Goal: Communication & Community: Share content

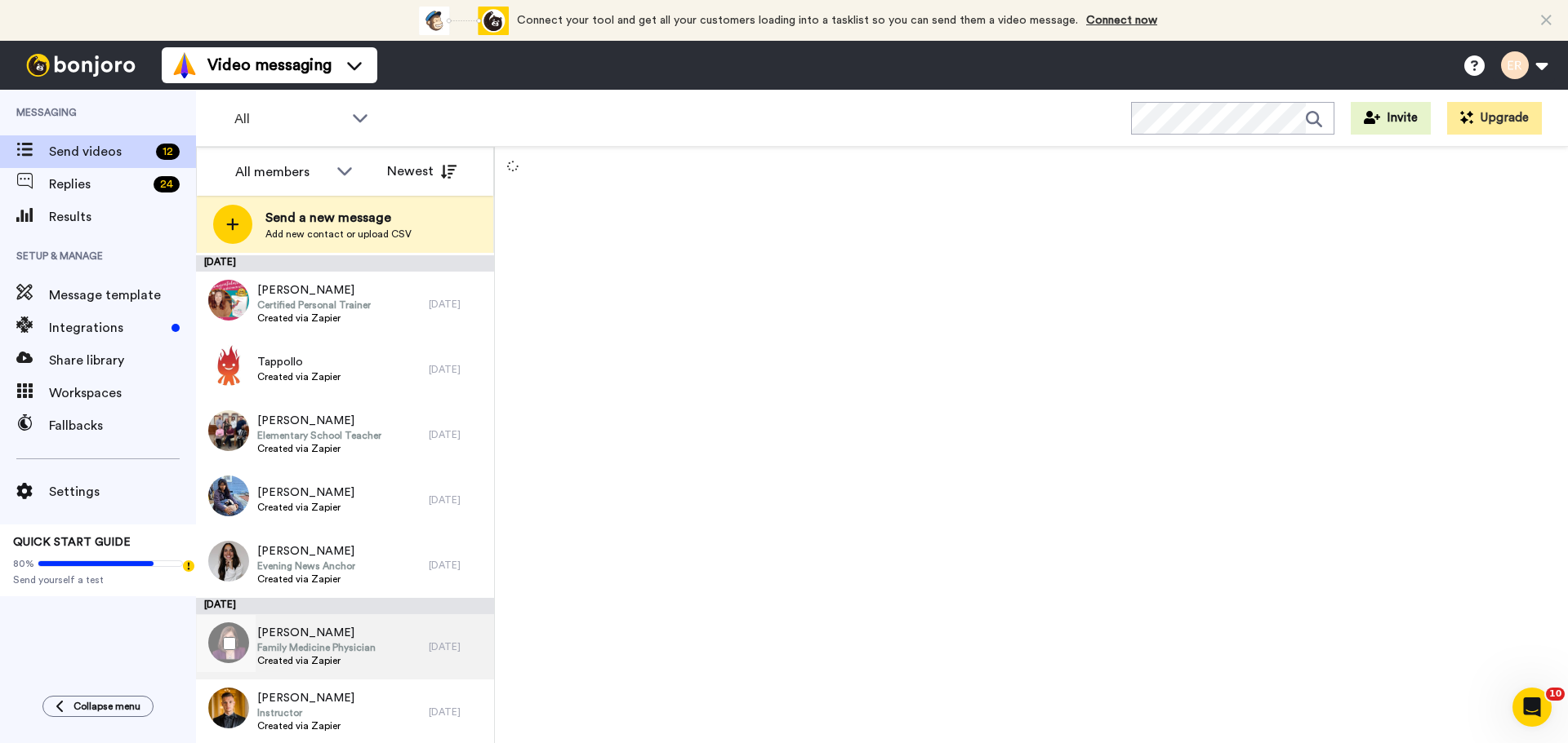
scroll to position [342, 0]
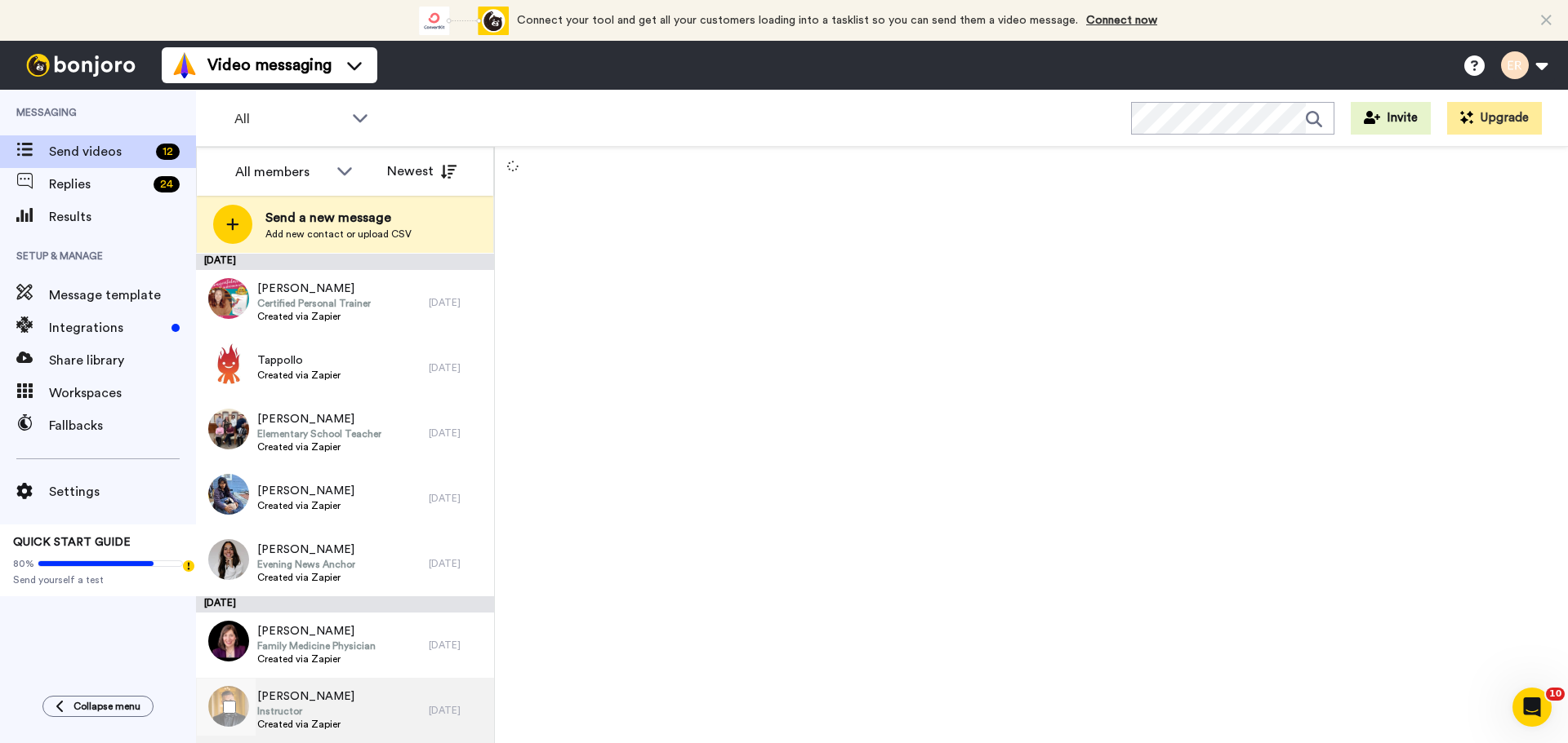
click at [343, 699] on div "Colton Chaffin Instructor Created via Zapier" at bounding box center [312, 710] width 233 height 65
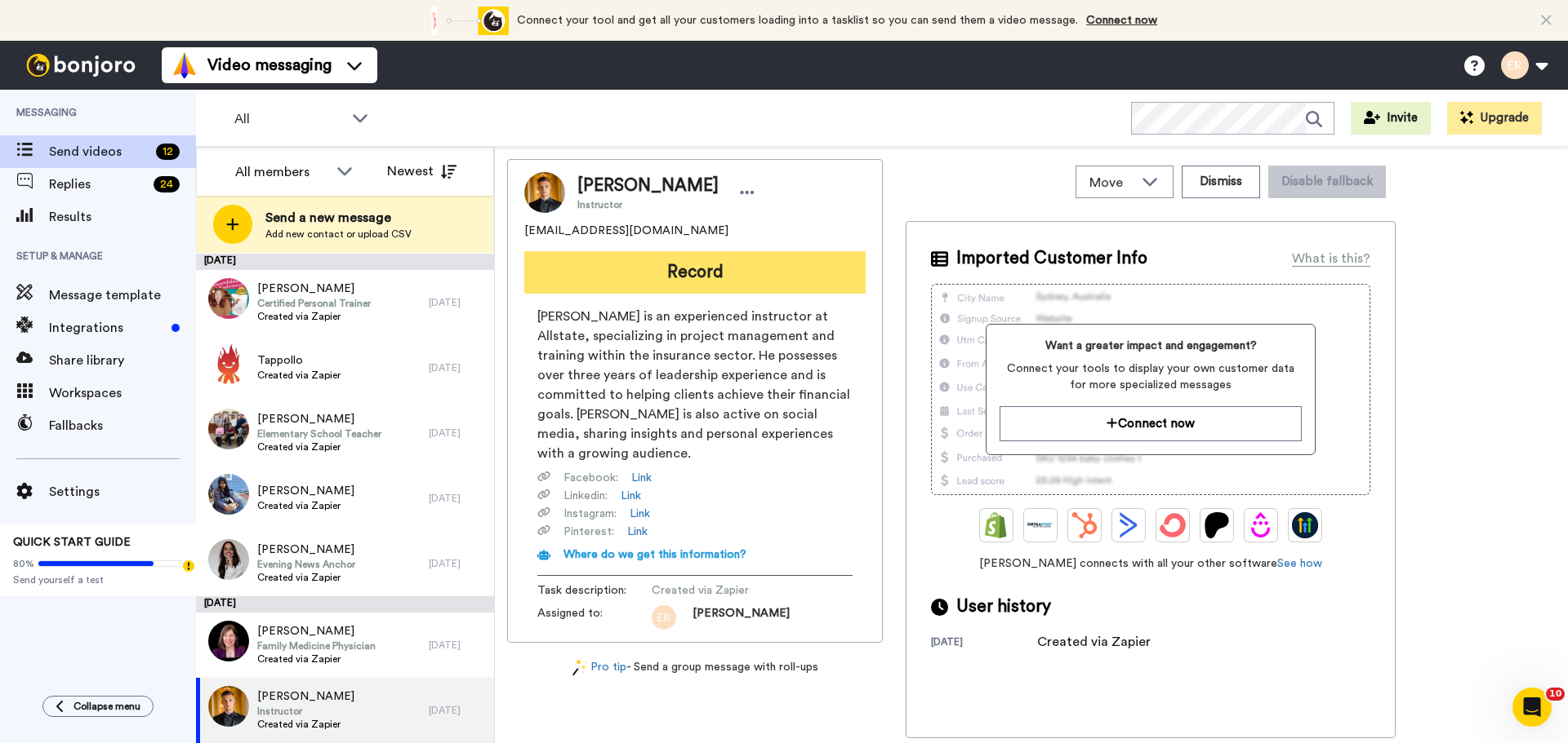
click at [717, 268] on button "Record" at bounding box center [695, 273] width 341 height 43
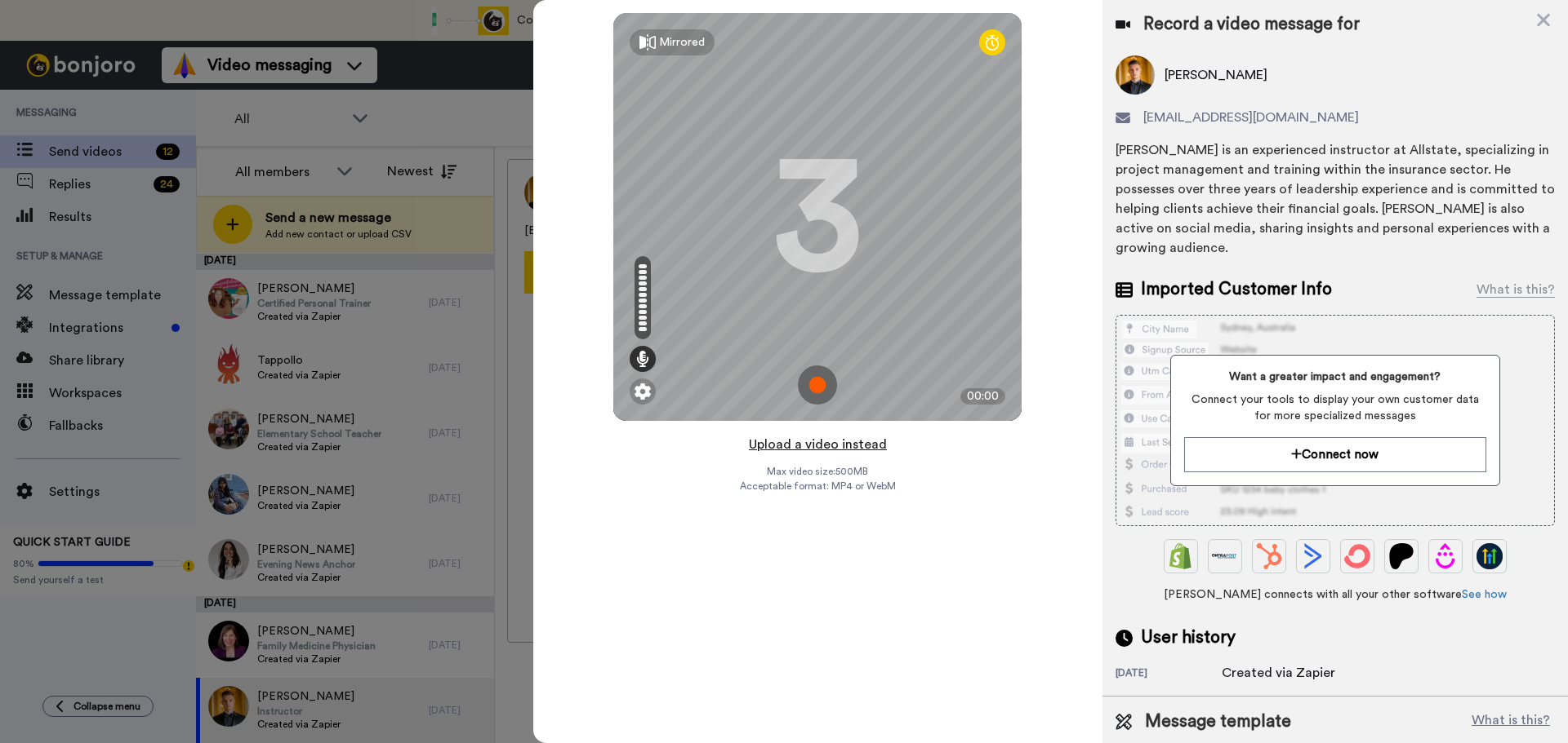
click at [826, 446] on button "Upload a video instead" at bounding box center [817, 444] width 148 height 21
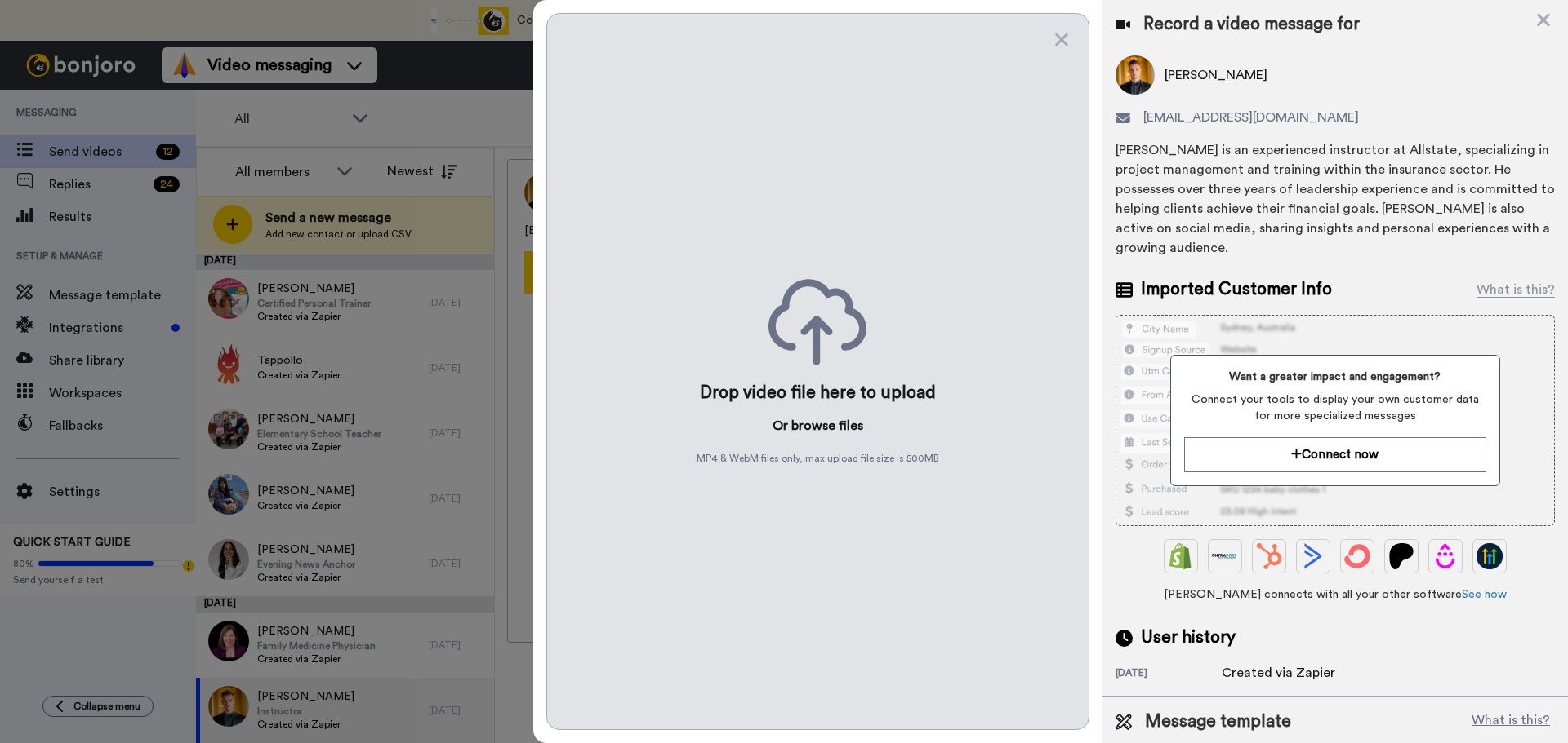
click at [825, 425] on button "browse" at bounding box center [812, 426] width 44 height 20
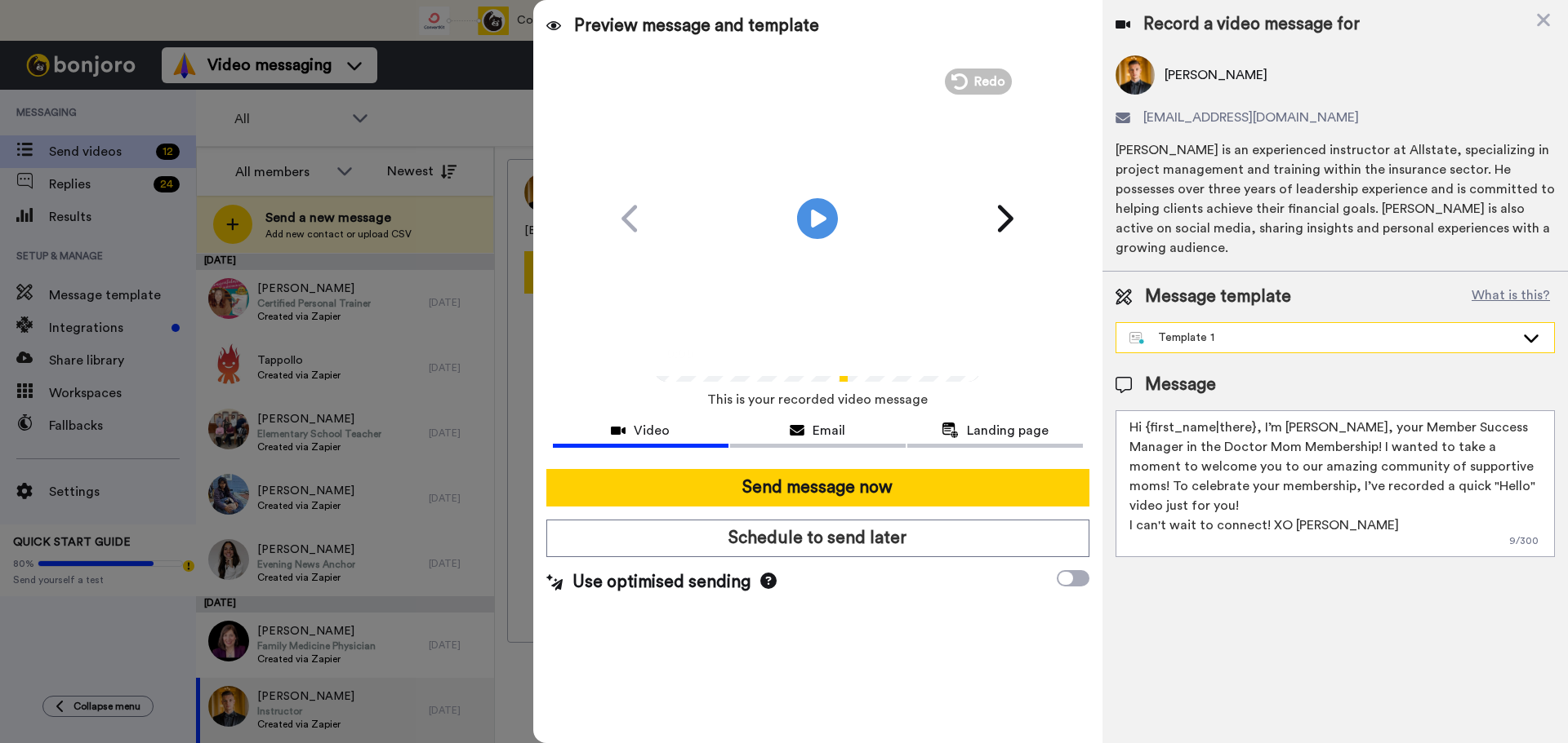
click at [1237, 330] on div "Template 1" at bounding box center [1322, 338] width 386 height 17
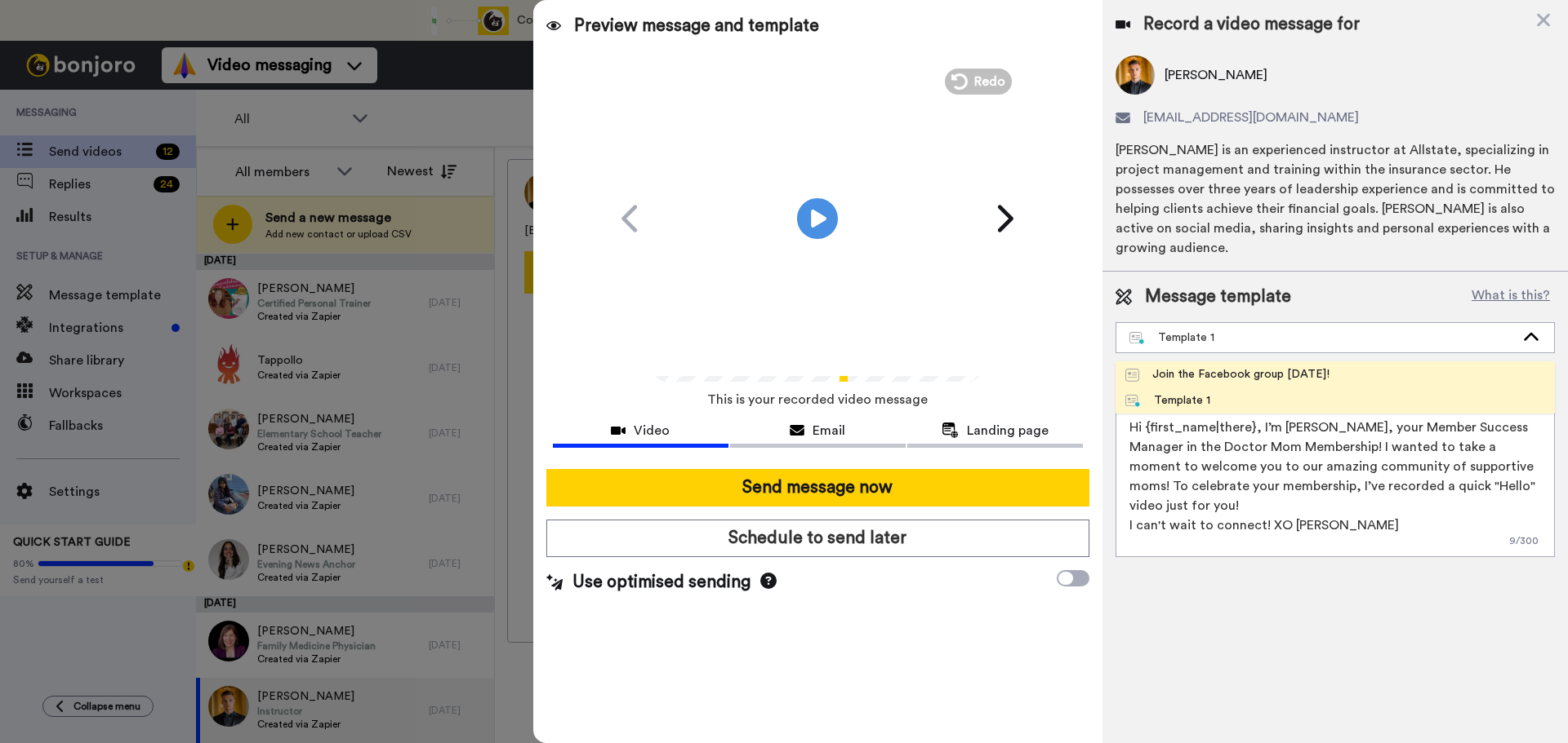
click at [1216, 367] on div "Join the Facebook group [DATE]!" at bounding box center [1227, 375] width 204 height 17
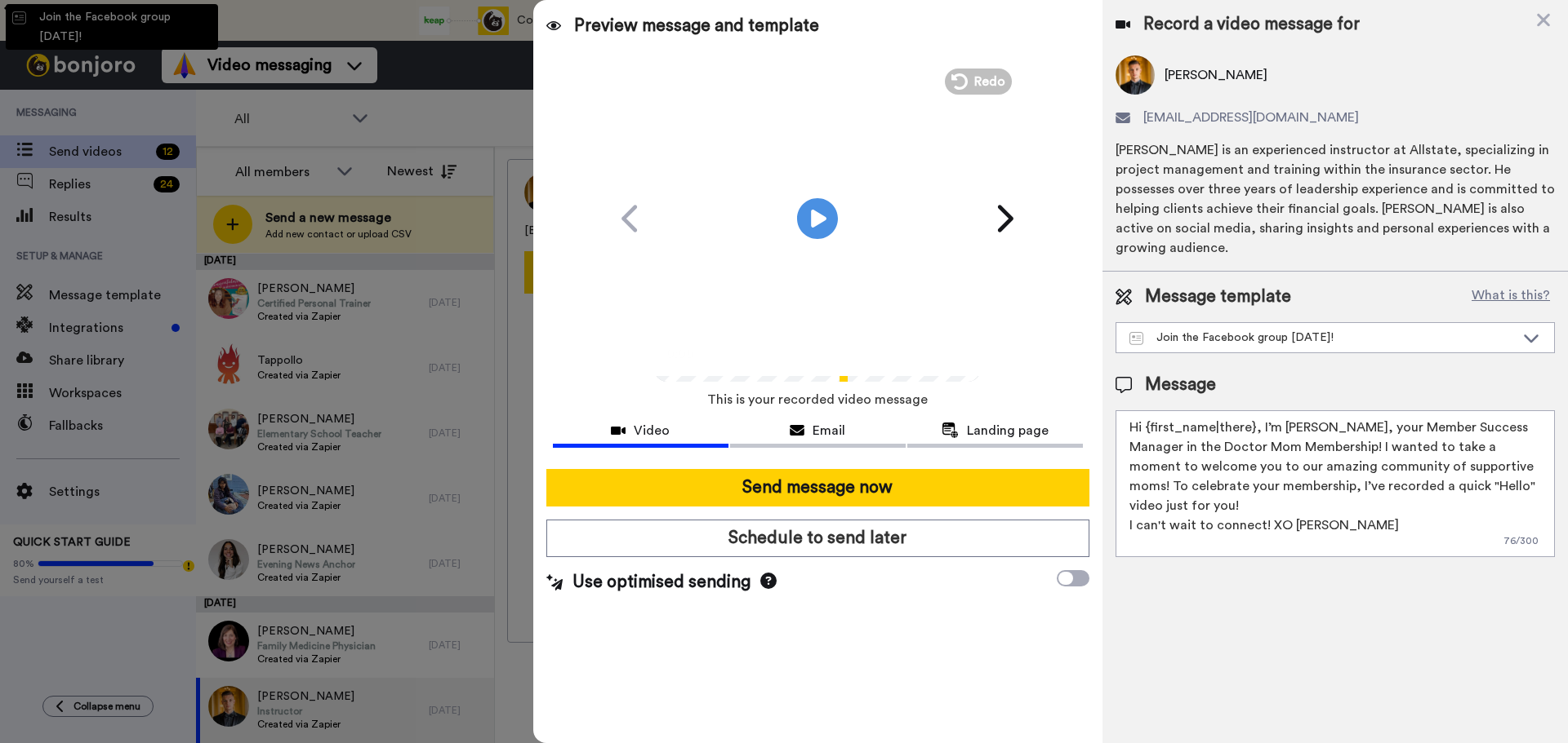
type textarea "Hello {first_name|there}, WELCOME TO THE DOCTOR MOM COMMUNITY!! WOOHOO!! I'm [P…"
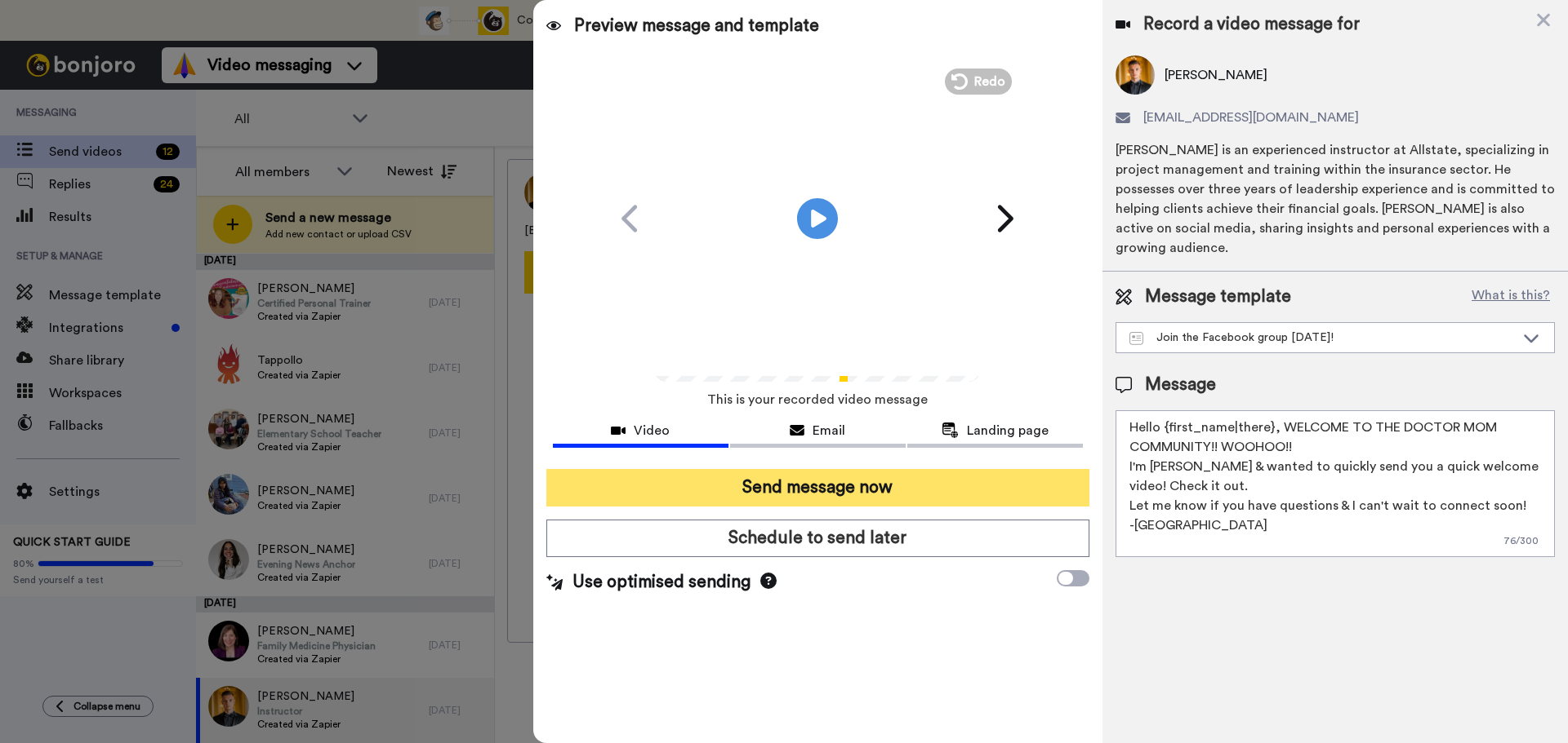
click at [869, 480] on button "Send message now" at bounding box center [817, 488] width 543 height 37
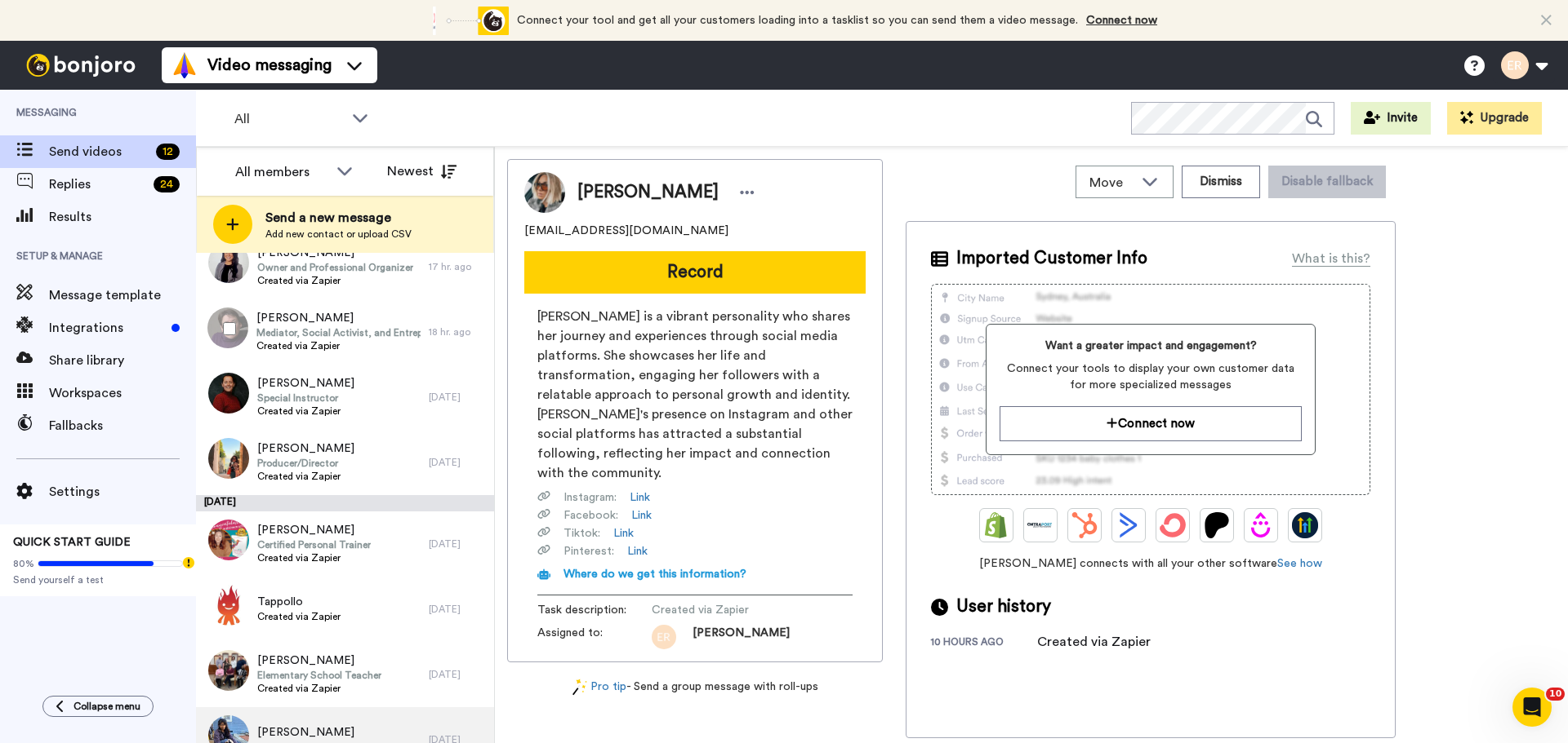
scroll to position [277, 0]
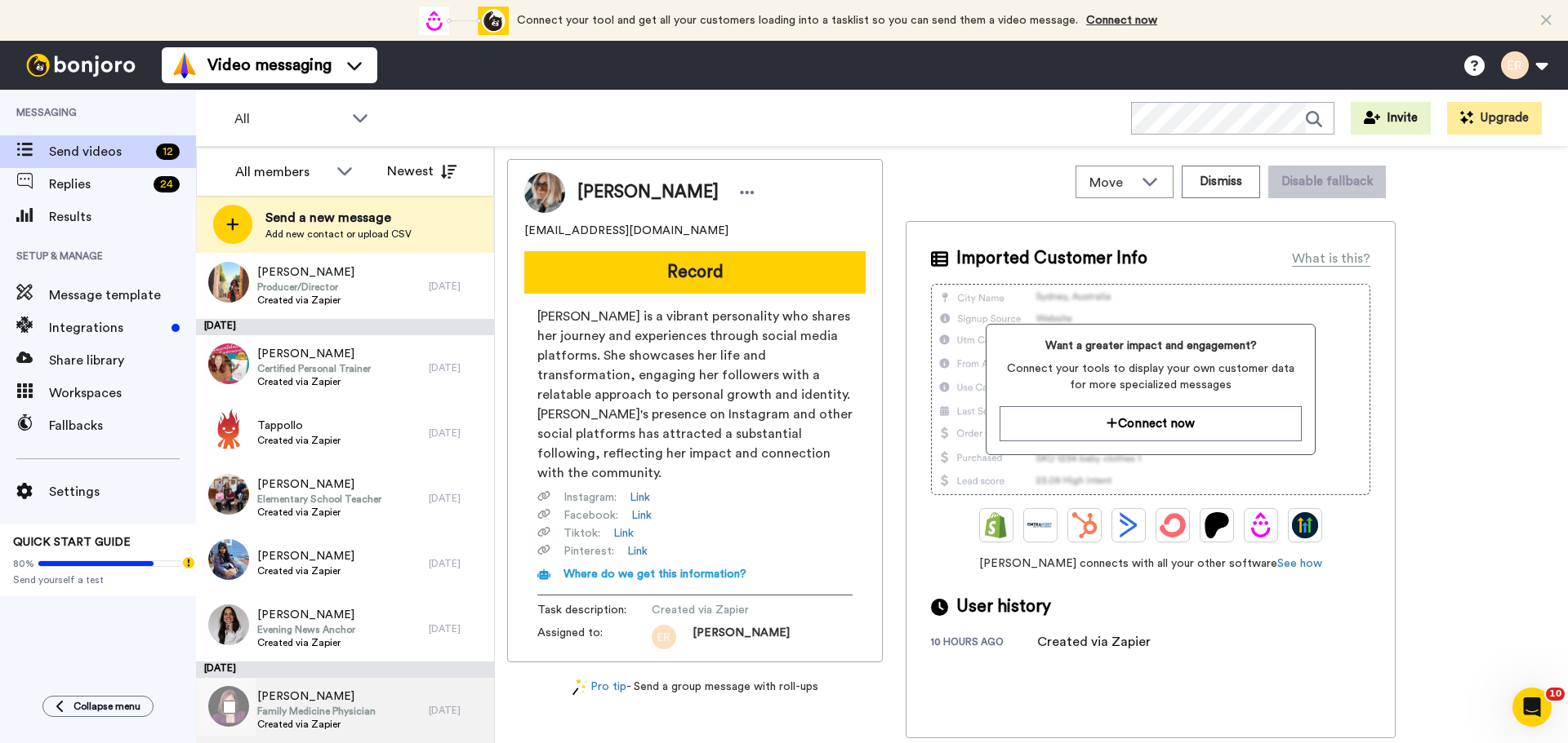
click at [320, 717] on span "Family Medicine Physician" at bounding box center [316, 711] width 118 height 13
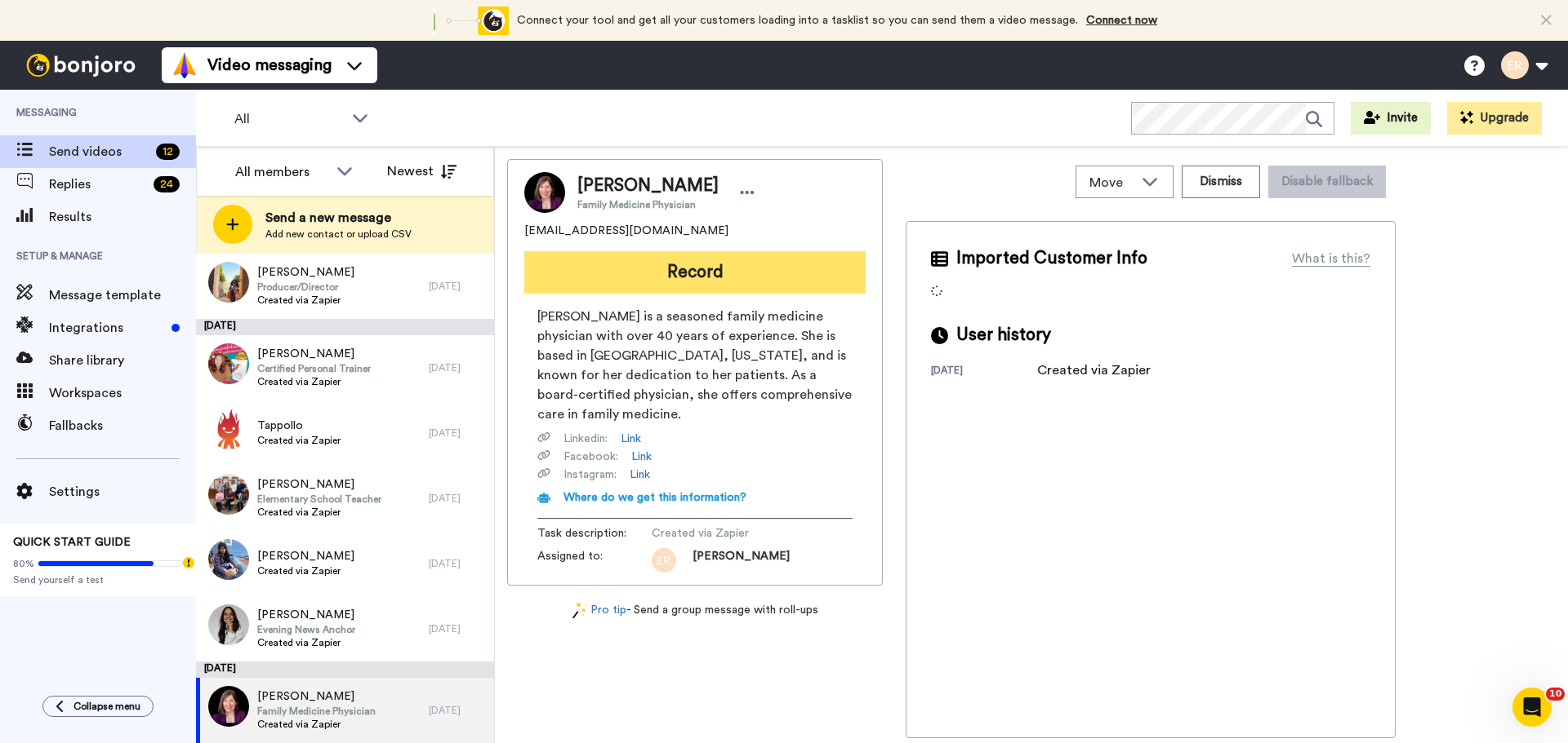
click at [691, 275] on button "Record" at bounding box center [695, 273] width 341 height 43
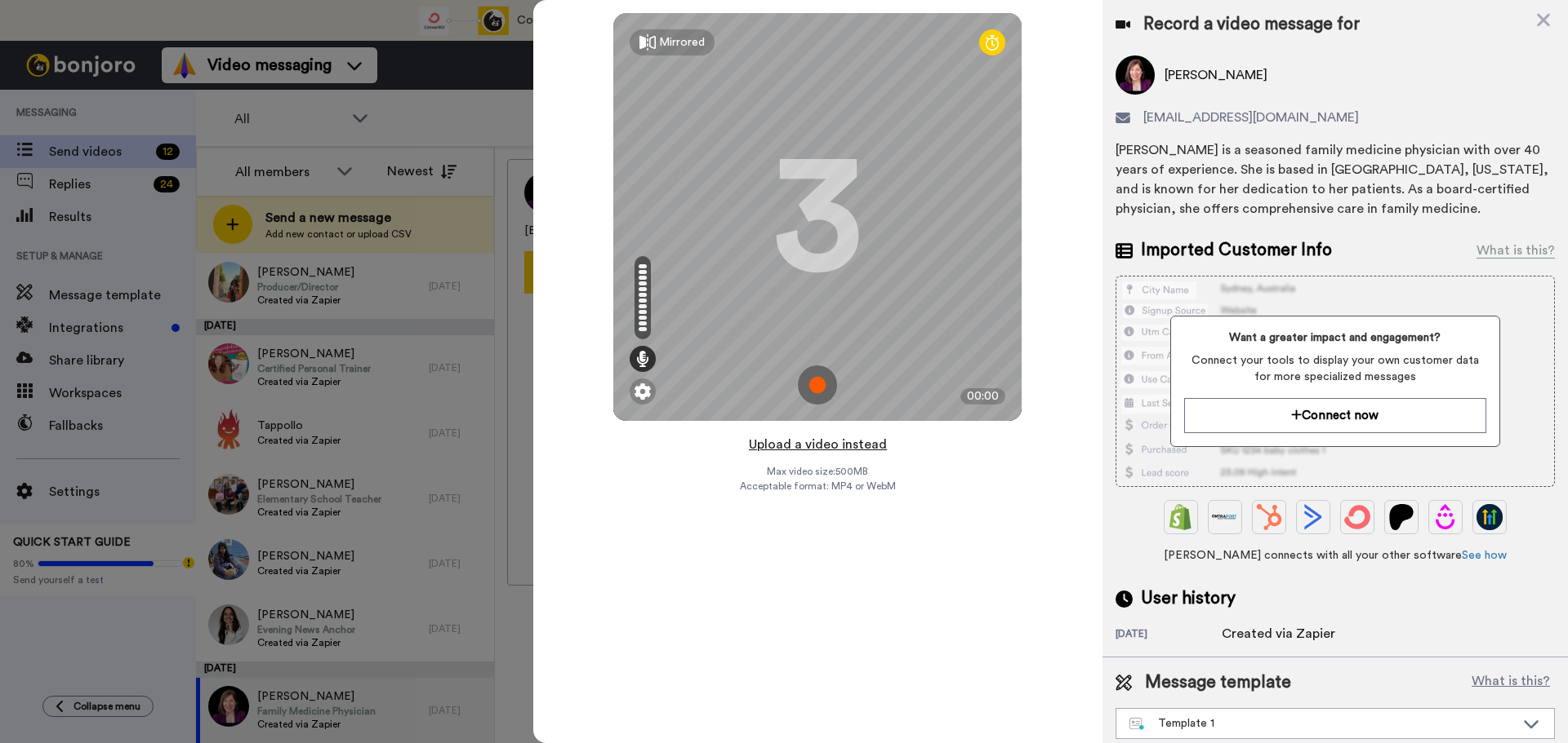
click at [784, 447] on button "Upload a video instead" at bounding box center [817, 444] width 148 height 21
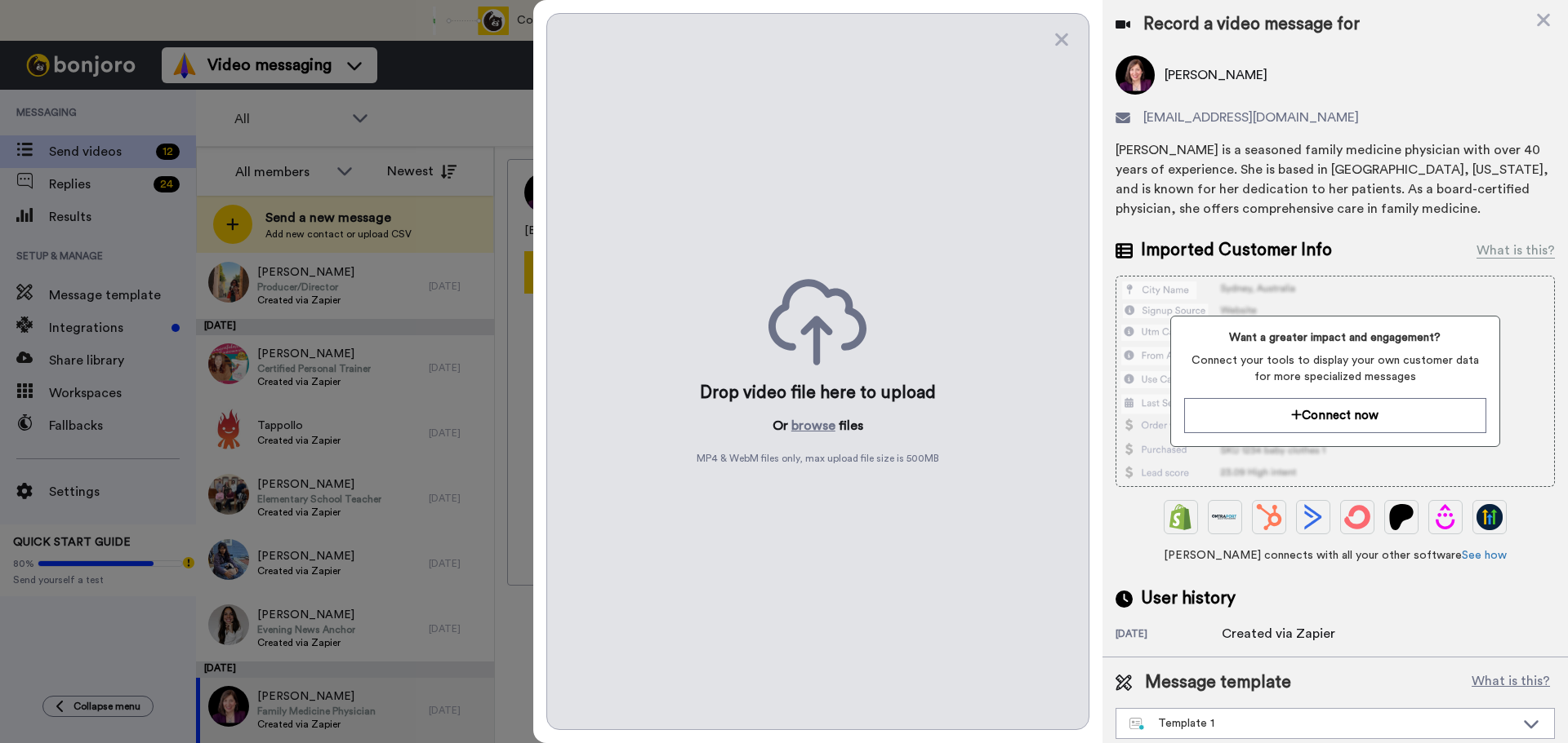
click at [786, 434] on p "Or browse files" at bounding box center [817, 426] width 90 height 20
click at [817, 414] on div "Drop video file here to upload Or browse files MP4 & WebM files only, max uploa…" at bounding box center [817, 372] width 543 height 717
click at [814, 426] on button "browse" at bounding box center [812, 426] width 44 height 20
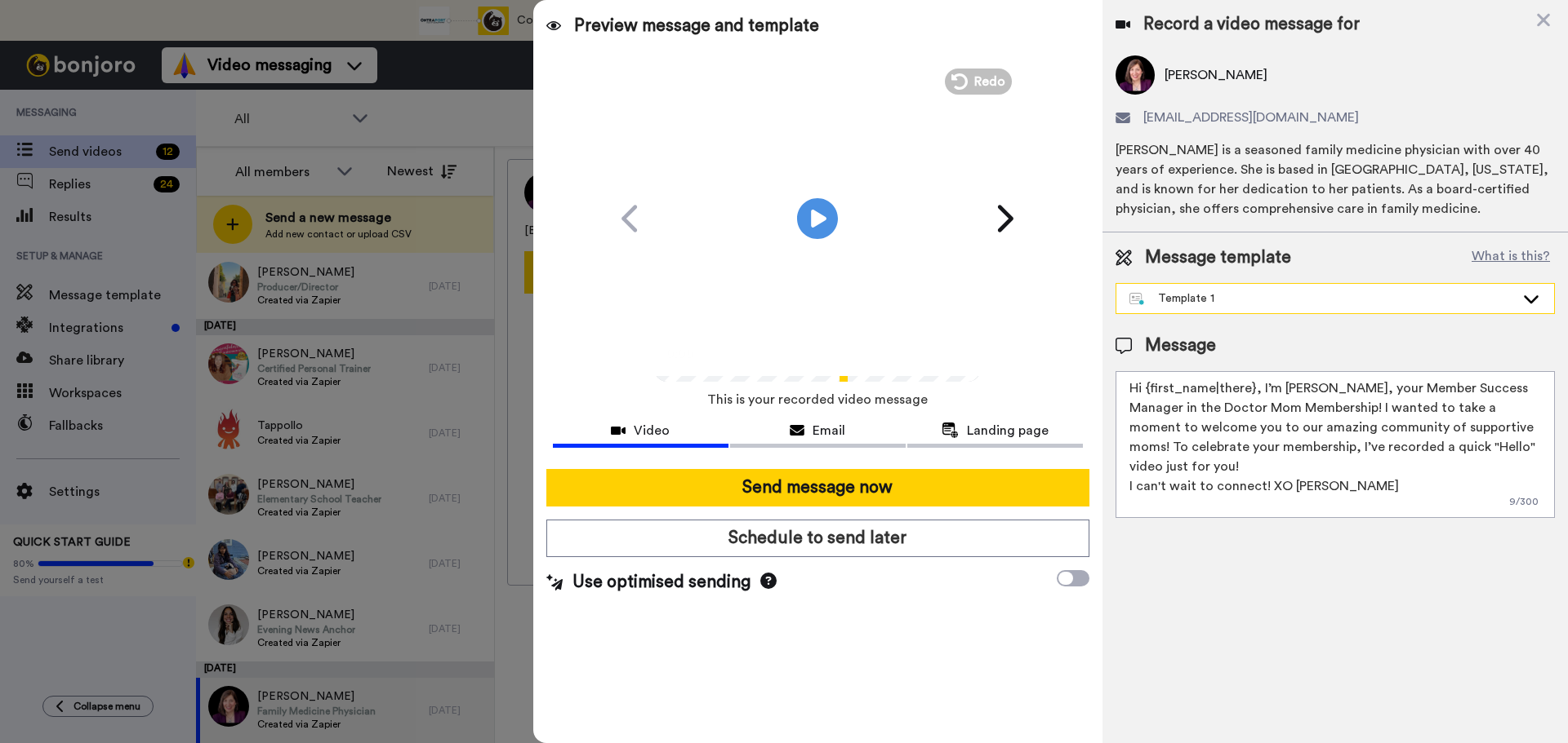
click at [1186, 301] on div "Template 1" at bounding box center [1322, 299] width 386 height 17
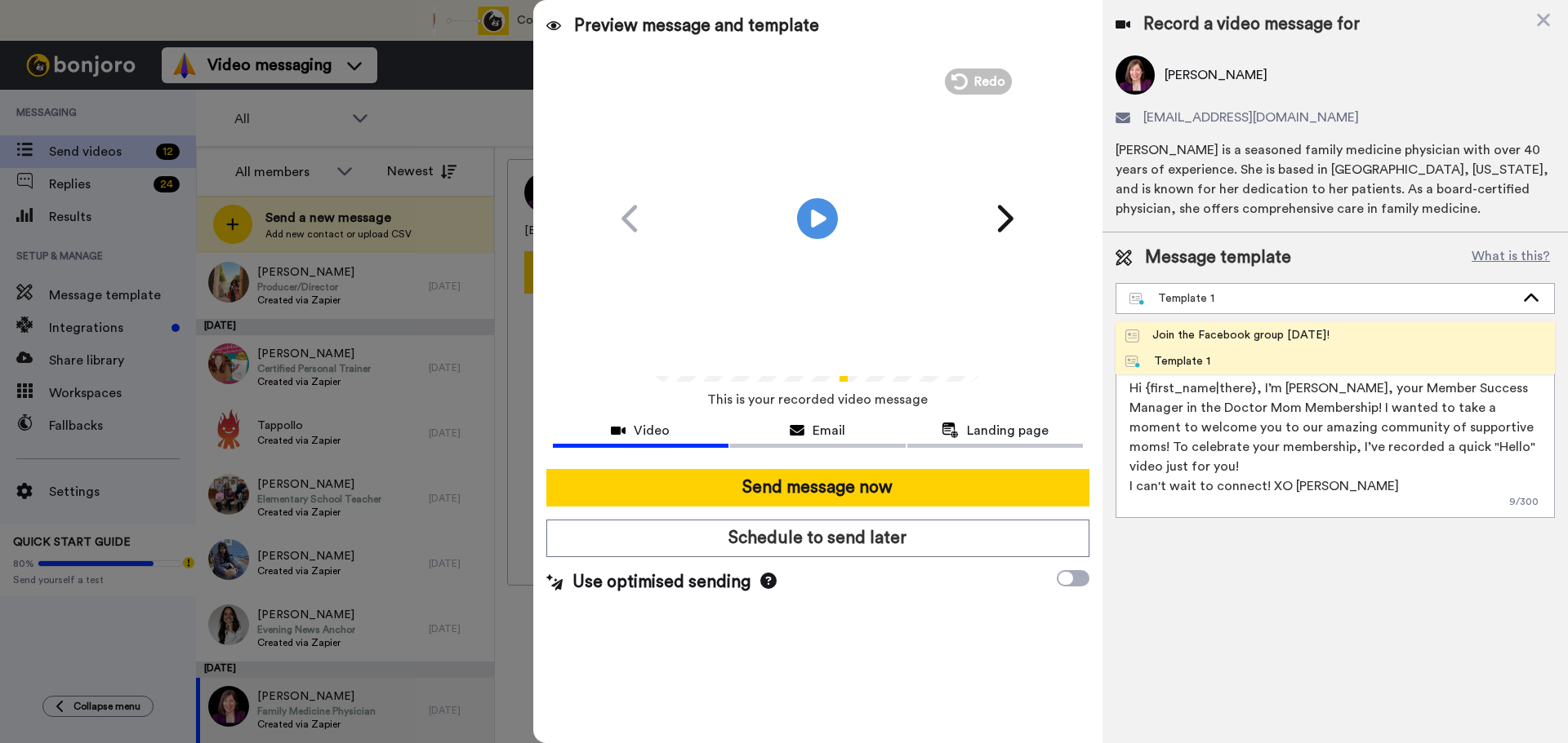
click at [1166, 336] on div "Join the Facebook group today!" at bounding box center [1227, 335] width 204 height 17
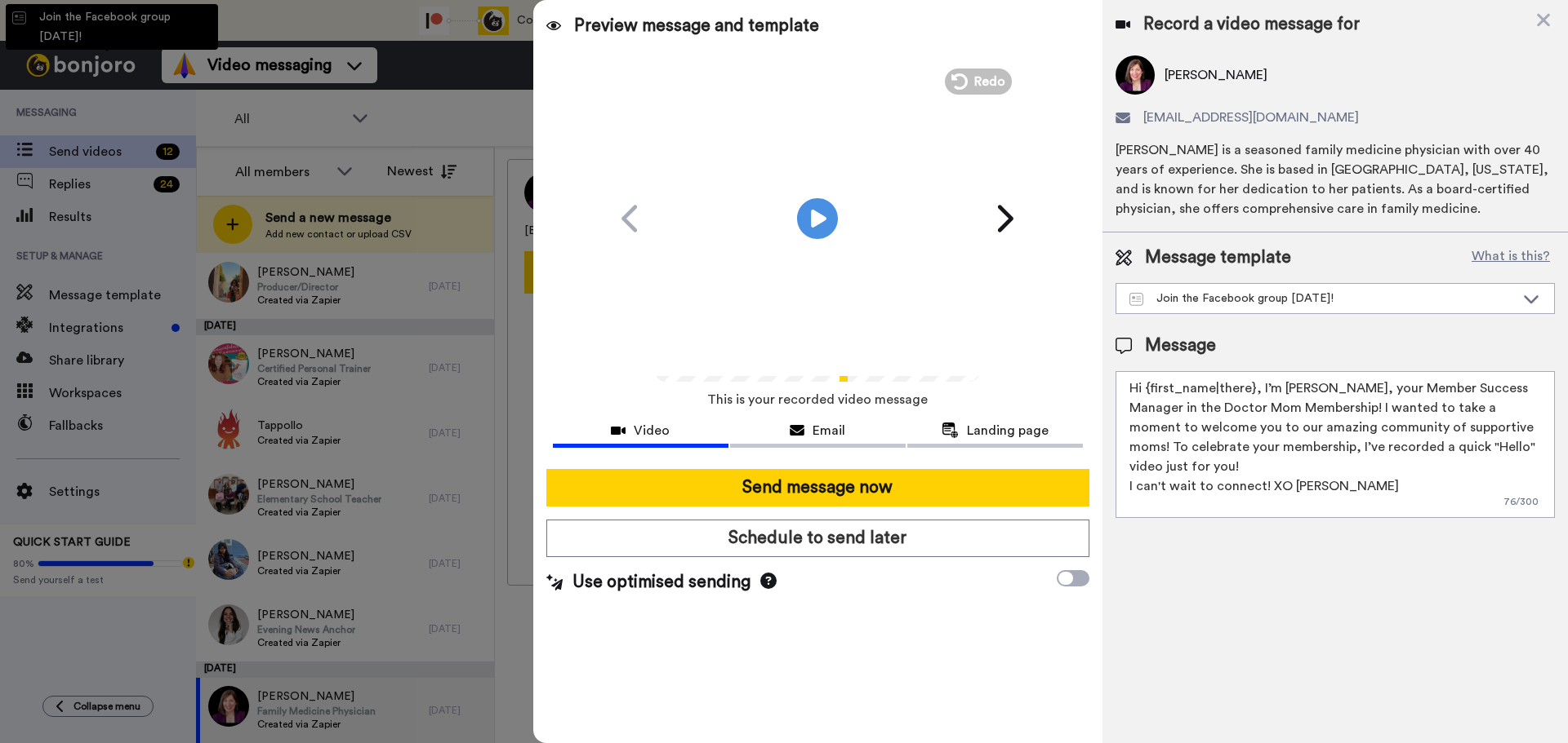
type textarea "Hello {first_name|there}, WELCOME TO THE DOCTOR MOM COMMUNITY!! WOOHOO!! I'm Be…"
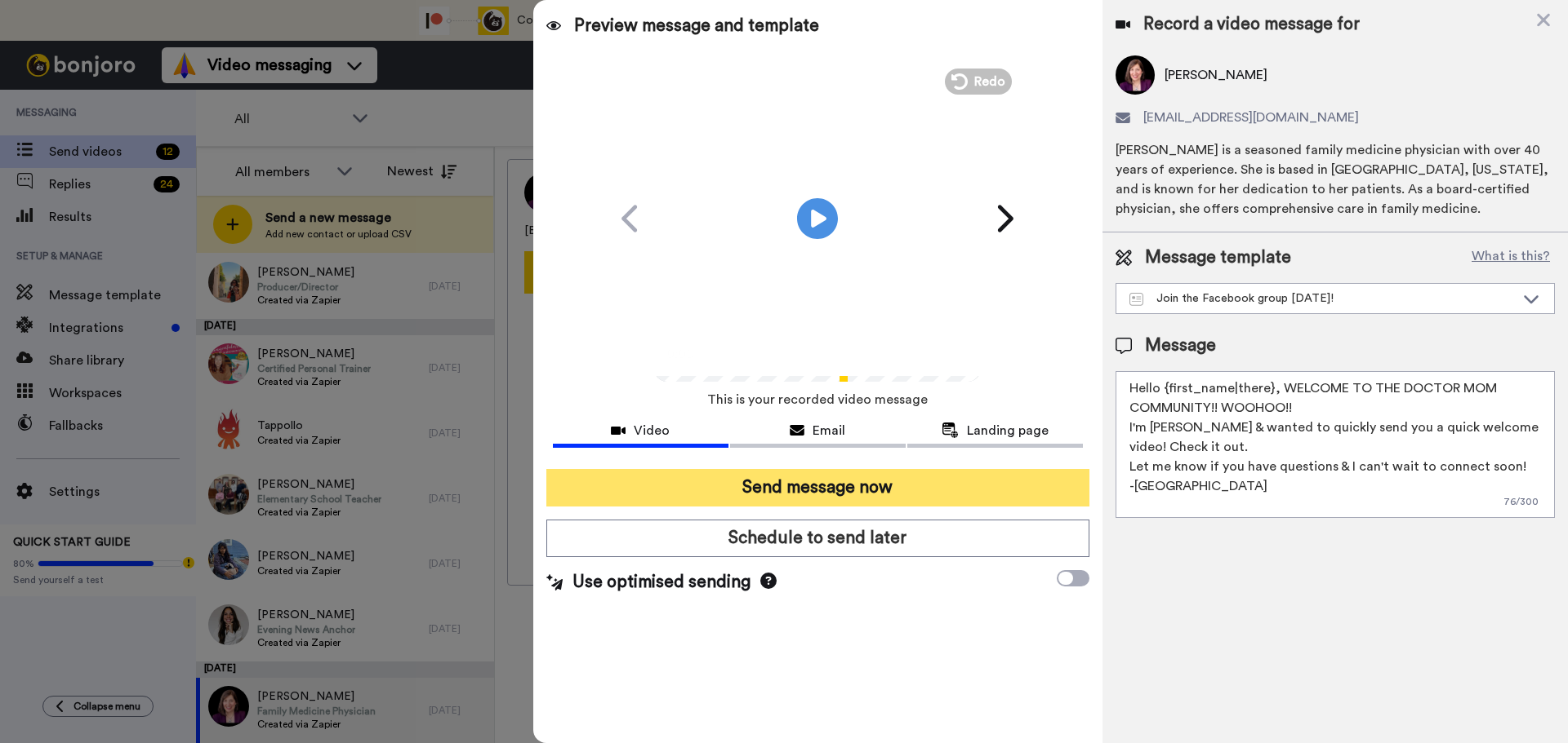
click at [885, 478] on button "Send message now" at bounding box center [817, 488] width 543 height 37
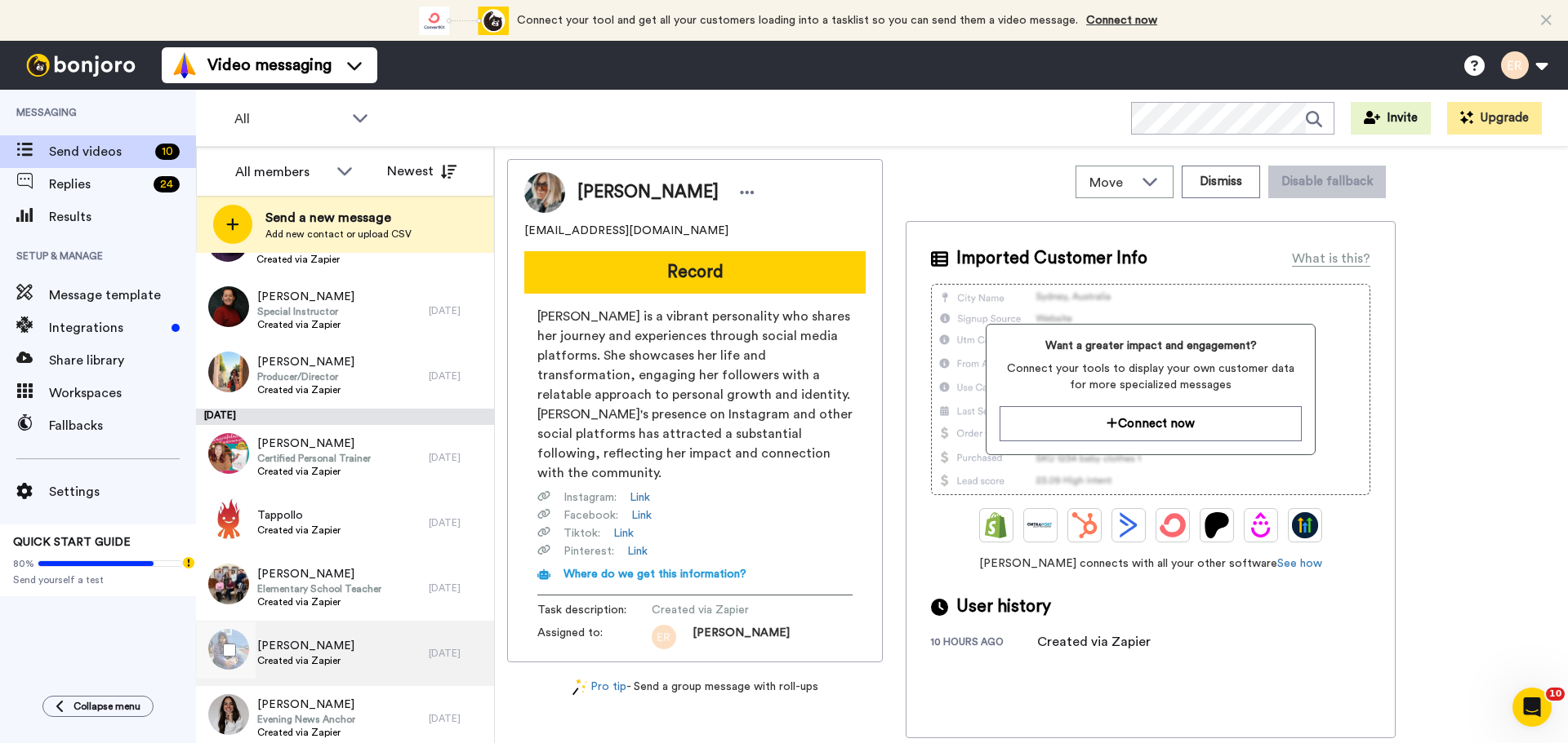
scroll to position [195, 0]
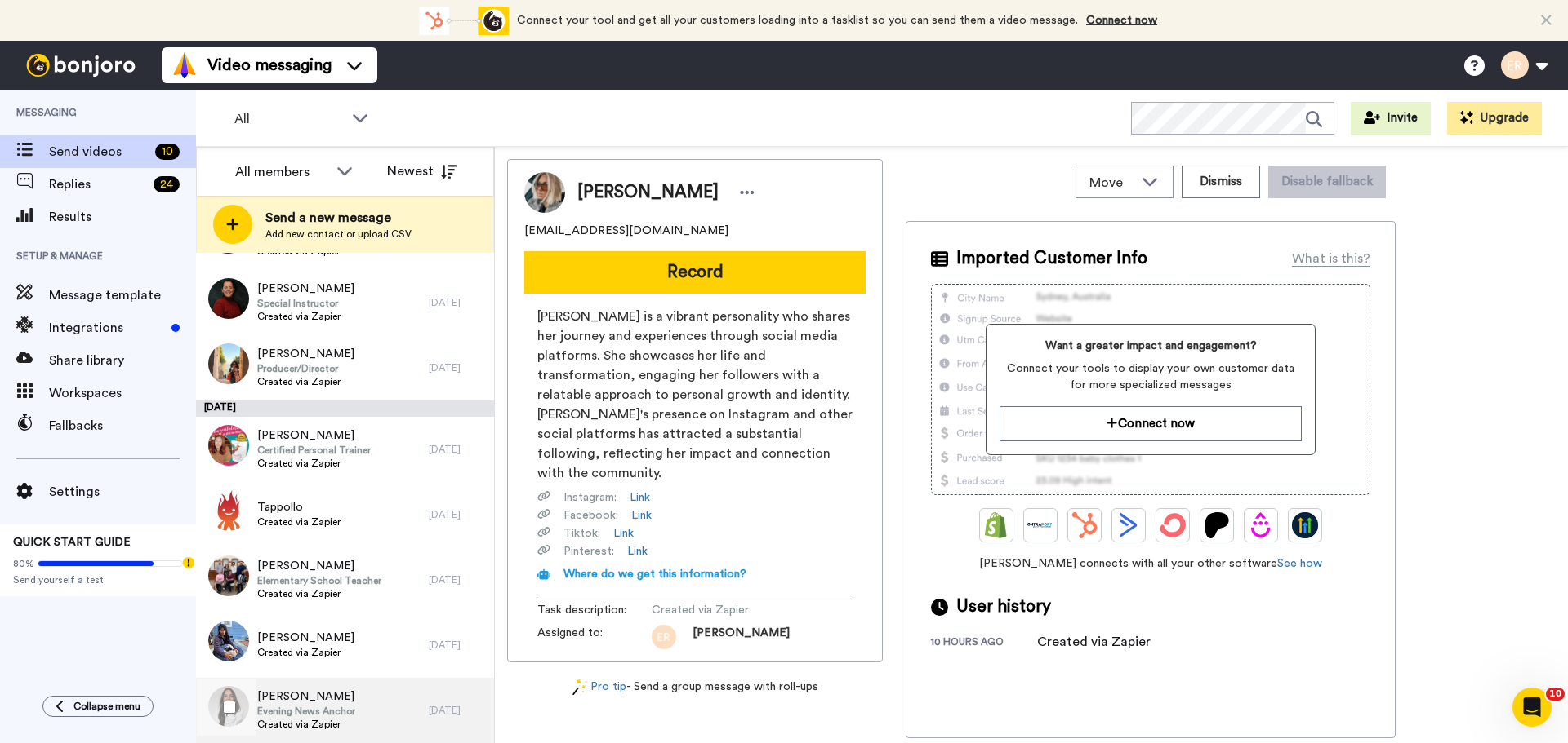
click at [340, 710] on span "Evening News Anchor" at bounding box center [306, 711] width 98 height 13
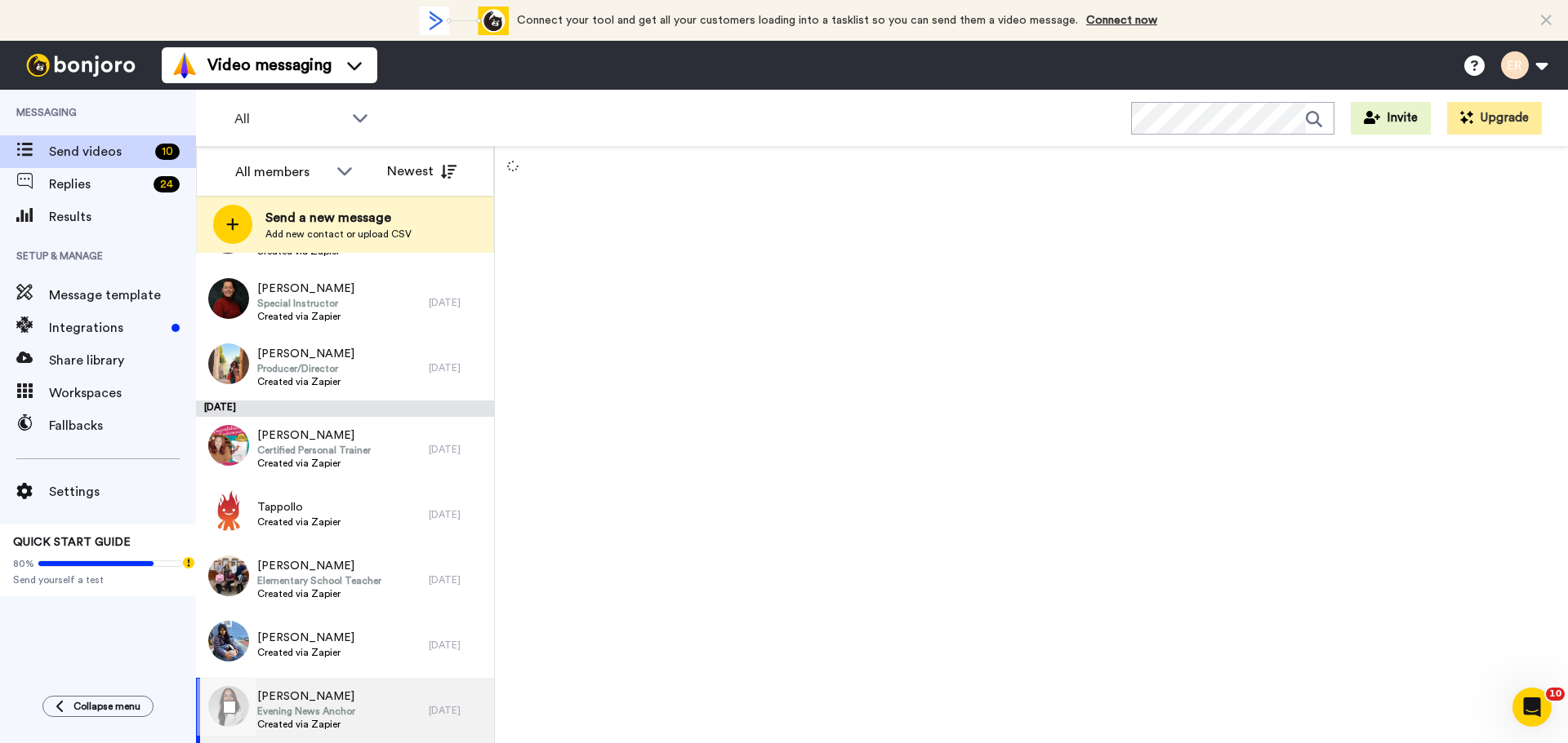
click at [369, 691] on div "Lindsay Brown Evening News Anchor Created via Zapier" at bounding box center [312, 710] width 233 height 65
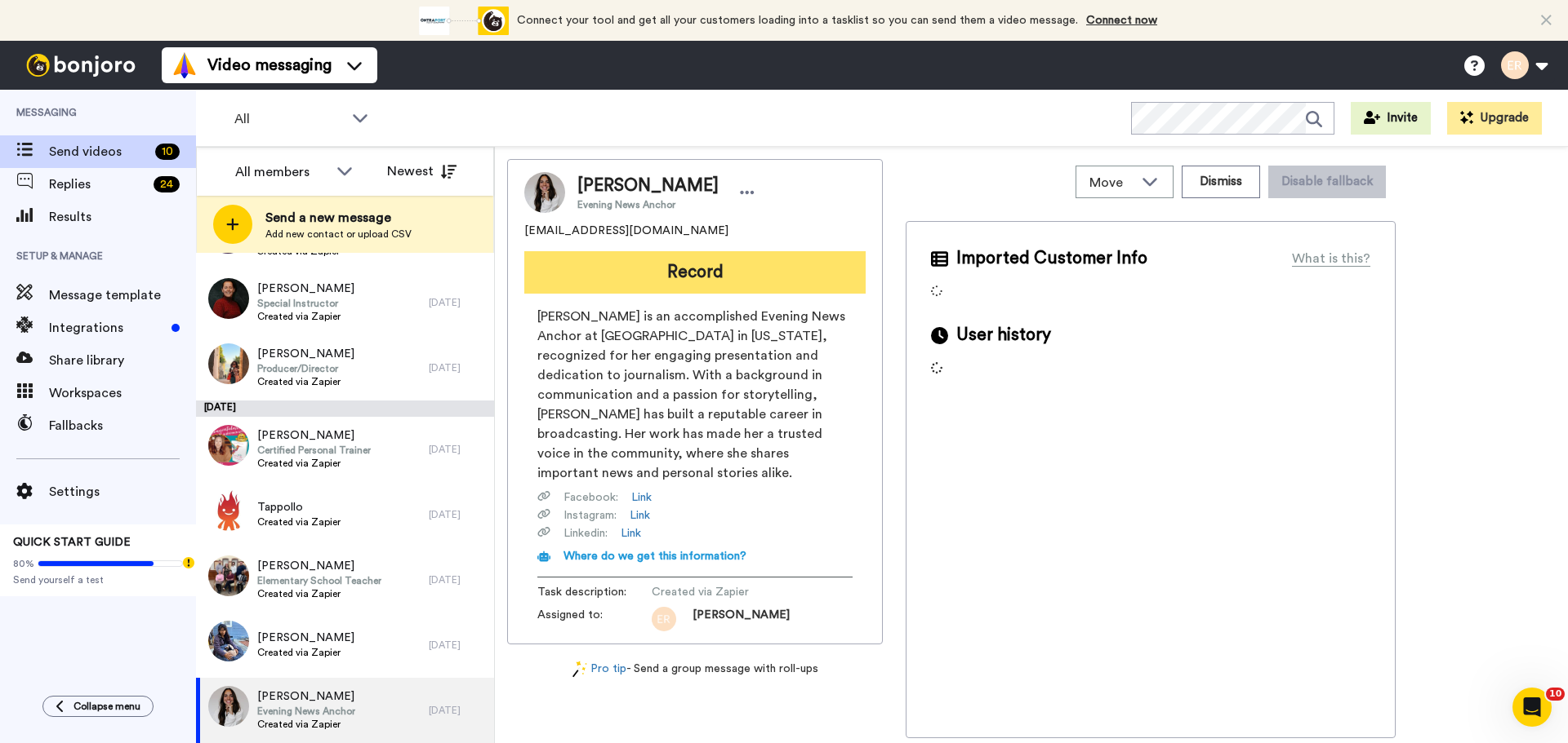
click at [675, 266] on button "Record" at bounding box center [695, 273] width 341 height 43
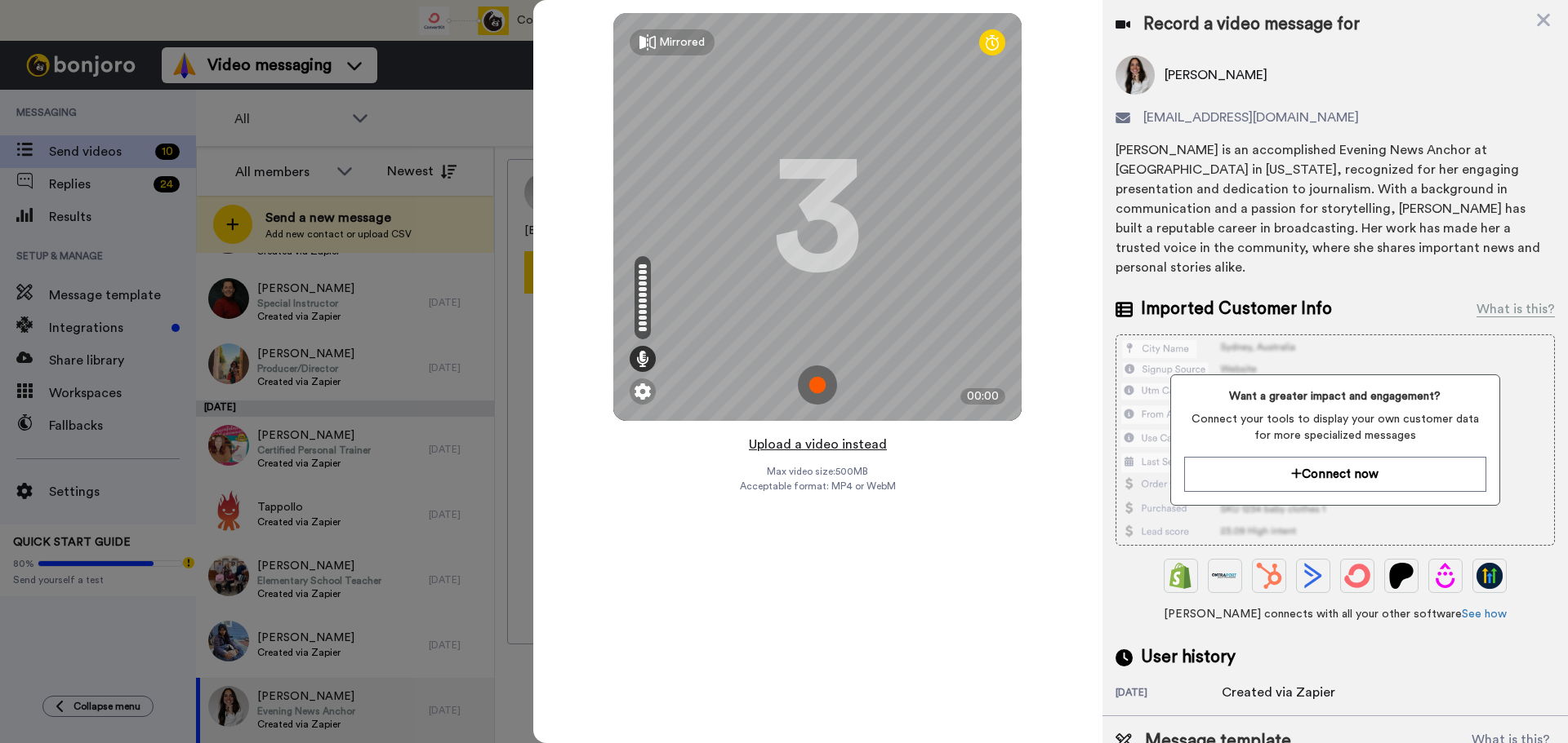
click at [807, 437] on button "Upload a video instead" at bounding box center [817, 444] width 148 height 21
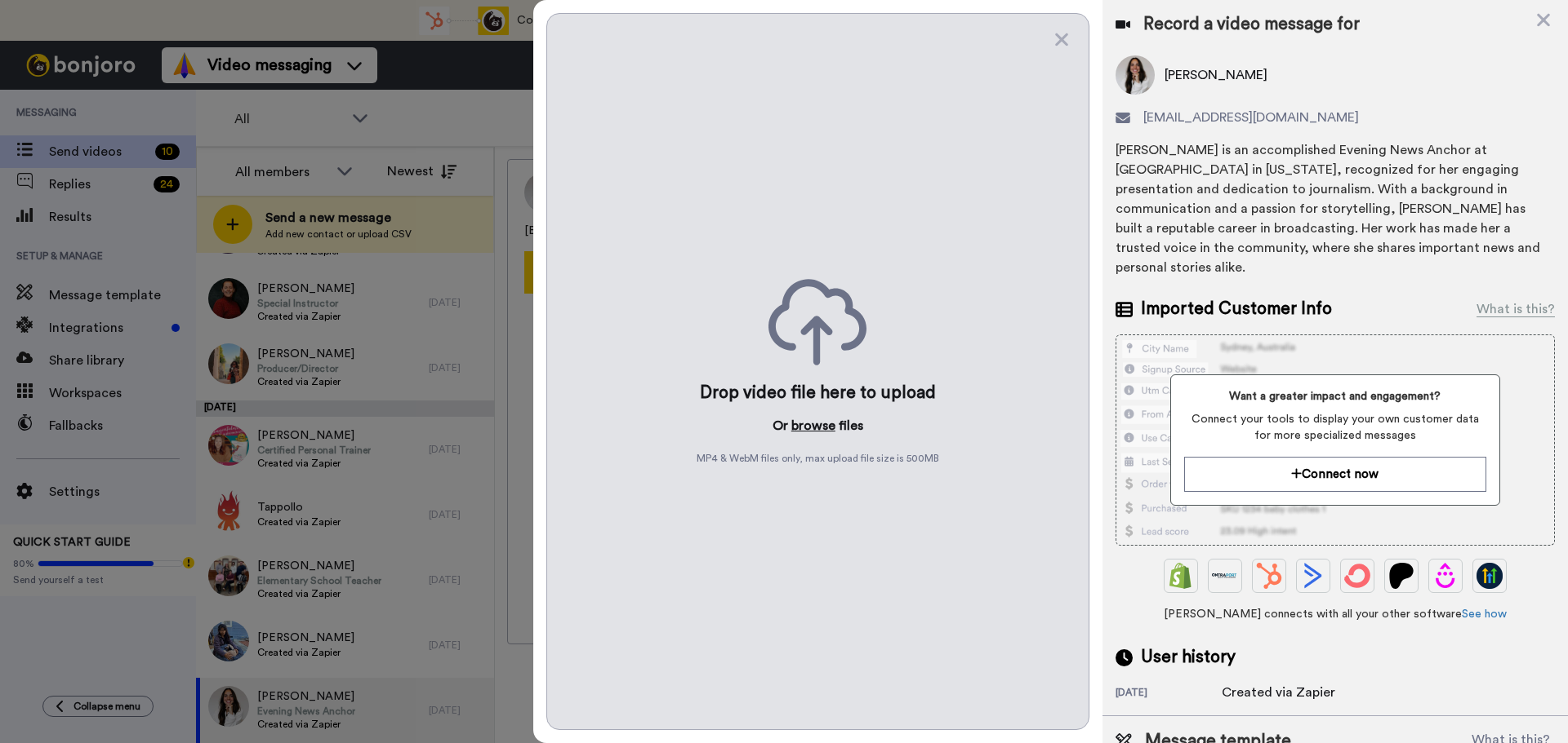
click at [810, 426] on button "browse" at bounding box center [812, 426] width 44 height 20
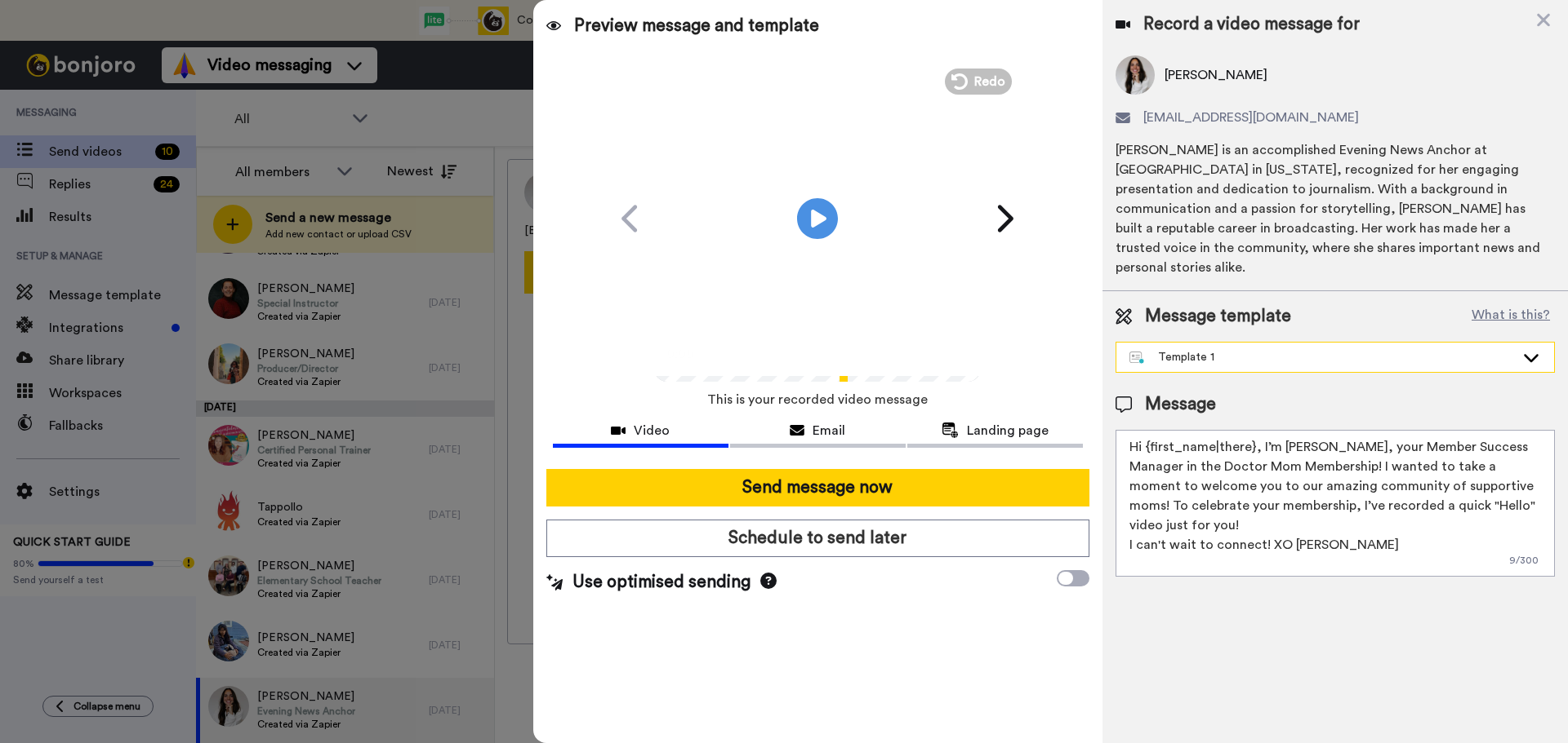
click at [1193, 349] on div "Template 1" at bounding box center [1322, 358] width 386 height 17
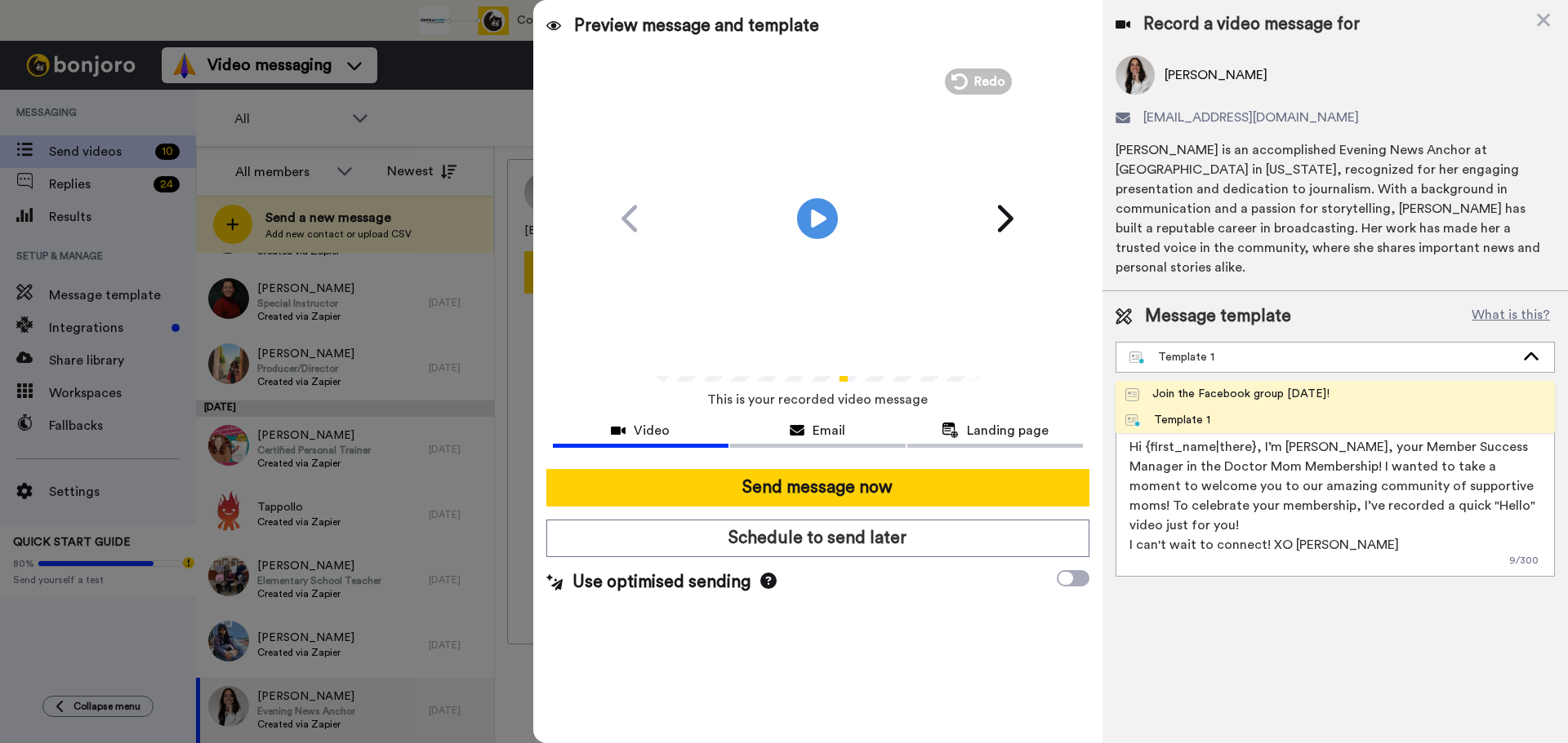
click at [1192, 386] on div "Join the Facebook group [DATE]!" at bounding box center [1227, 395] width 204 height 17
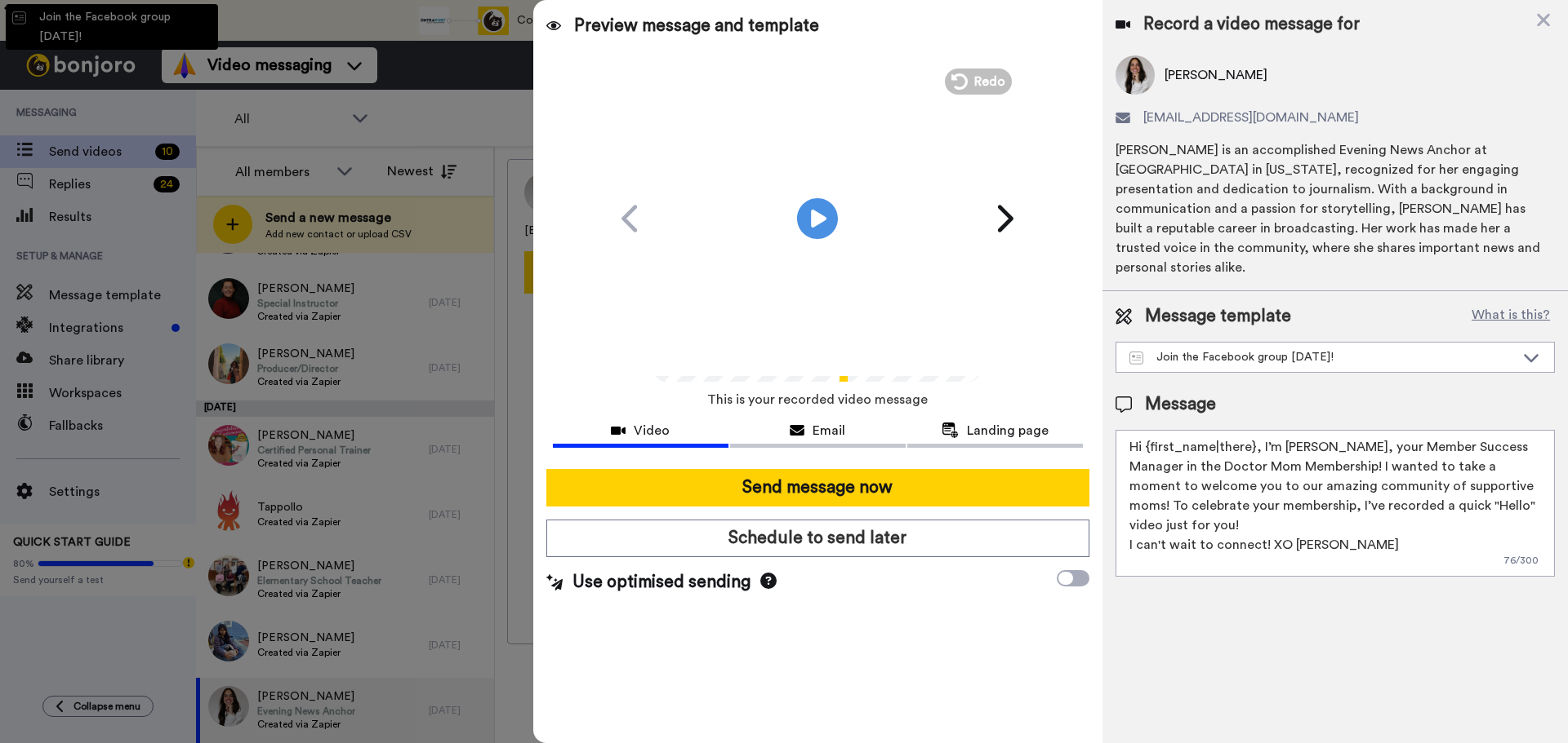
type textarea "Hello {first_name|there}, WELCOME TO THE DOCTOR MOM COMMUNITY!! WOOHOO!! I'm [P…"
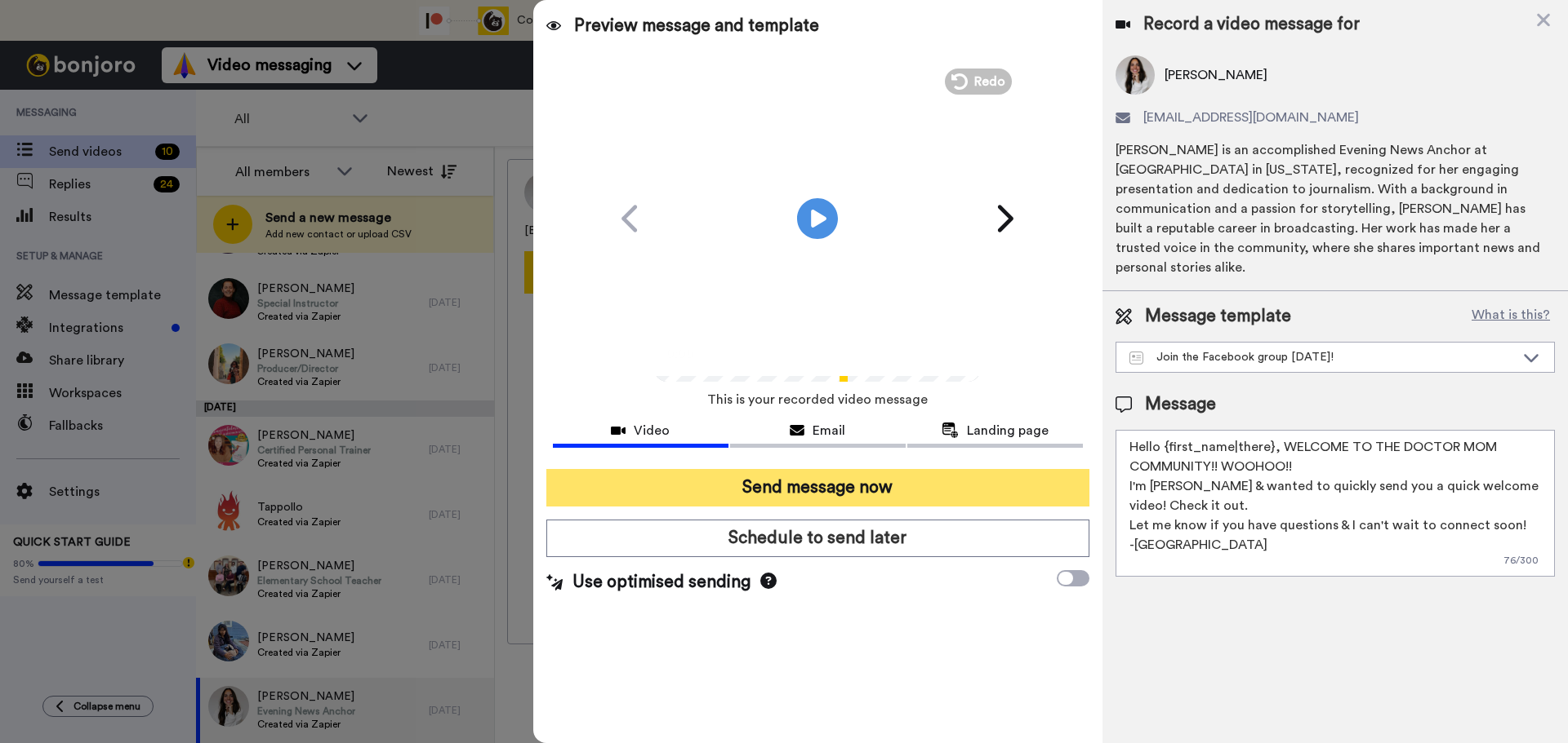
click at [803, 493] on button "Send message now" at bounding box center [817, 488] width 543 height 37
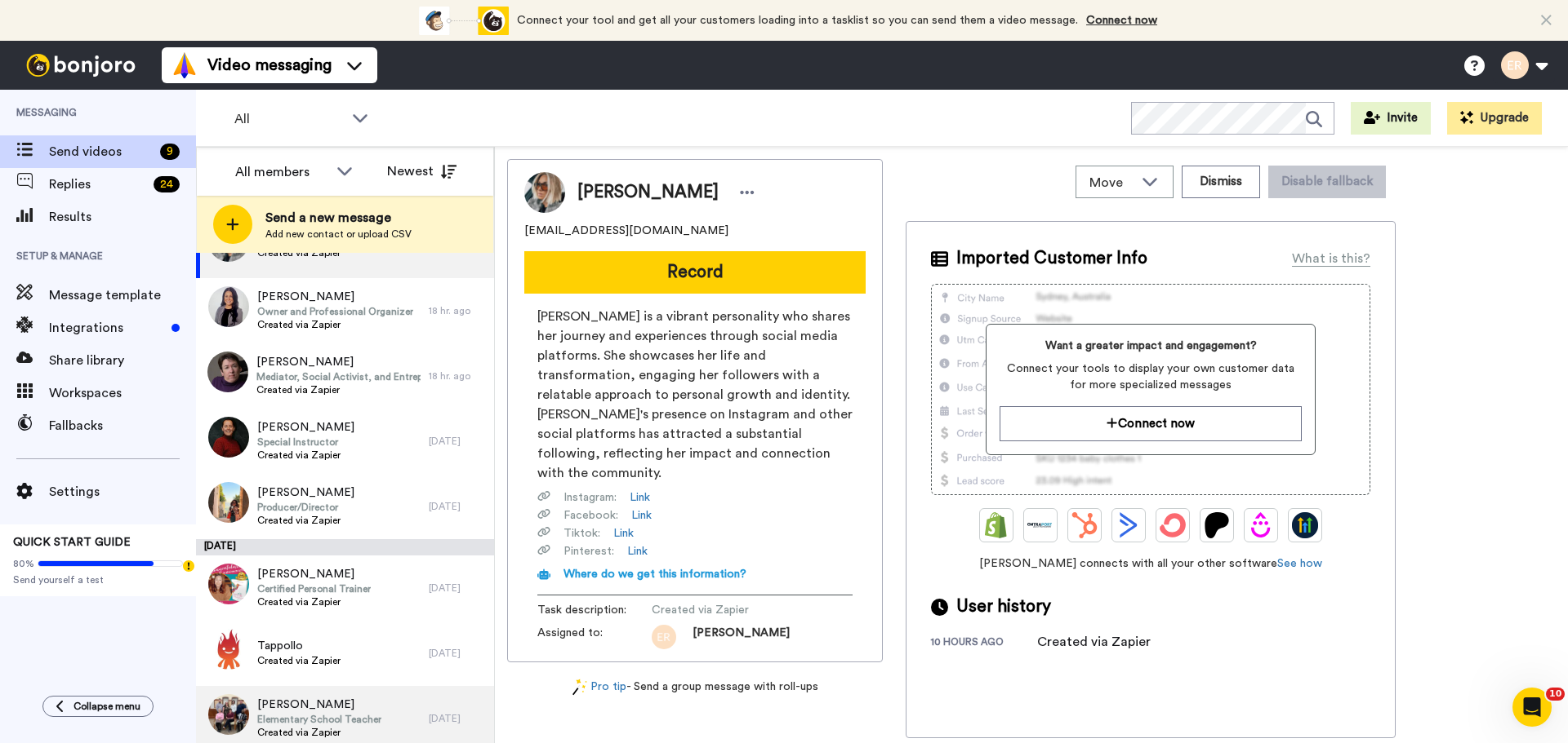
scroll to position [129, 0]
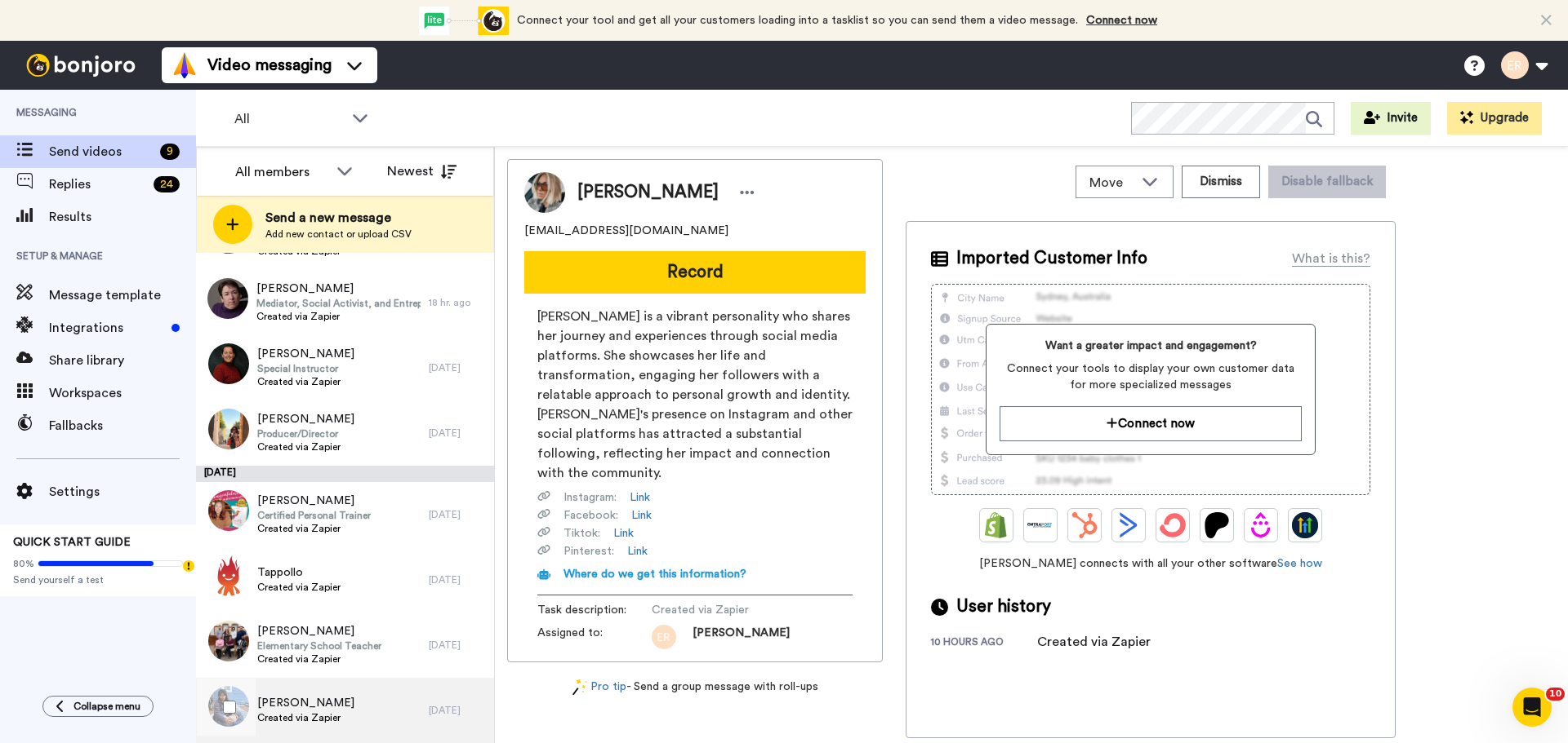
click at [317, 712] on span "Created via Zapier" at bounding box center [306, 718] width 97 height 13
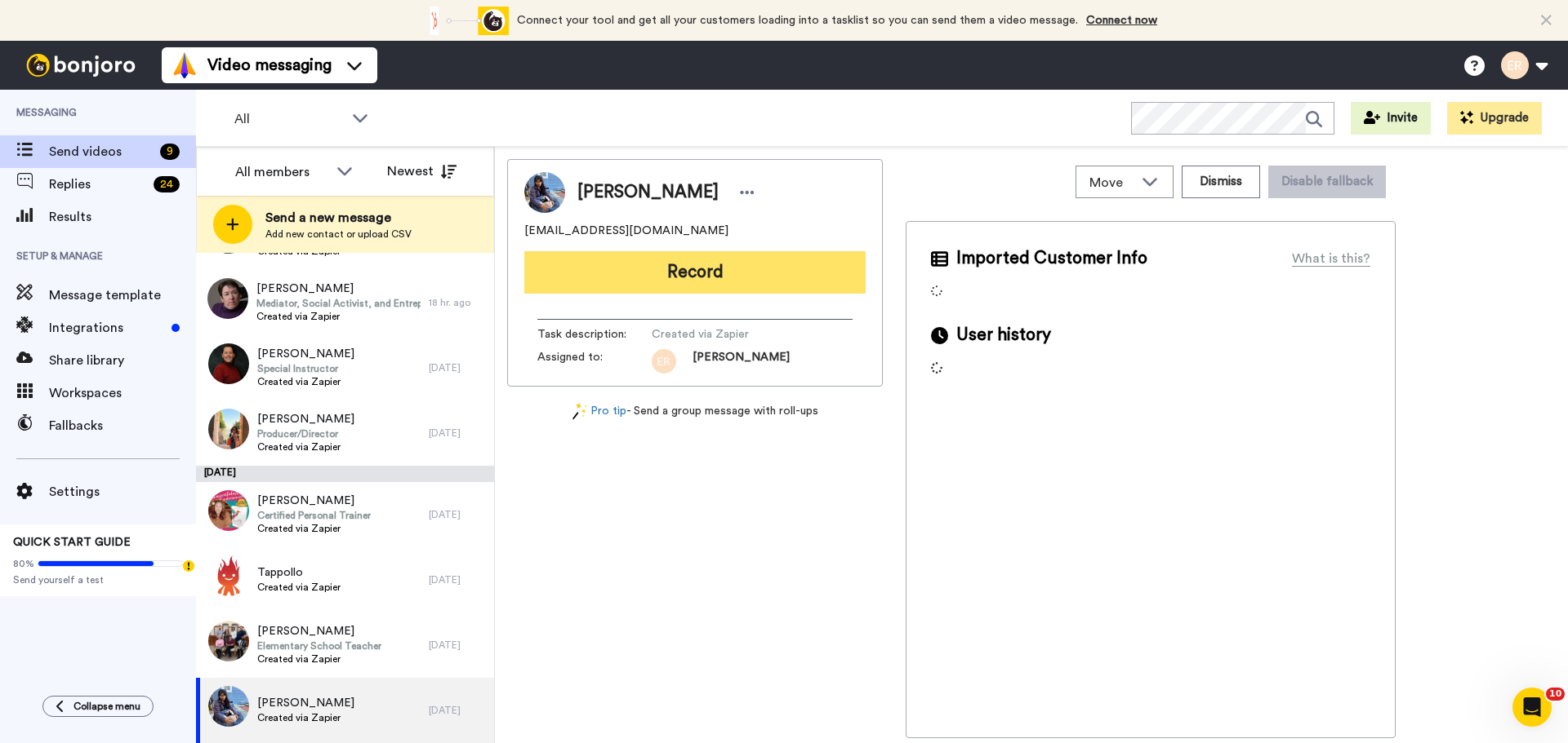
click at [709, 265] on button "Record" at bounding box center [695, 273] width 341 height 43
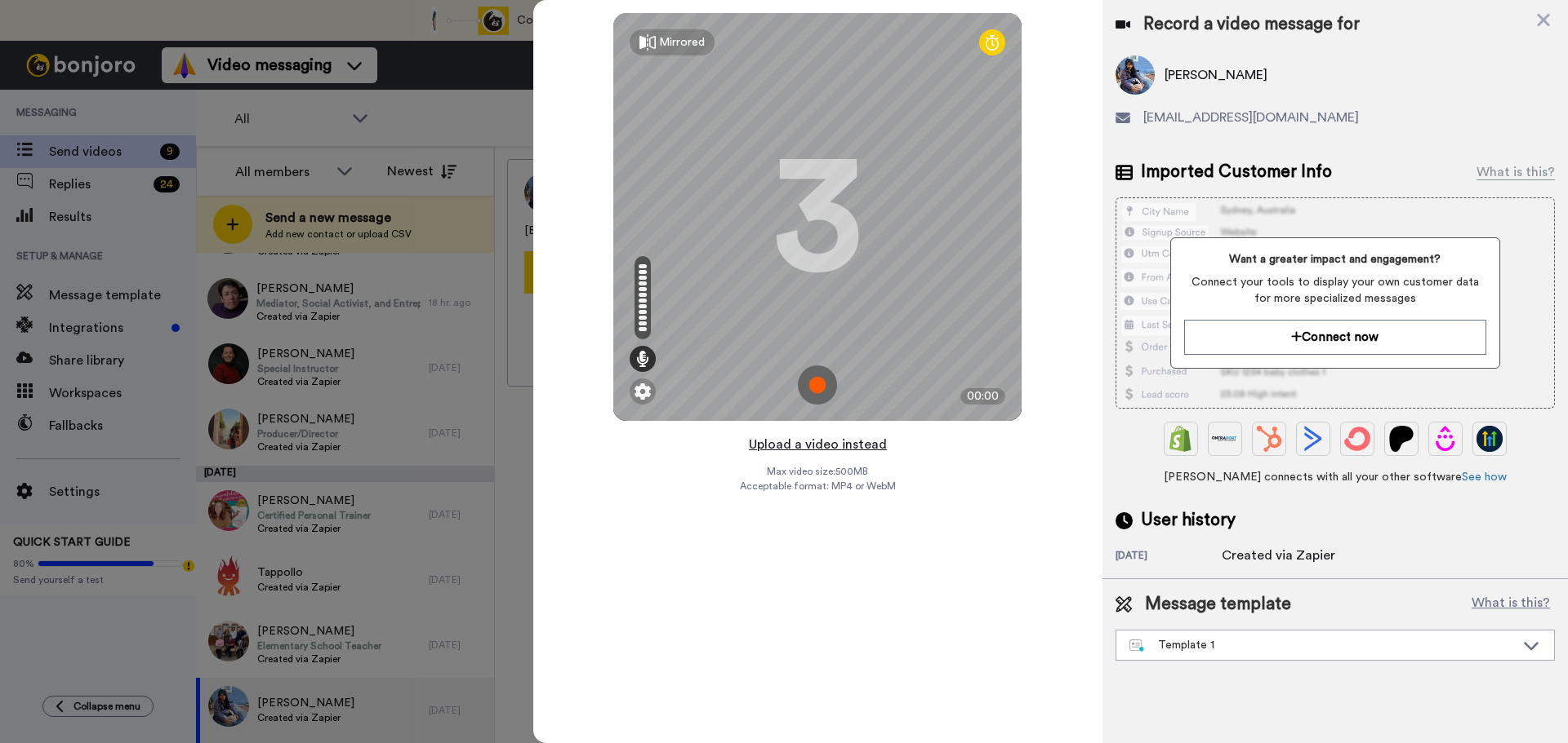
click at [811, 448] on button "Upload a video instead" at bounding box center [817, 444] width 148 height 21
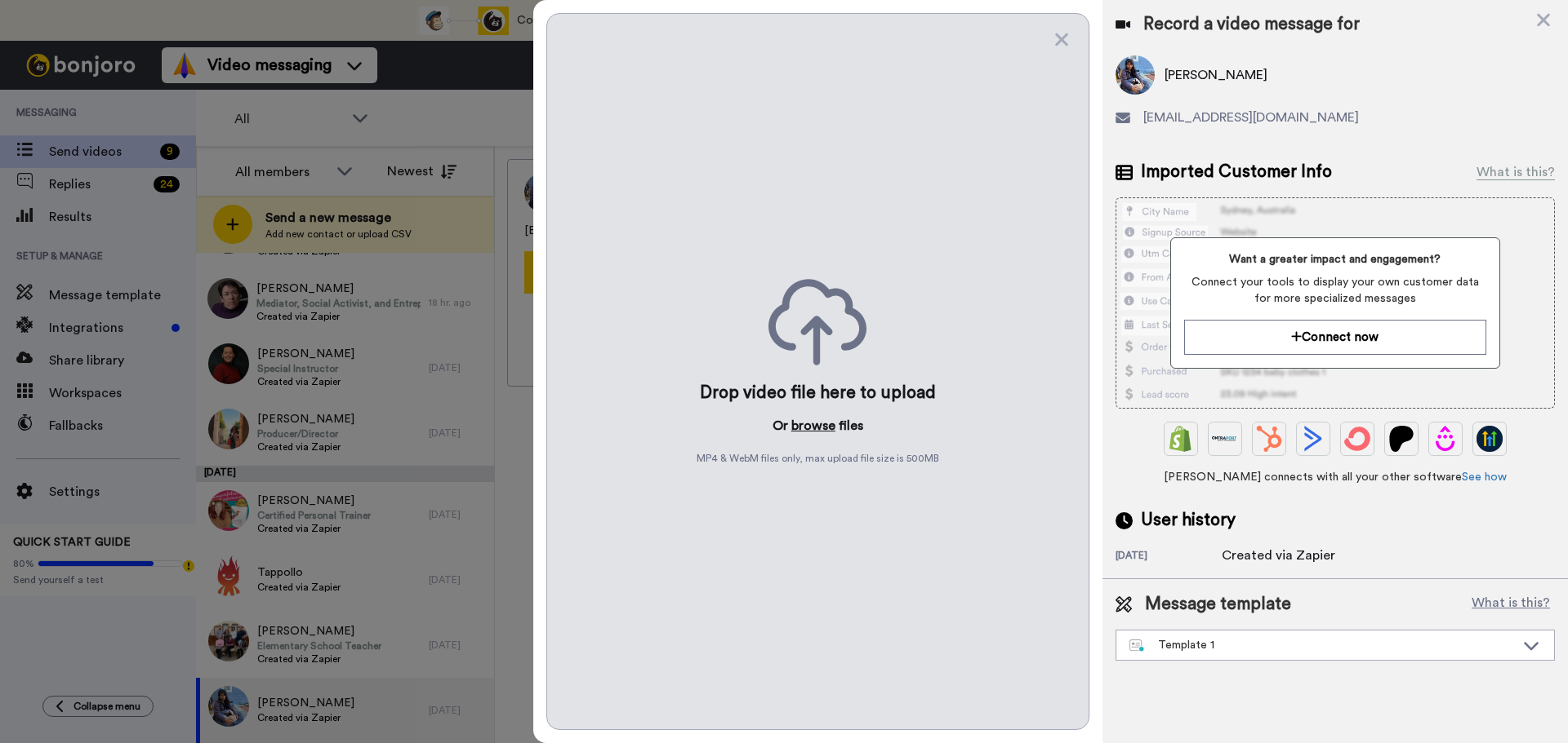
drag, startPoint x: 811, startPoint y: 437, endPoint x: 802, endPoint y: 422, distance: 17.5
click at [807, 430] on div "Drop video file here to upload Or browse files MP4 & WebM files only, max uploa…" at bounding box center [817, 372] width 543 height 717
click at [802, 422] on button "browse" at bounding box center [812, 426] width 44 height 20
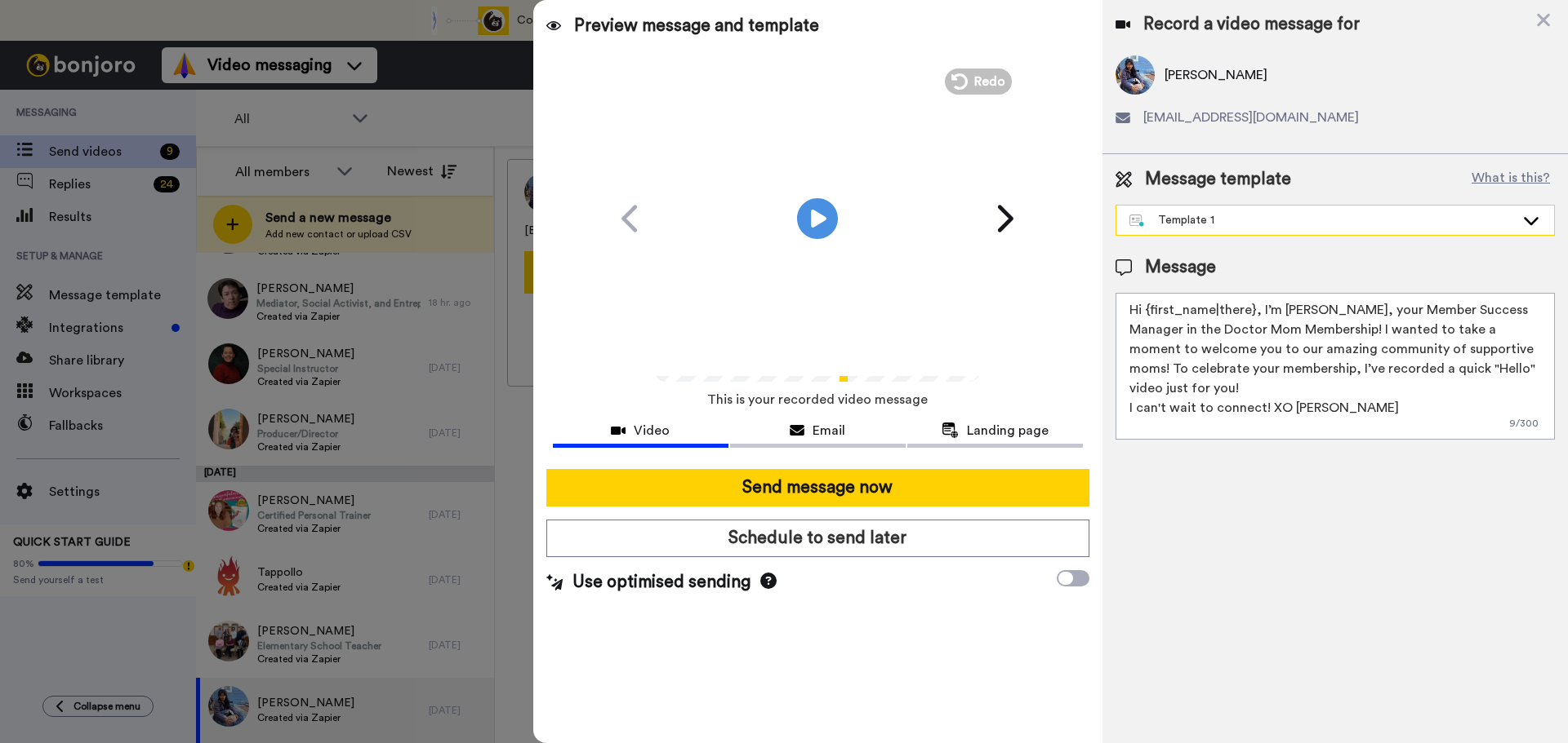
click at [1172, 209] on div "Template 1" at bounding box center [1335, 221] width 438 height 30
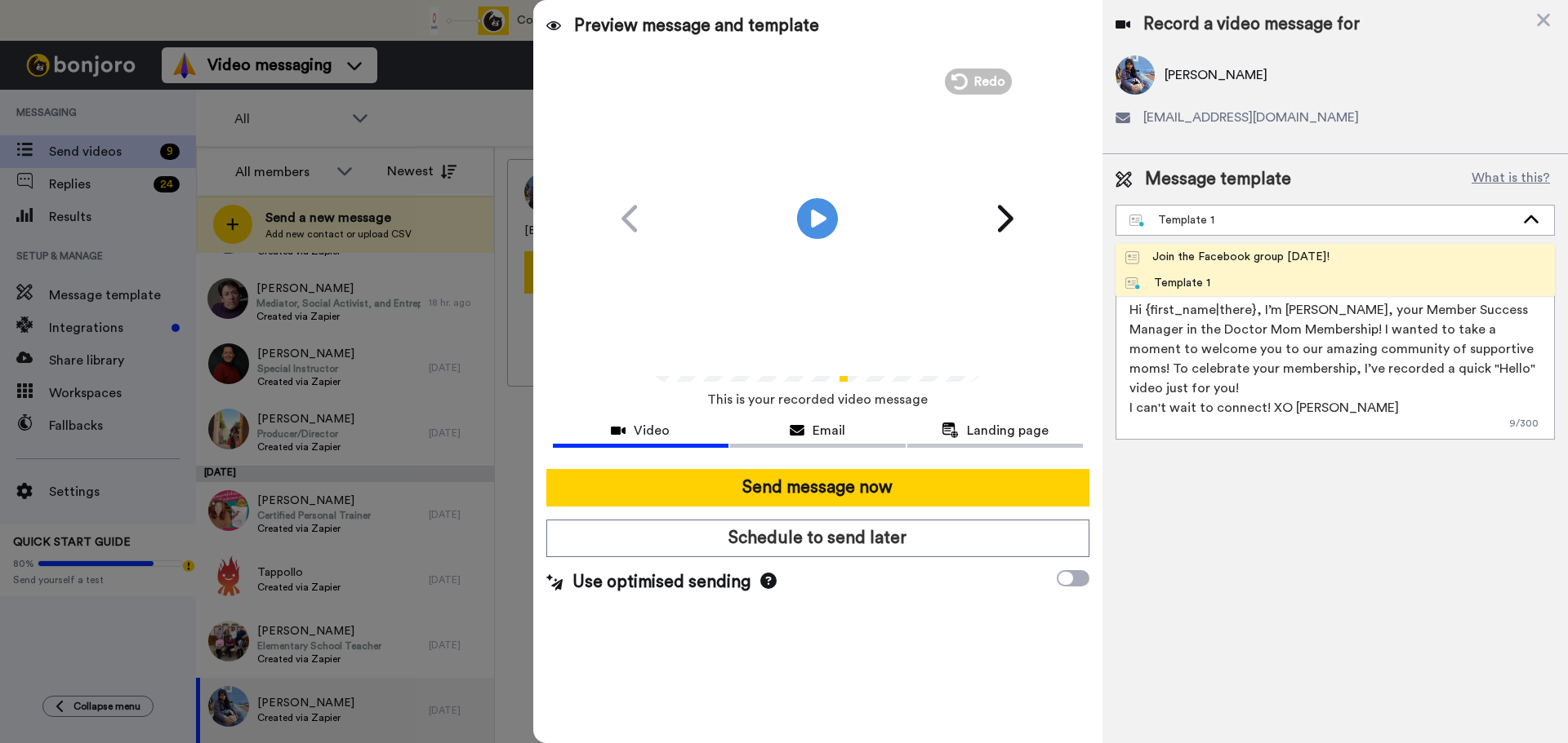
click at [1181, 257] on div "Join the Facebook group [DATE]!" at bounding box center [1227, 257] width 204 height 17
type textarea "Hello {first_name|there}, WELCOME TO THE DOCTOR MOM COMMUNITY!! WOOHOO!! I'm [P…"
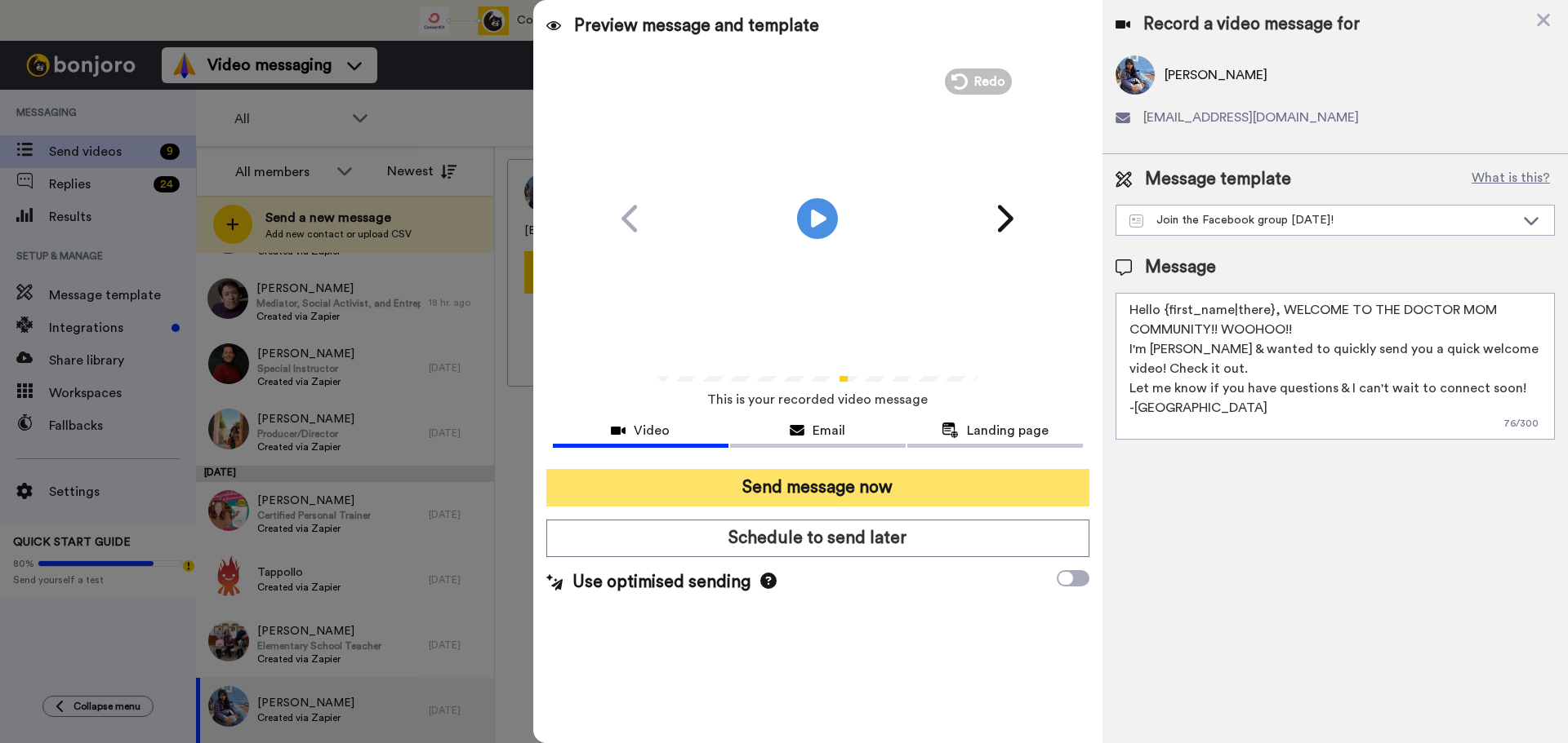
click at [764, 493] on button "Send message now" at bounding box center [817, 488] width 543 height 37
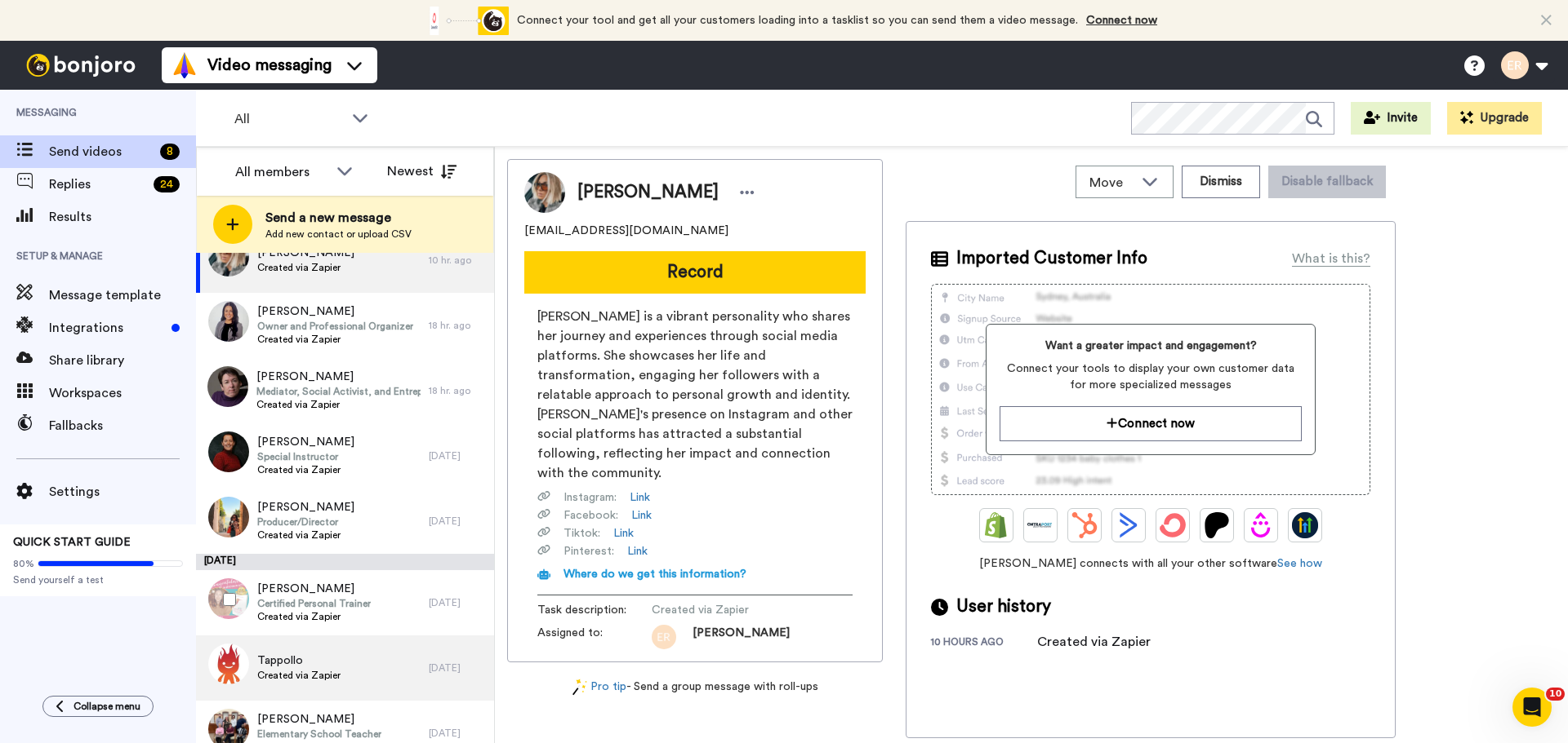
scroll to position [64, 0]
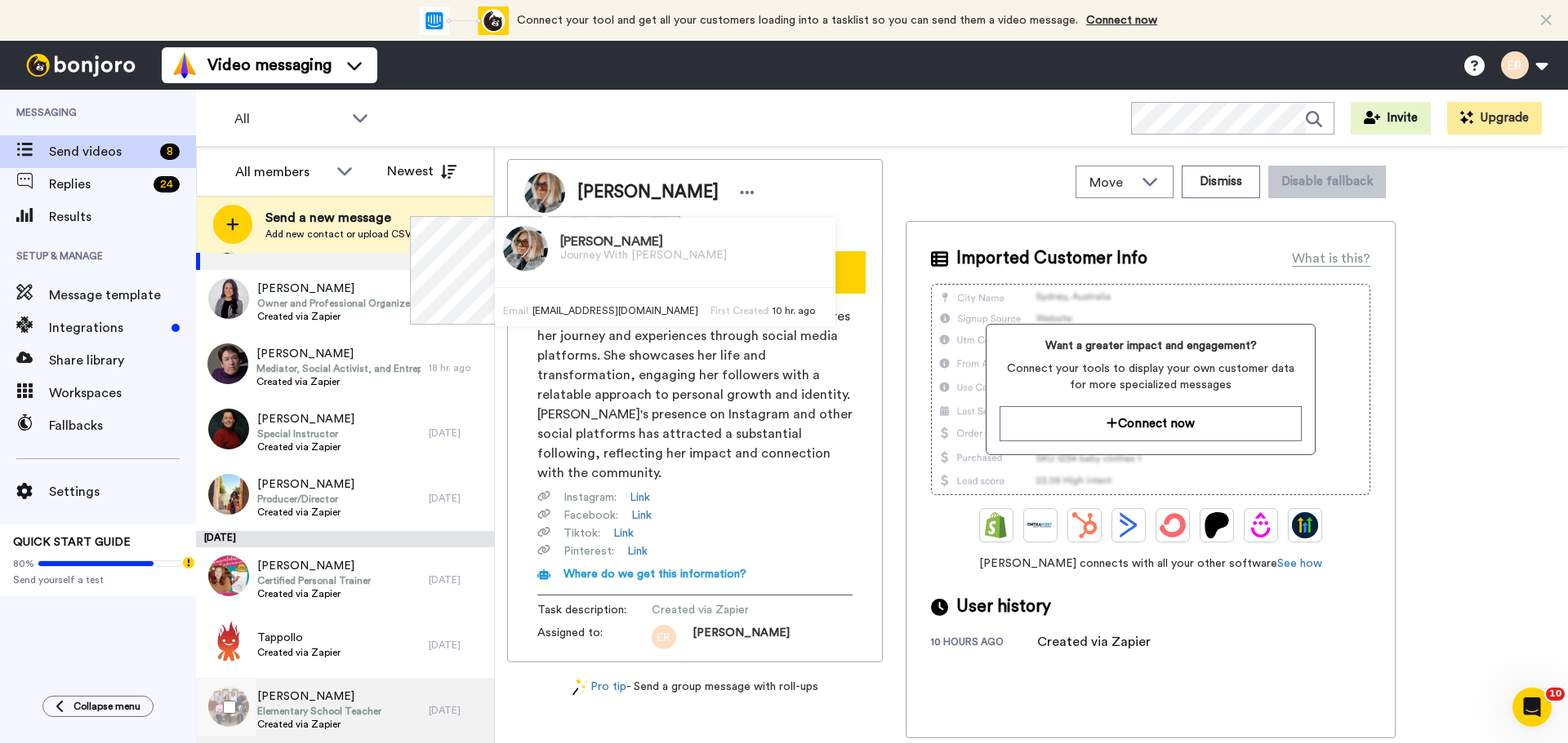
click at [338, 713] on span "Elementary School Teacher" at bounding box center [319, 711] width 124 height 13
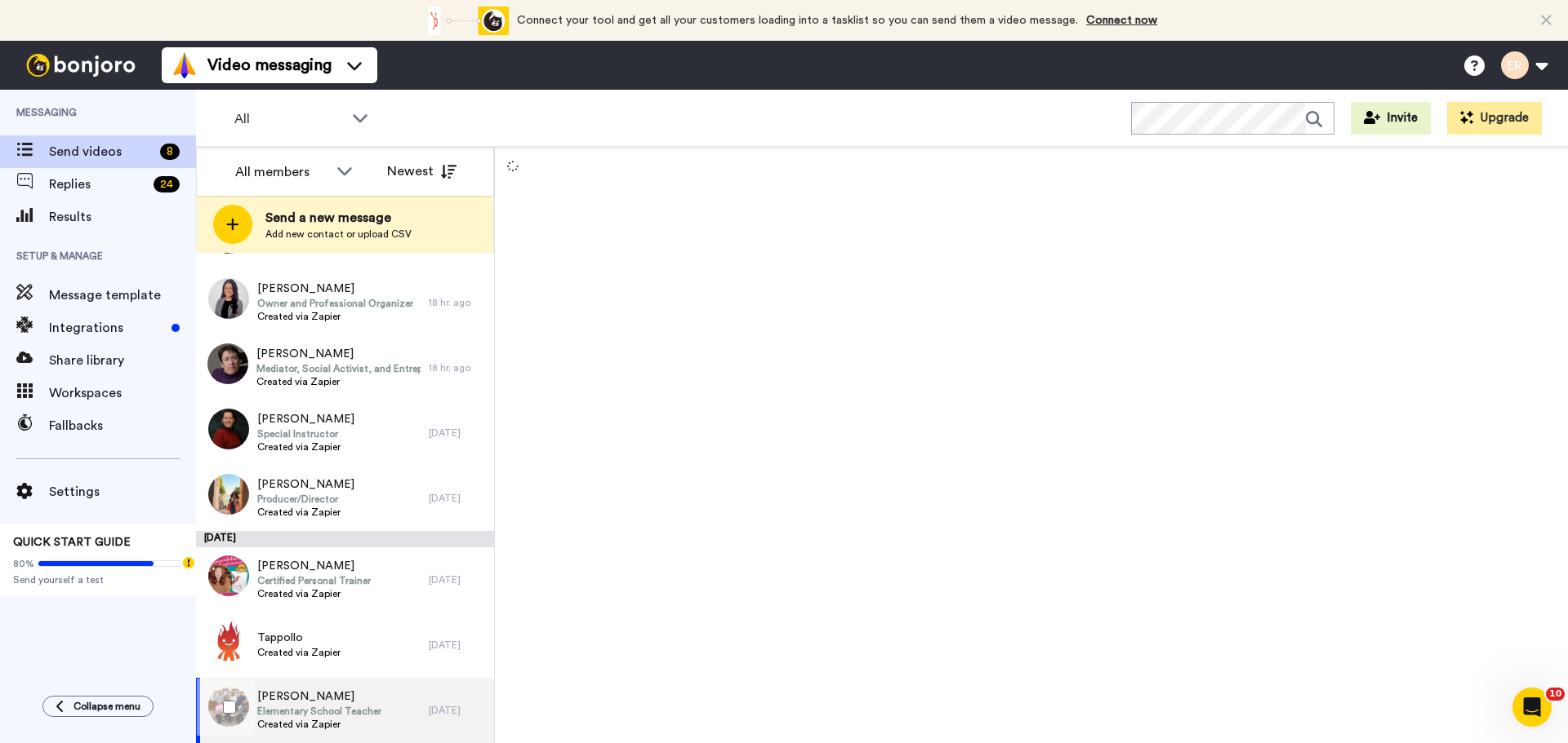
click at [314, 721] on span "Created via Zapier" at bounding box center [319, 724] width 124 height 13
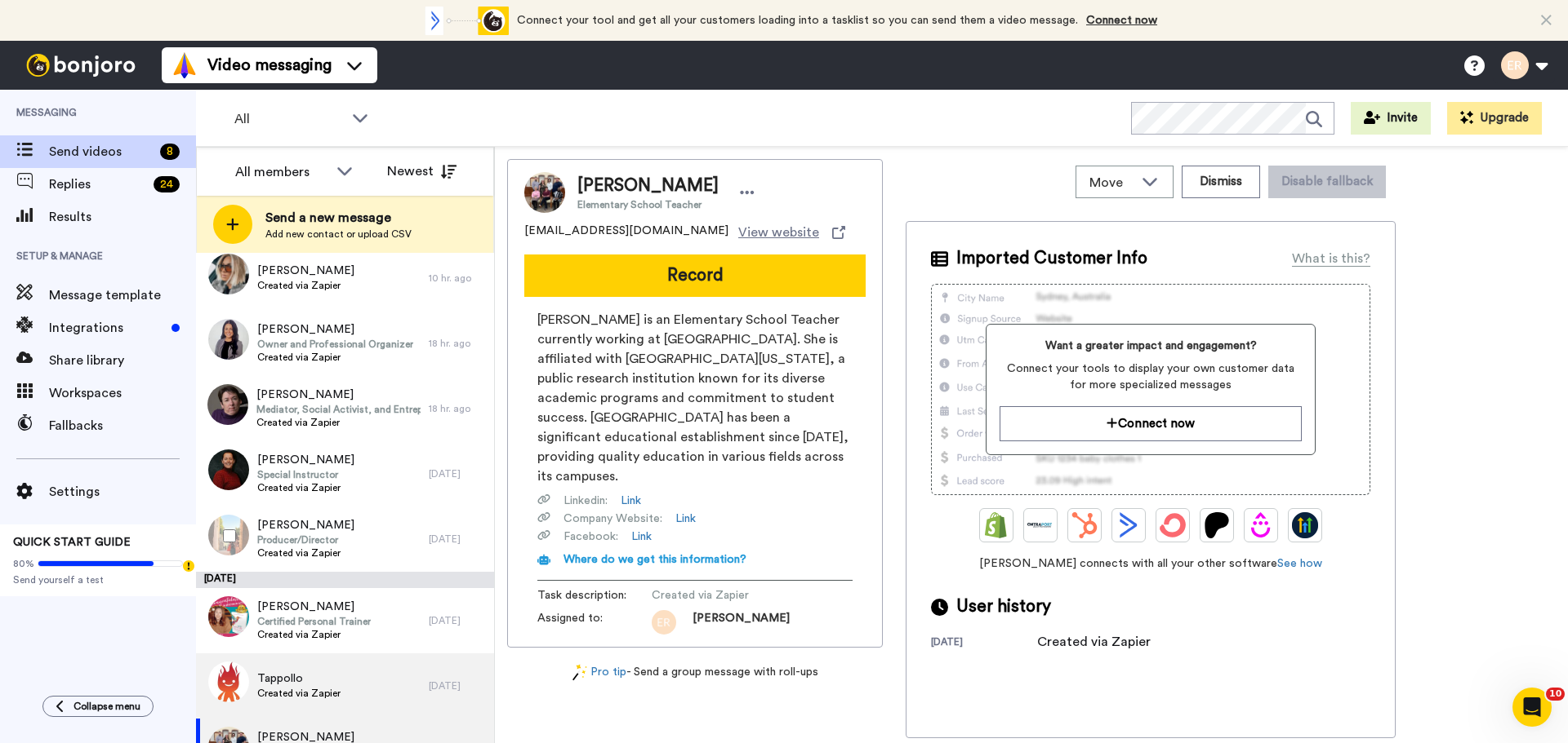
scroll to position [64, 0]
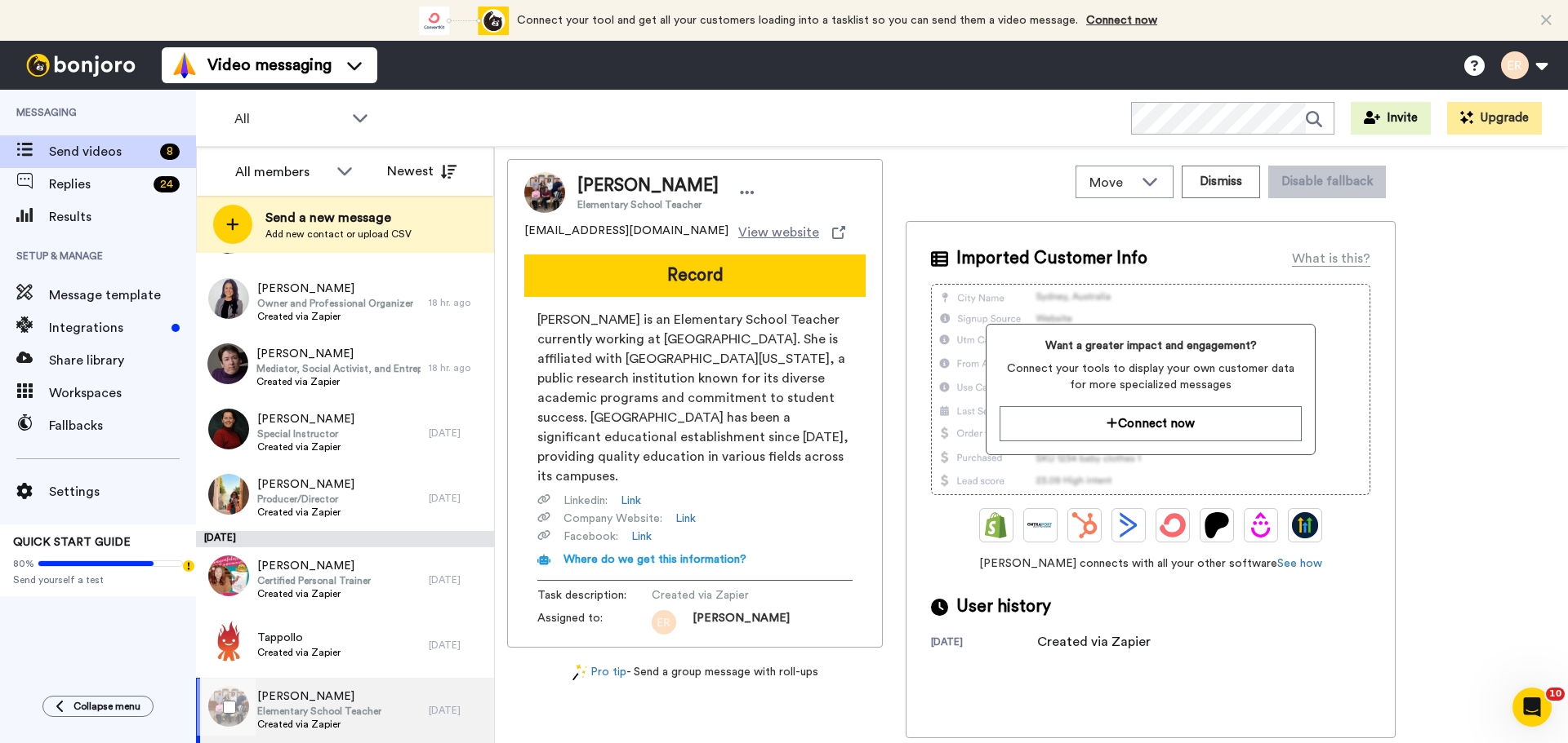
click at [335, 695] on span "[PERSON_NAME]" at bounding box center [319, 697] width 124 height 17
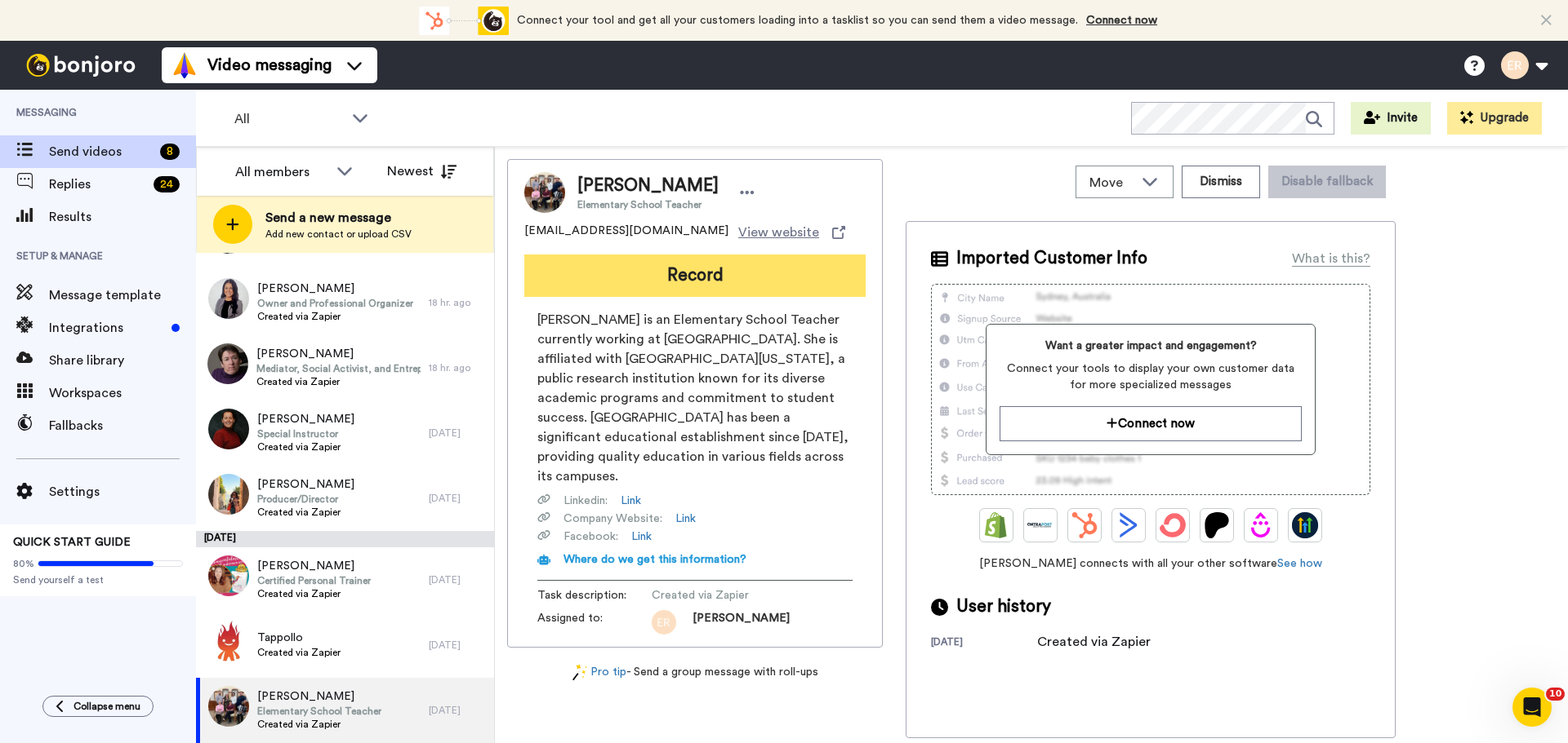
click at [712, 268] on button "Record" at bounding box center [695, 276] width 341 height 43
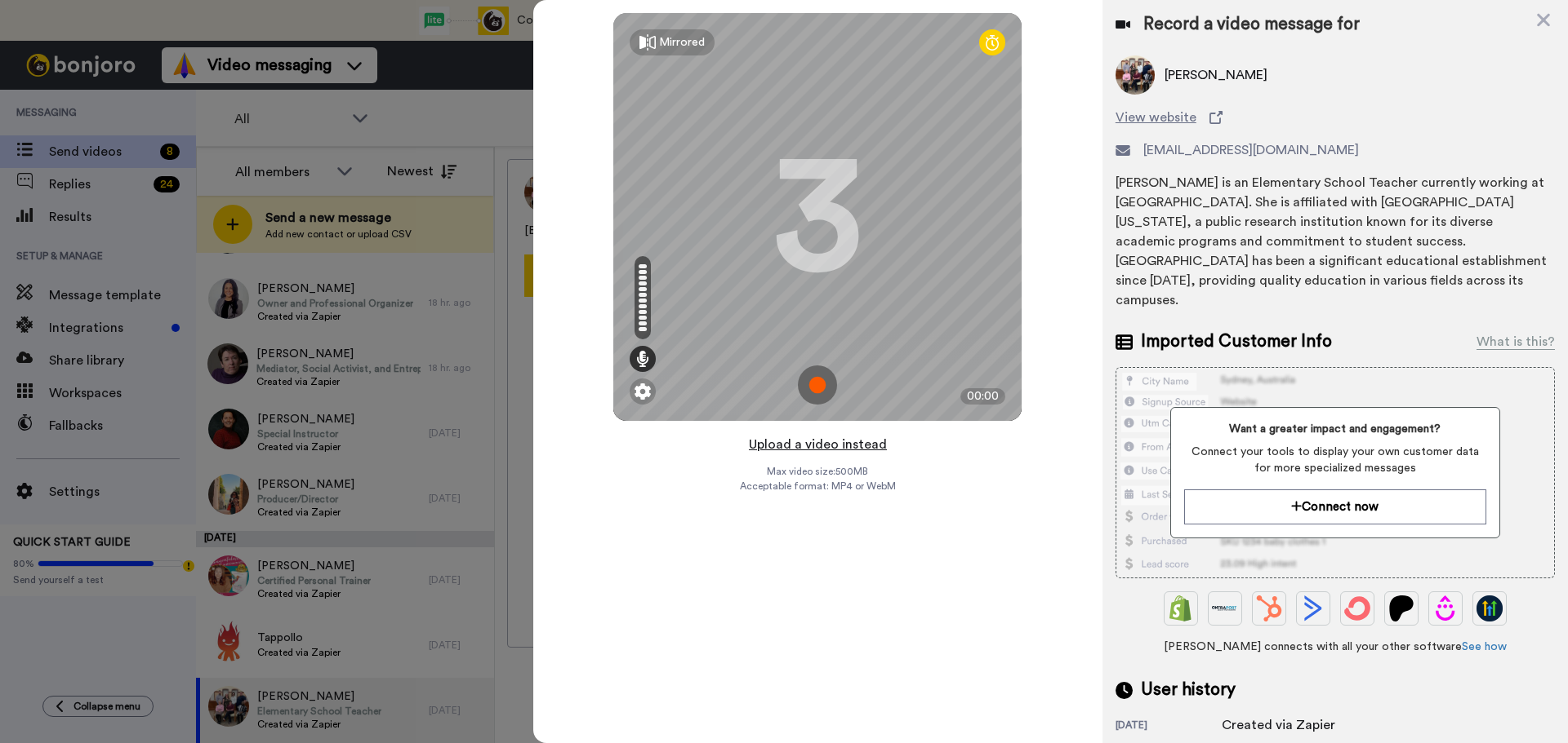
click at [850, 445] on button "Upload a video instead" at bounding box center [817, 444] width 148 height 21
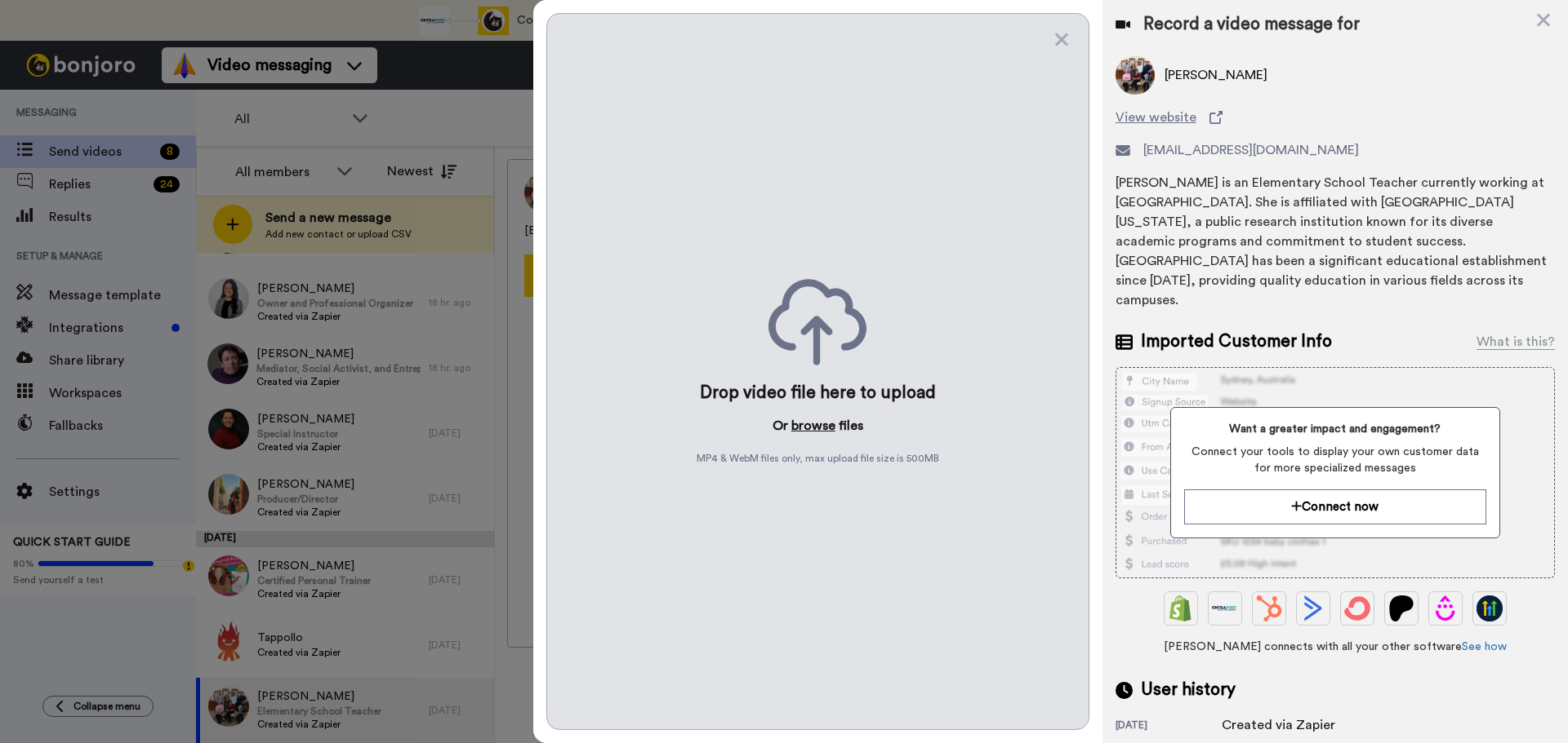
click at [816, 430] on button "browse" at bounding box center [812, 426] width 44 height 20
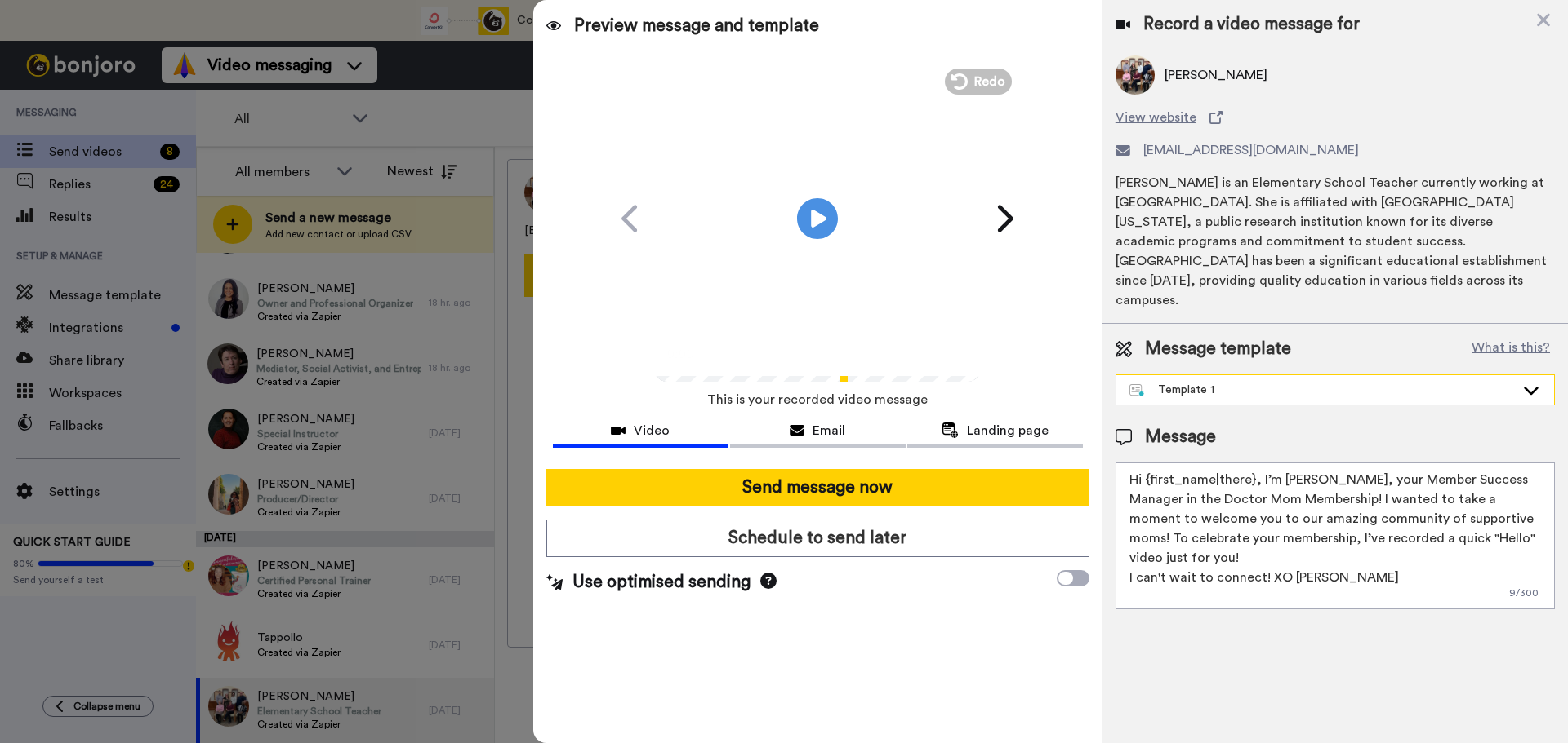
click at [1200, 382] on div "Template 1" at bounding box center [1322, 390] width 386 height 17
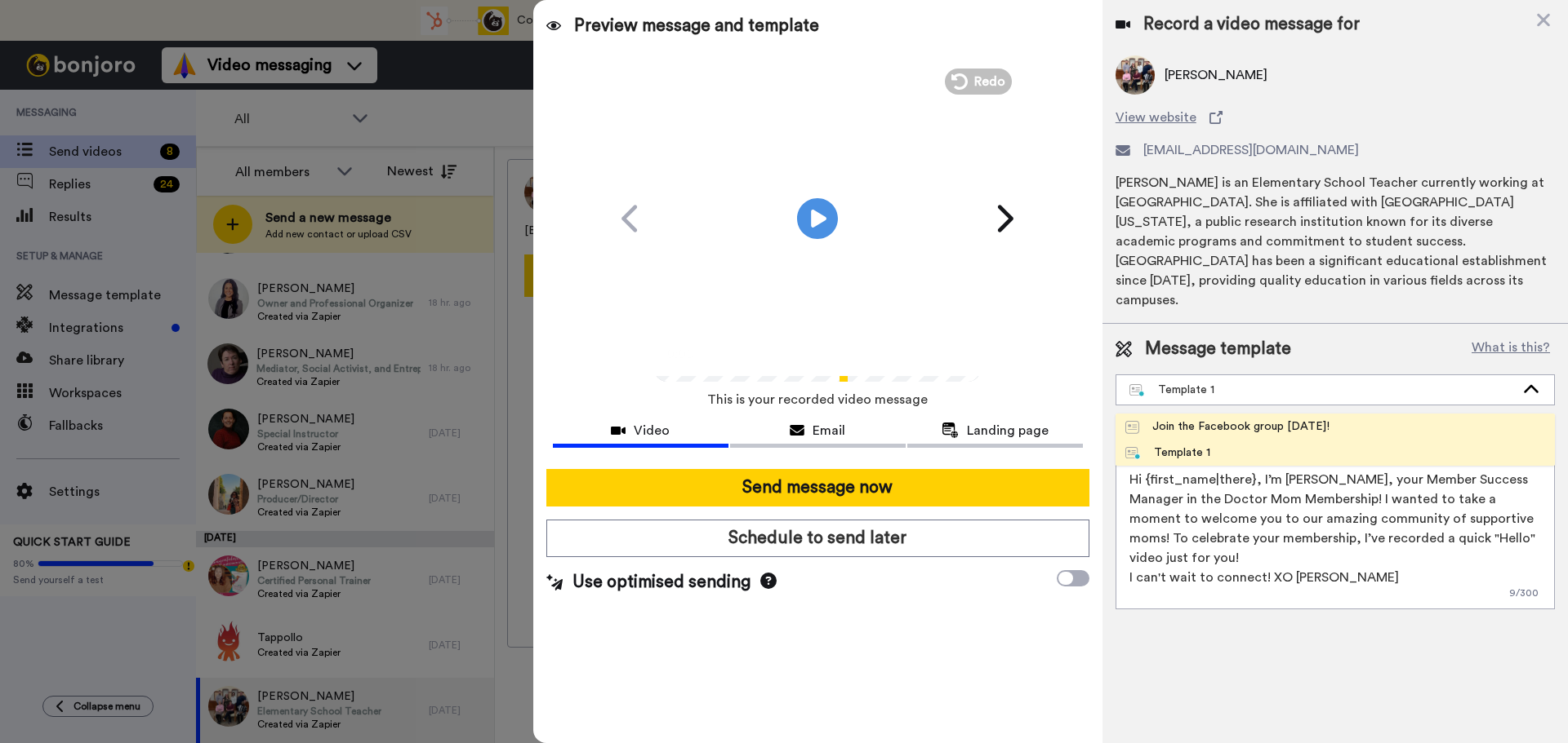
click at [1193, 413] on li "Join the Facebook group [DATE]!" at bounding box center [1335, 426] width 440 height 26
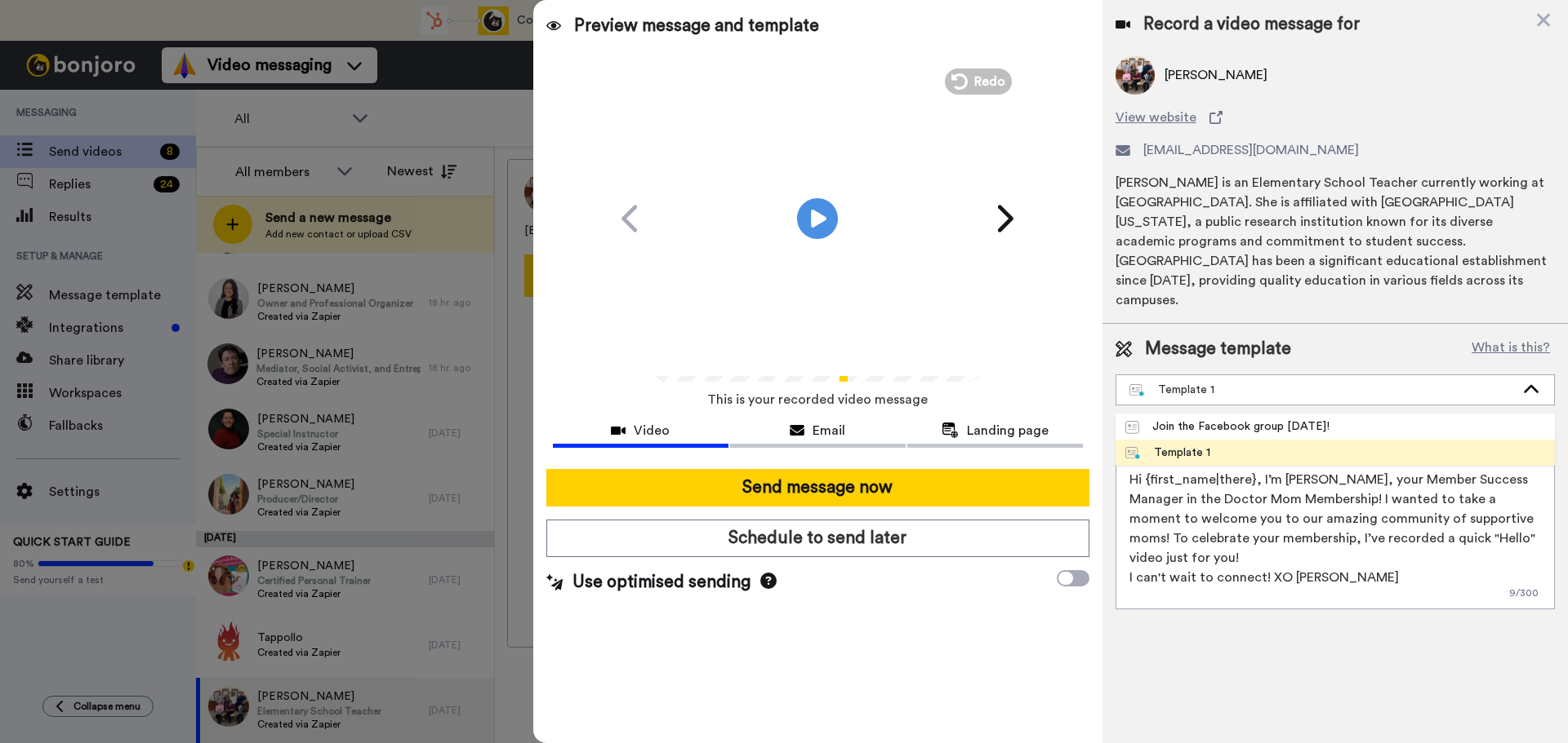
type textarea "Hello {first_name|there}, WELCOME TO THE DOCTOR MOM COMMUNITY!! WOOHOO!! I'm [P…"
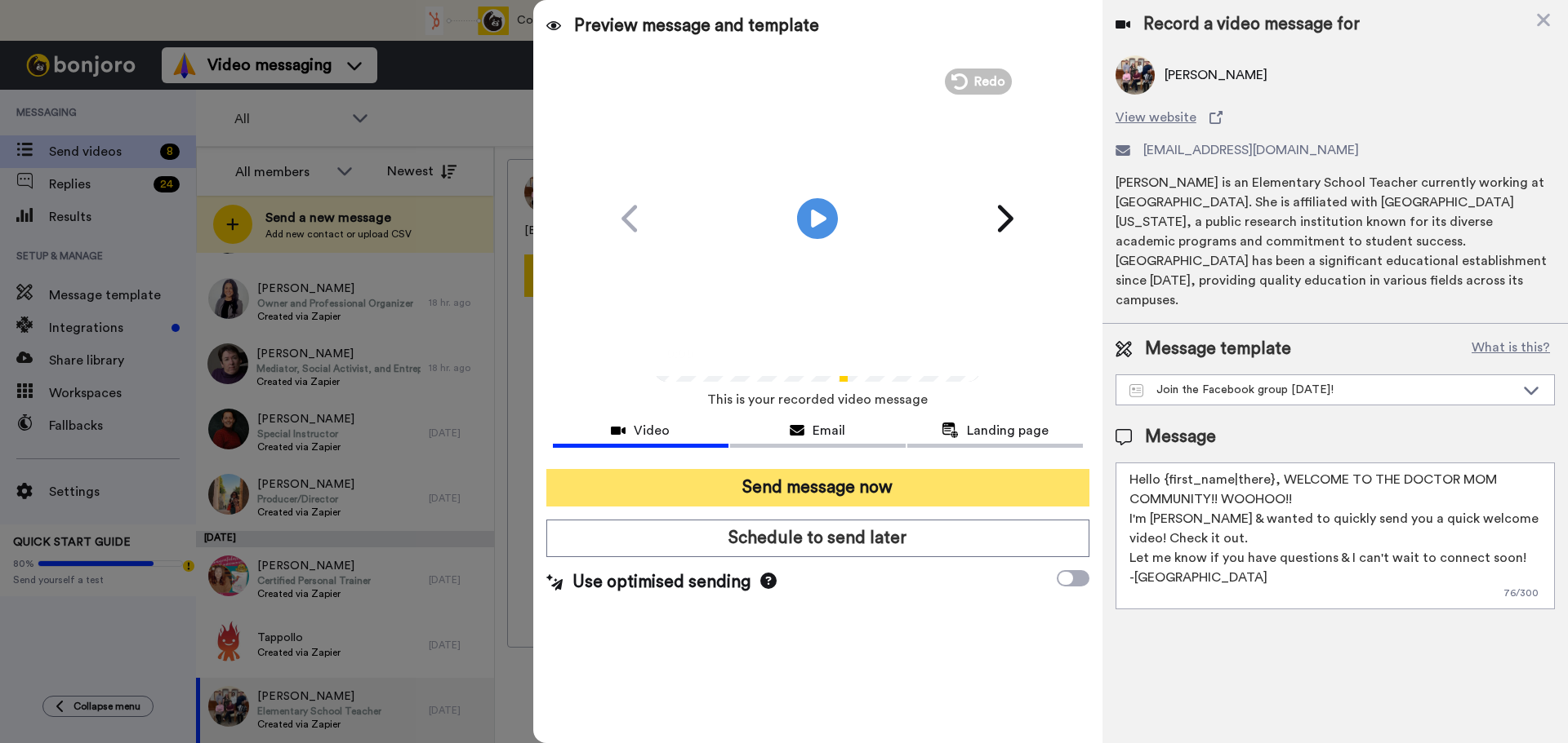
click at [810, 481] on button "Send message now" at bounding box center [817, 488] width 543 height 37
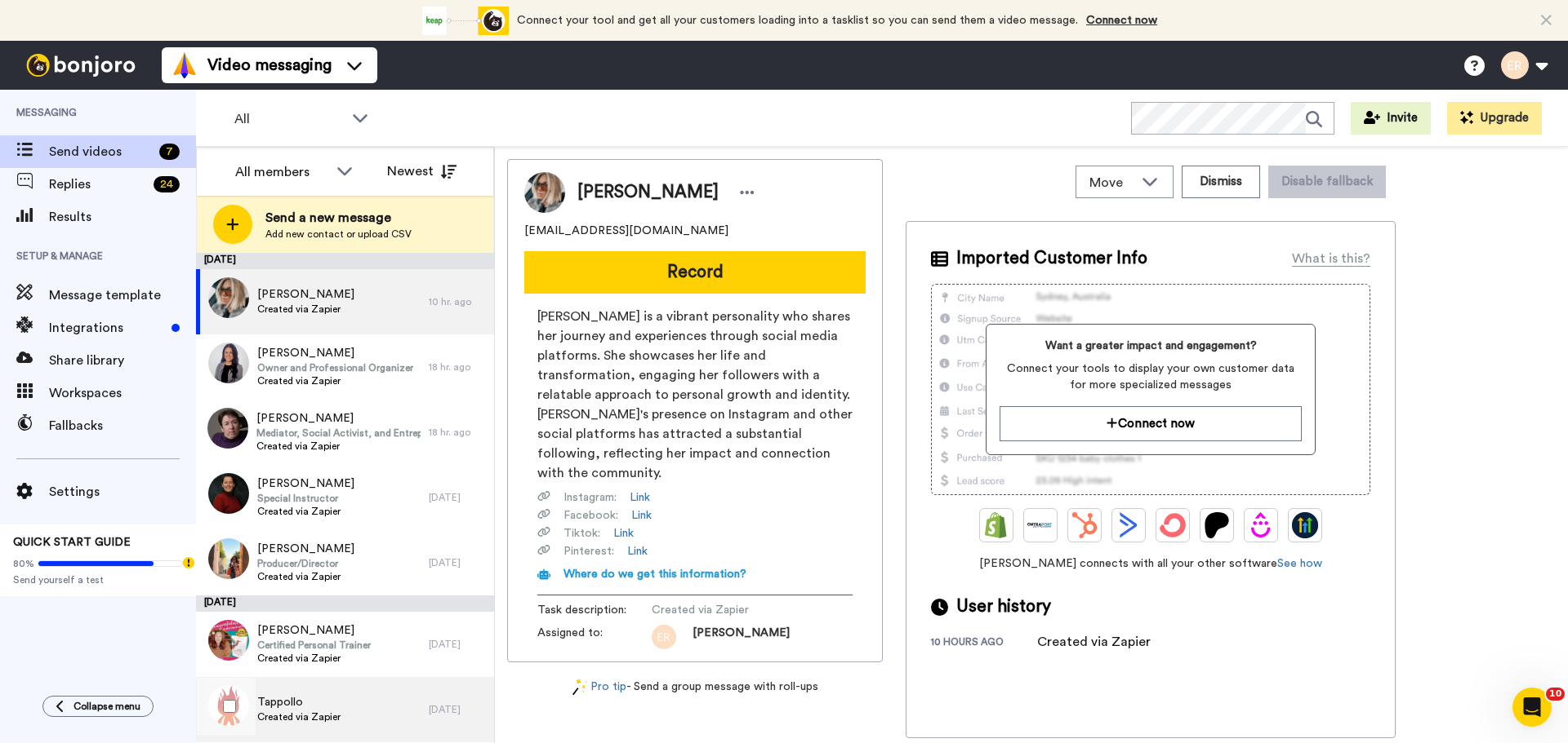
click at [348, 696] on div "Tappollo Created via Zapier" at bounding box center [312, 709] width 233 height 65
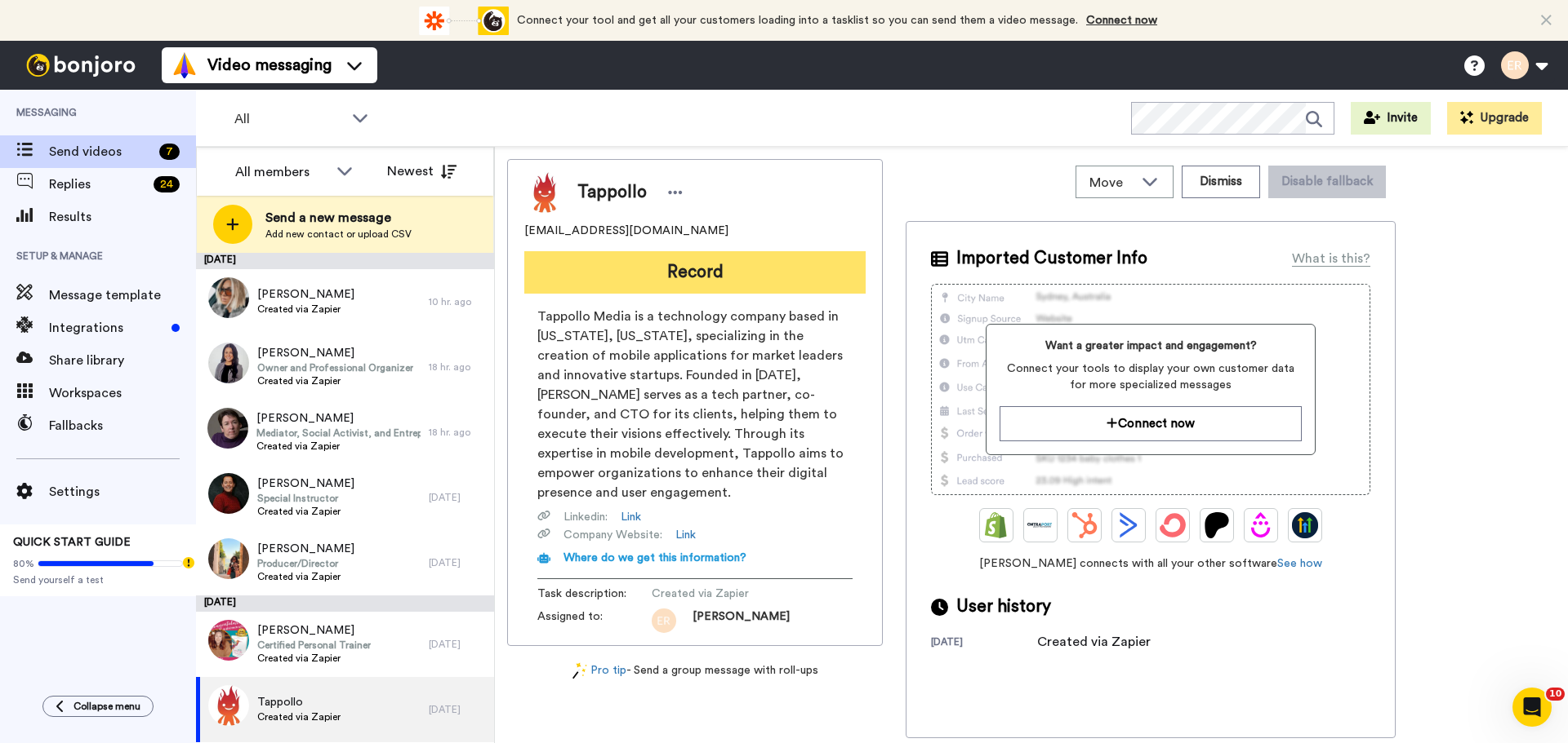
click at [653, 282] on button "Record" at bounding box center [695, 273] width 341 height 43
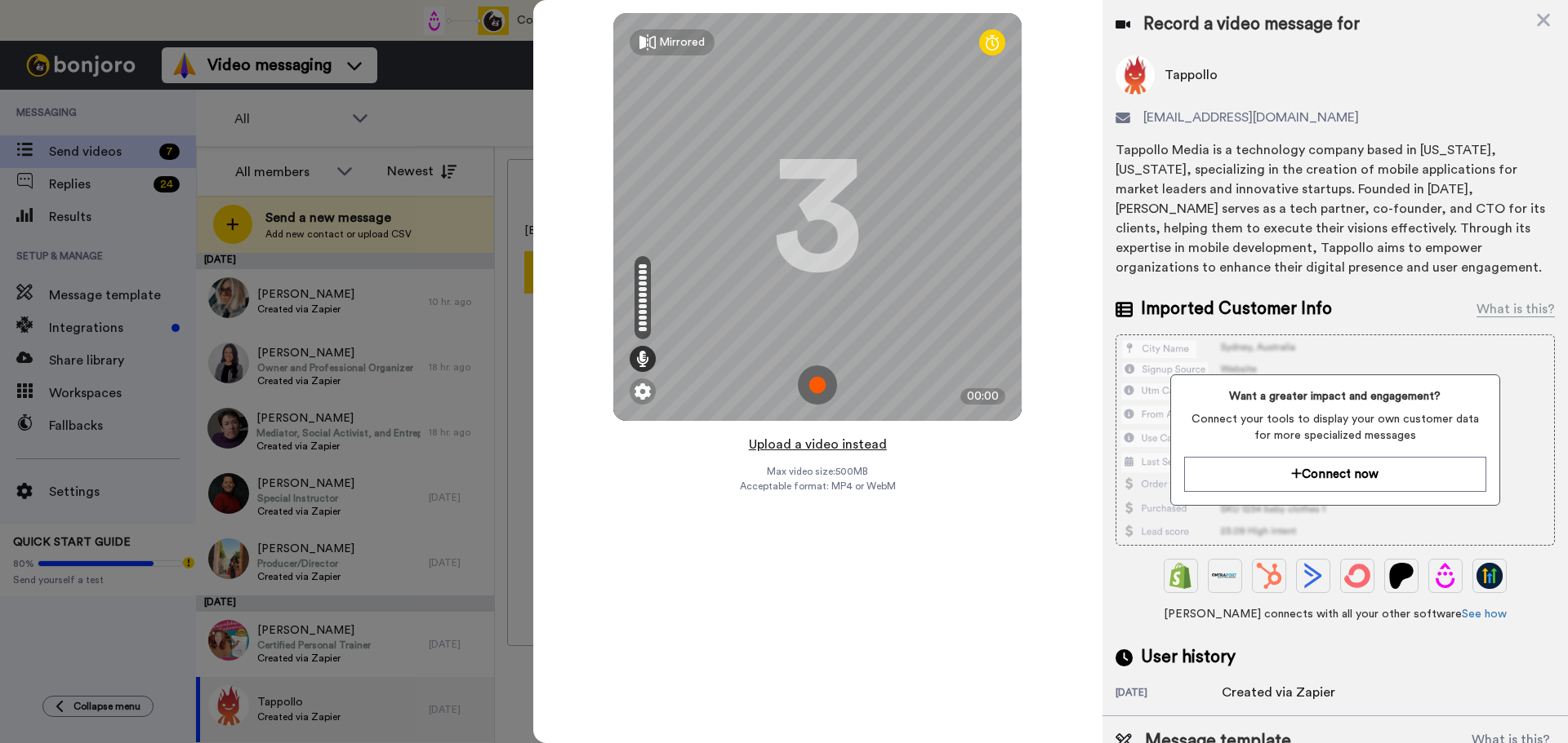
click at [835, 442] on button "Upload a video instead" at bounding box center [817, 444] width 148 height 21
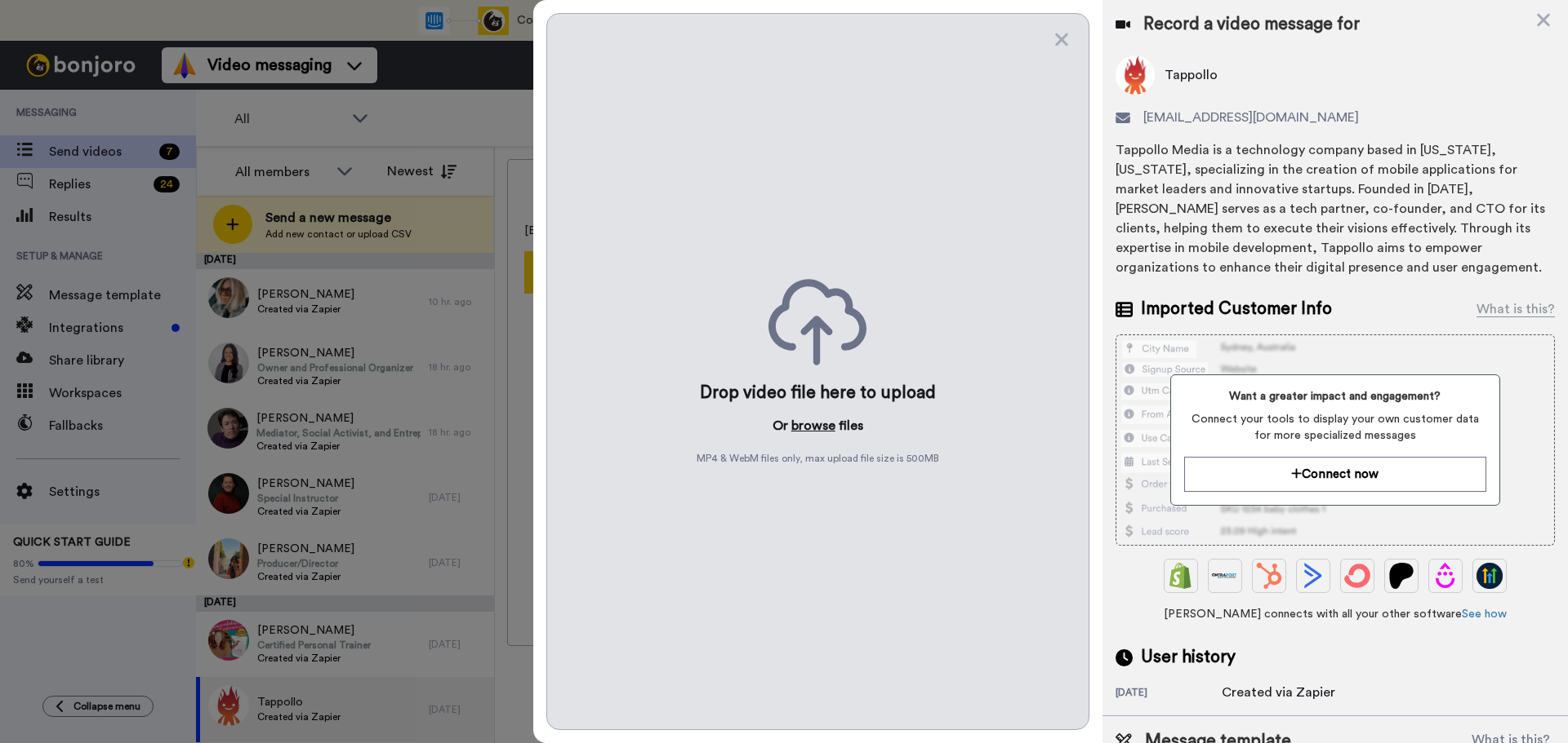
click at [820, 424] on button "browse" at bounding box center [812, 426] width 44 height 20
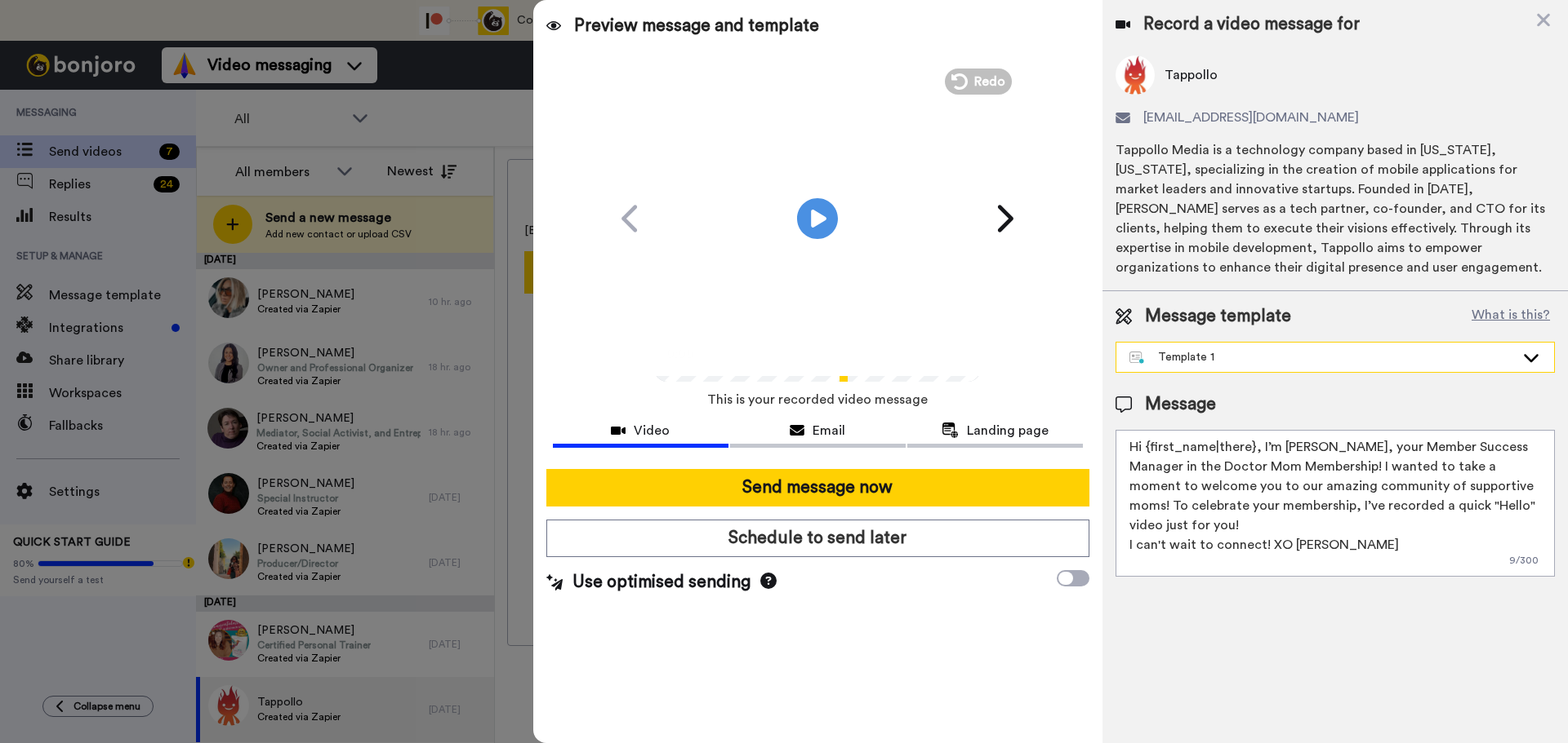
click at [1224, 358] on div "Template 1" at bounding box center [1322, 358] width 386 height 17
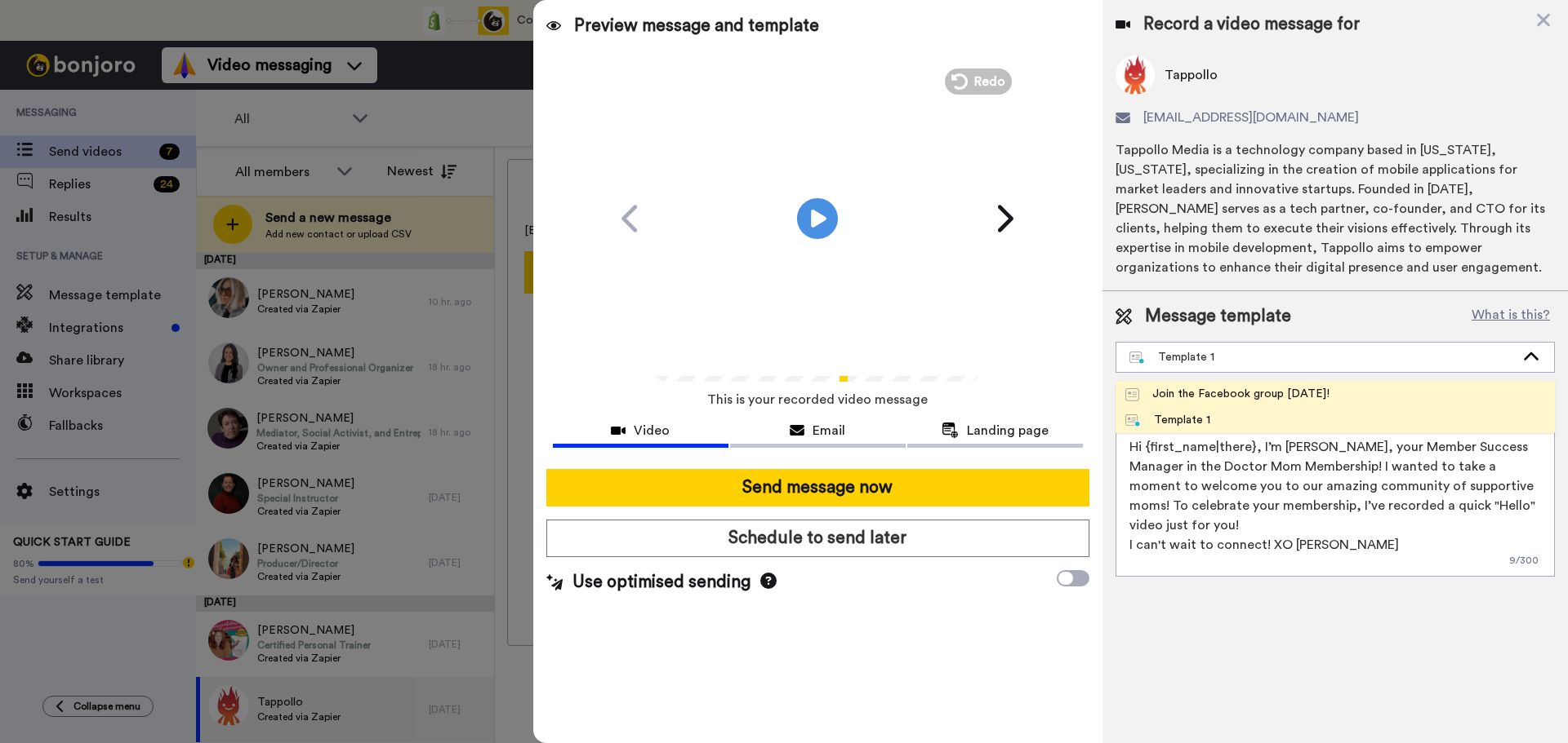
click at [1180, 400] on div "Join the Facebook group [DATE]!" at bounding box center [1227, 395] width 204 height 17
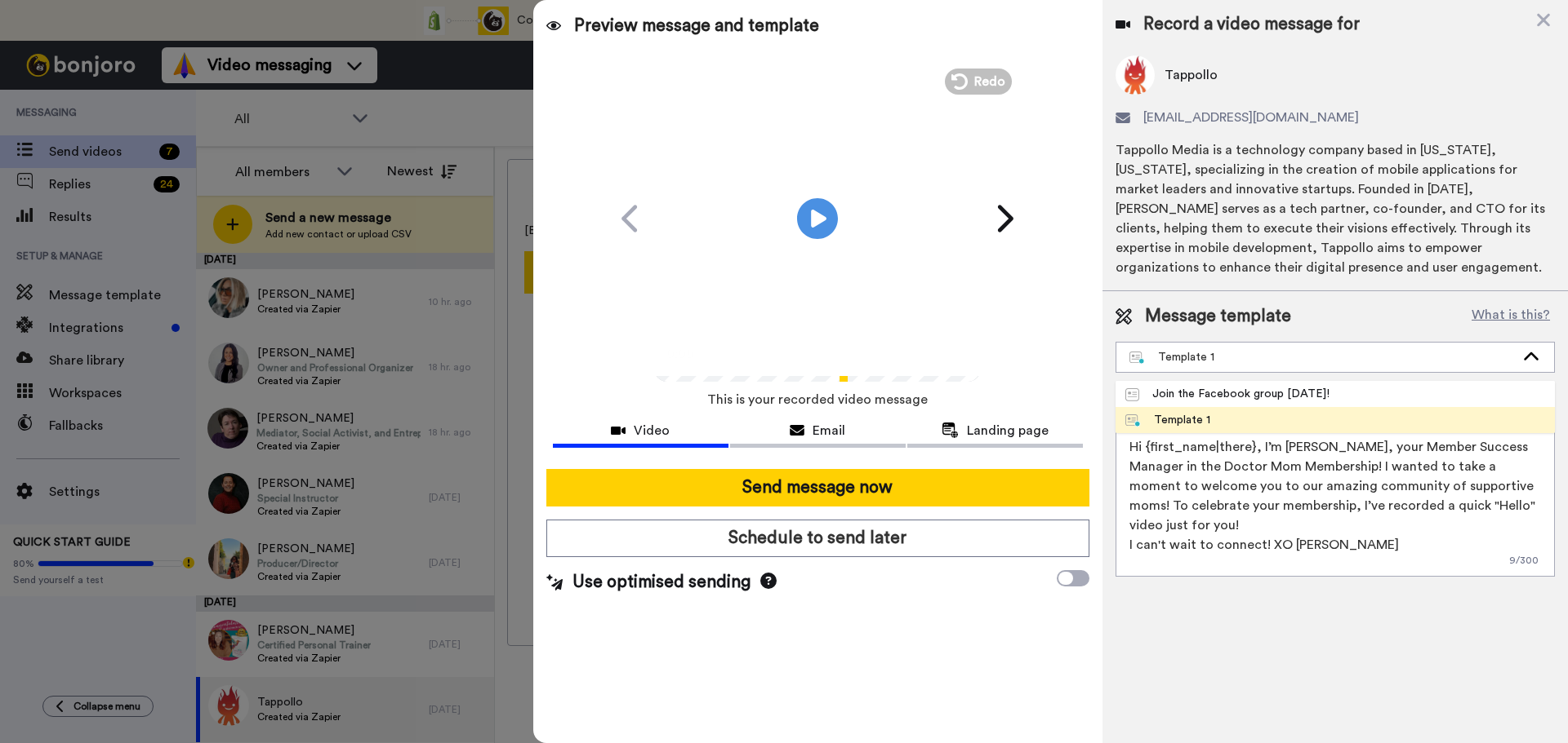
type textarea "Hello {first_name|there}, WELCOME TO THE DOCTOR MOM COMMUNITY!! WOOHOO!! I'm [P…"
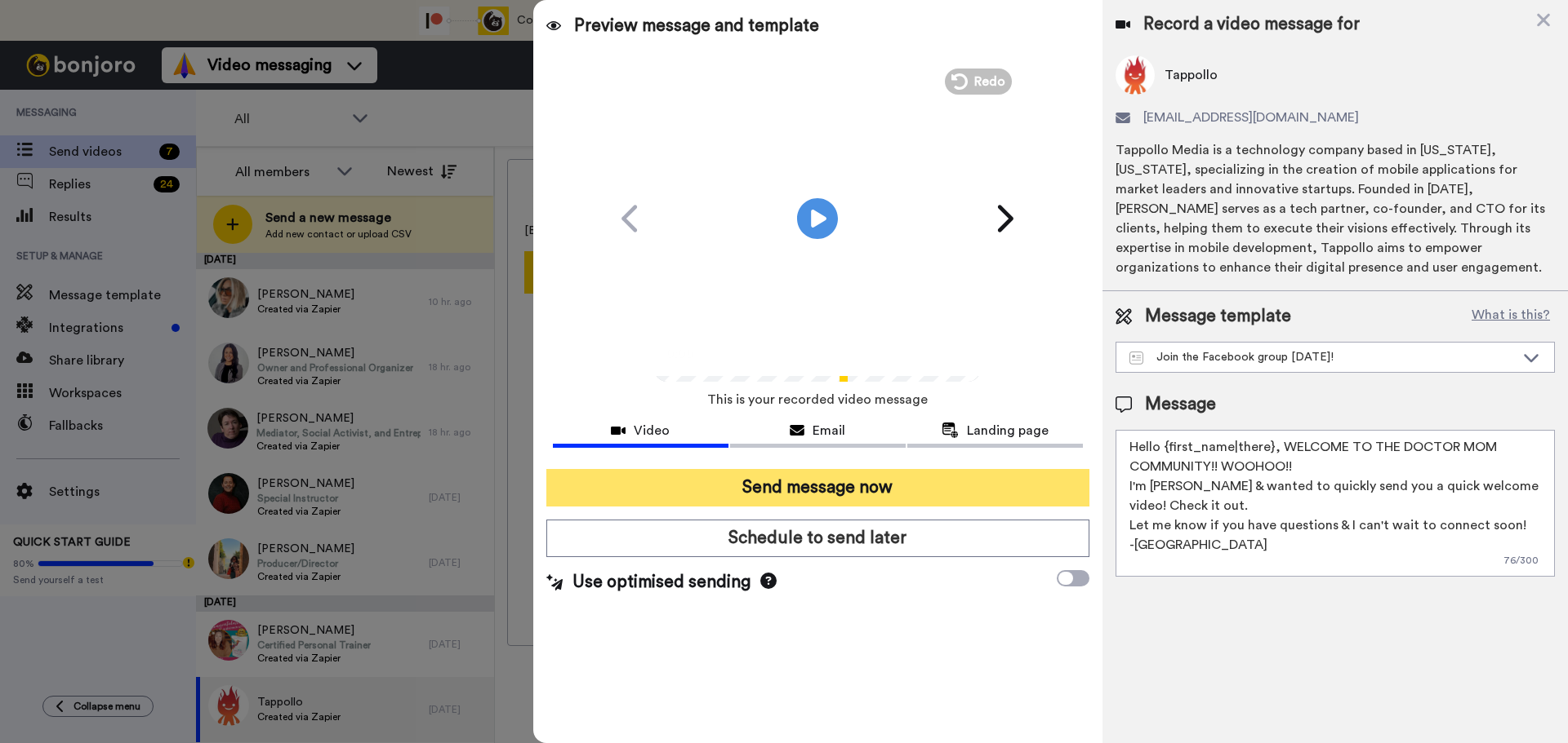
click at [840, 481] on button "Send message now" at bounding box center [817, 488] width 543 height 37
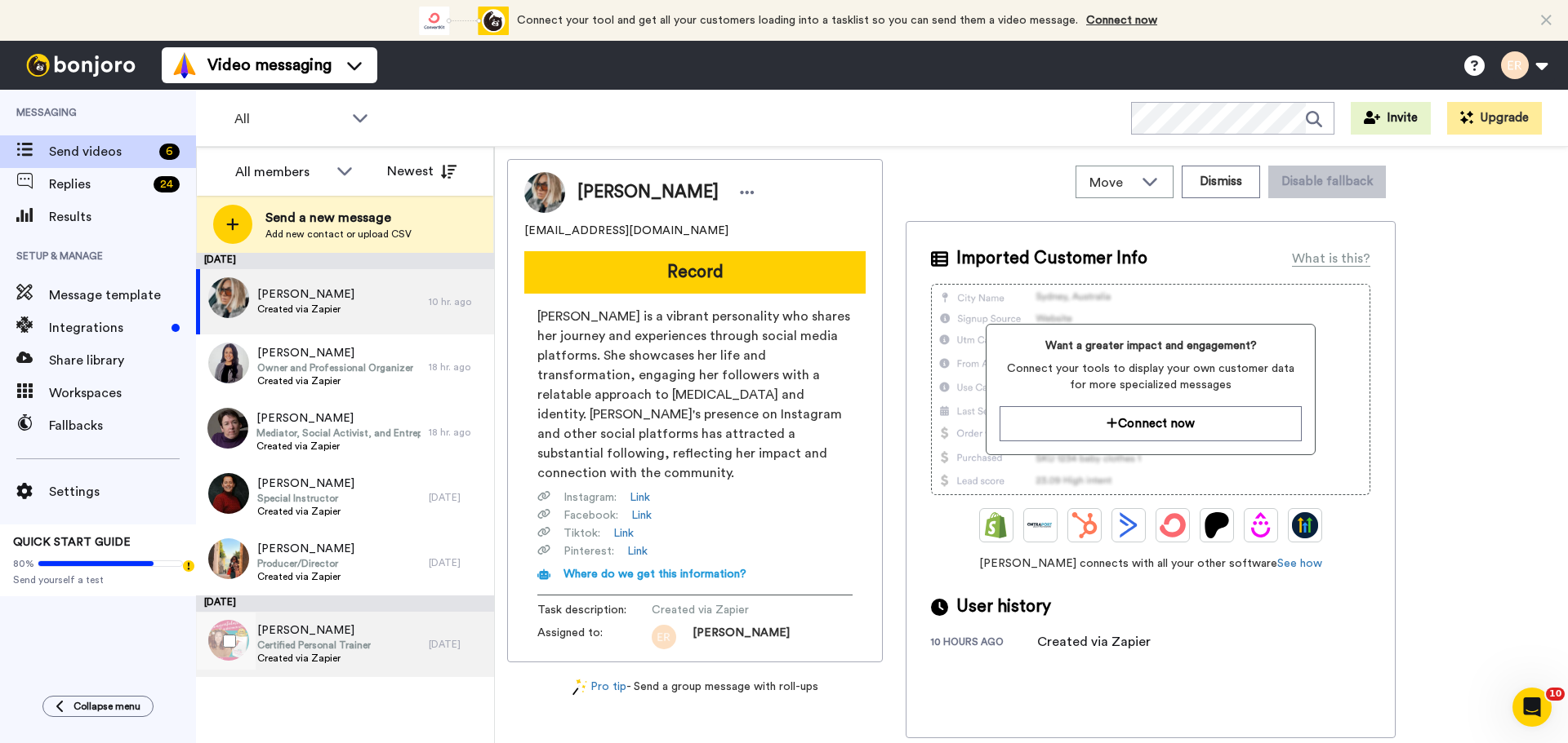
click at [335, 630] on span "[PERSON_NAME]" at bounding box center [314, 631] width 114 height 17
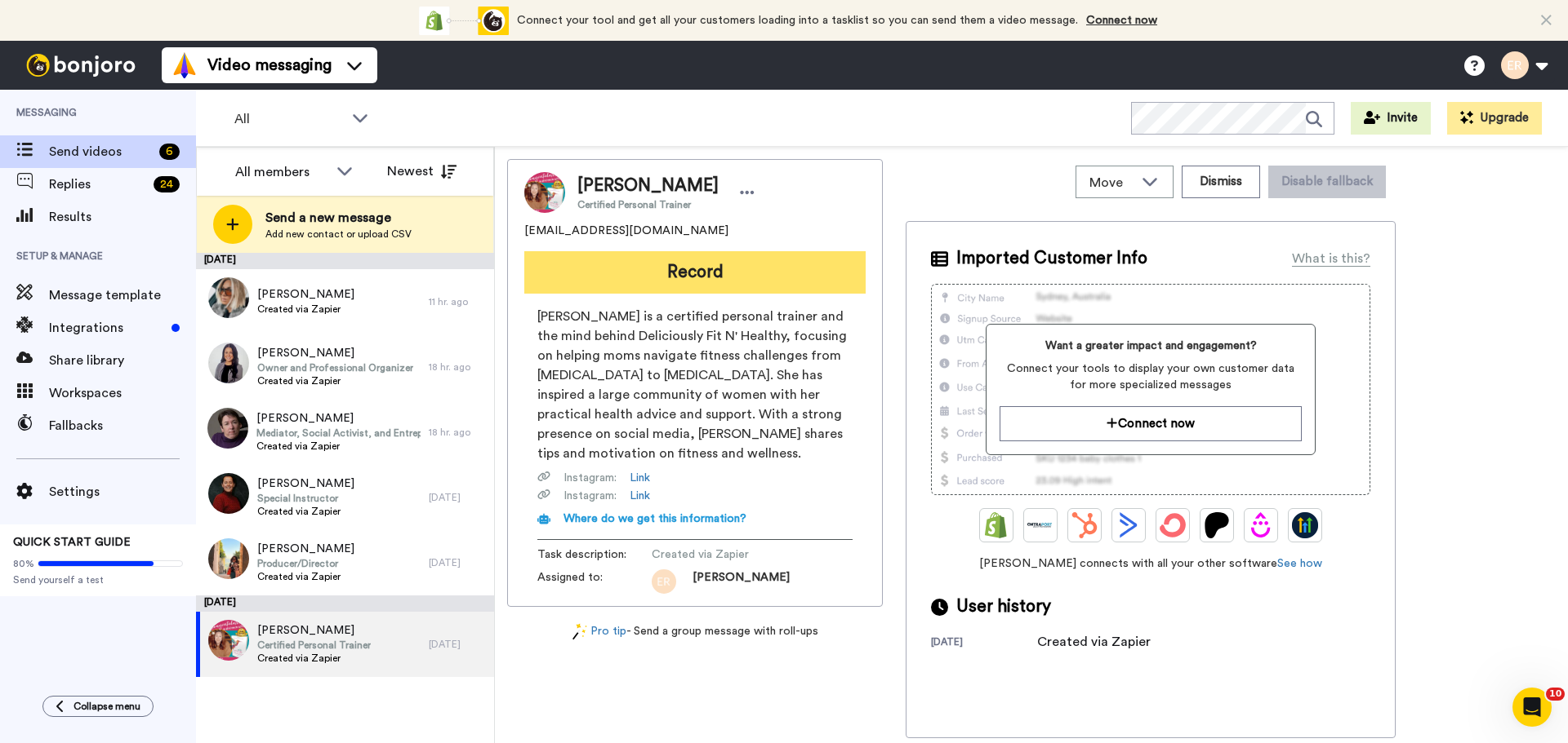
click at [723, 261] on button "Record" at bounding box center [695, 273] width 341 height 43
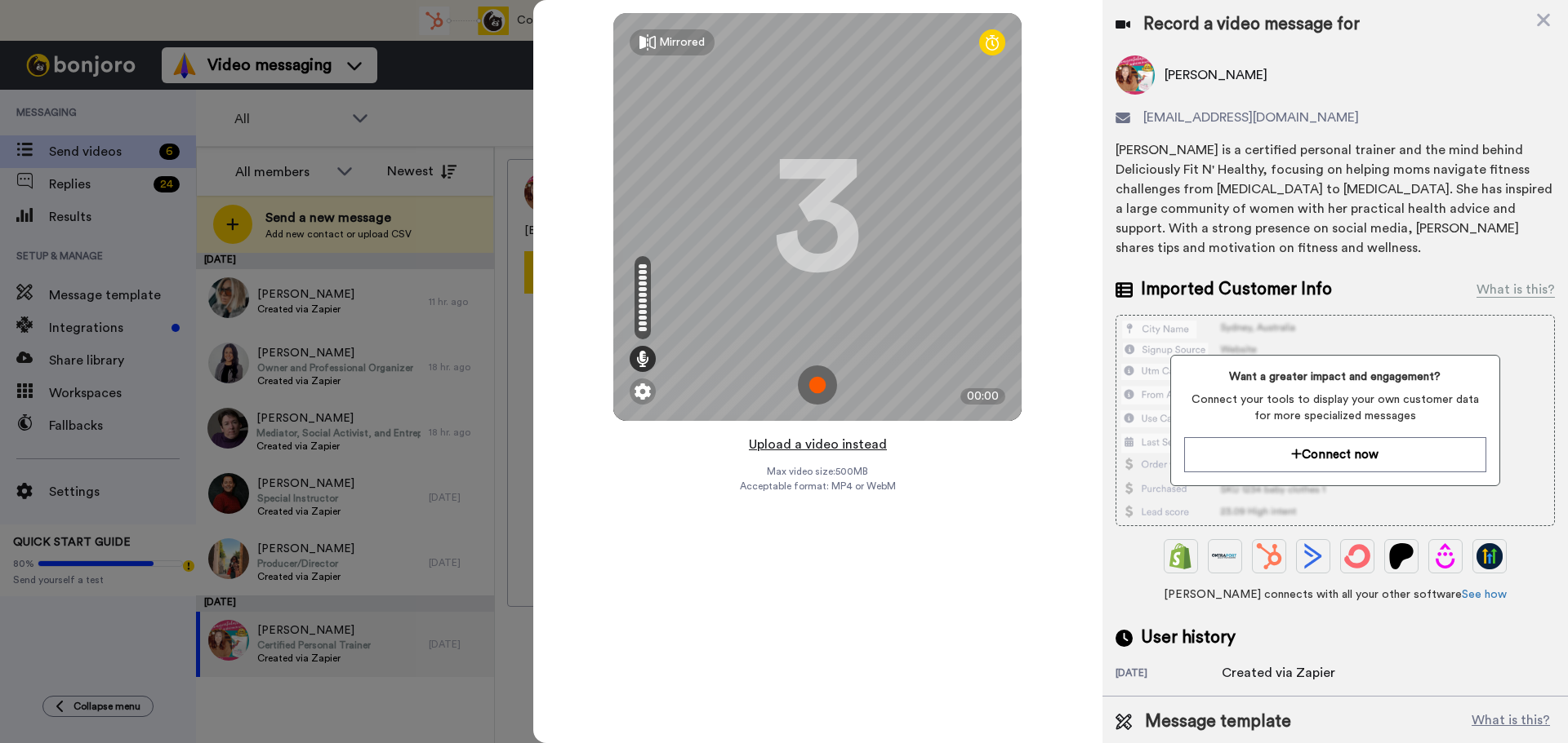
click at [841, 445] on button "Upload a video instead" at bounding box center [817, 444] width 148 height 21
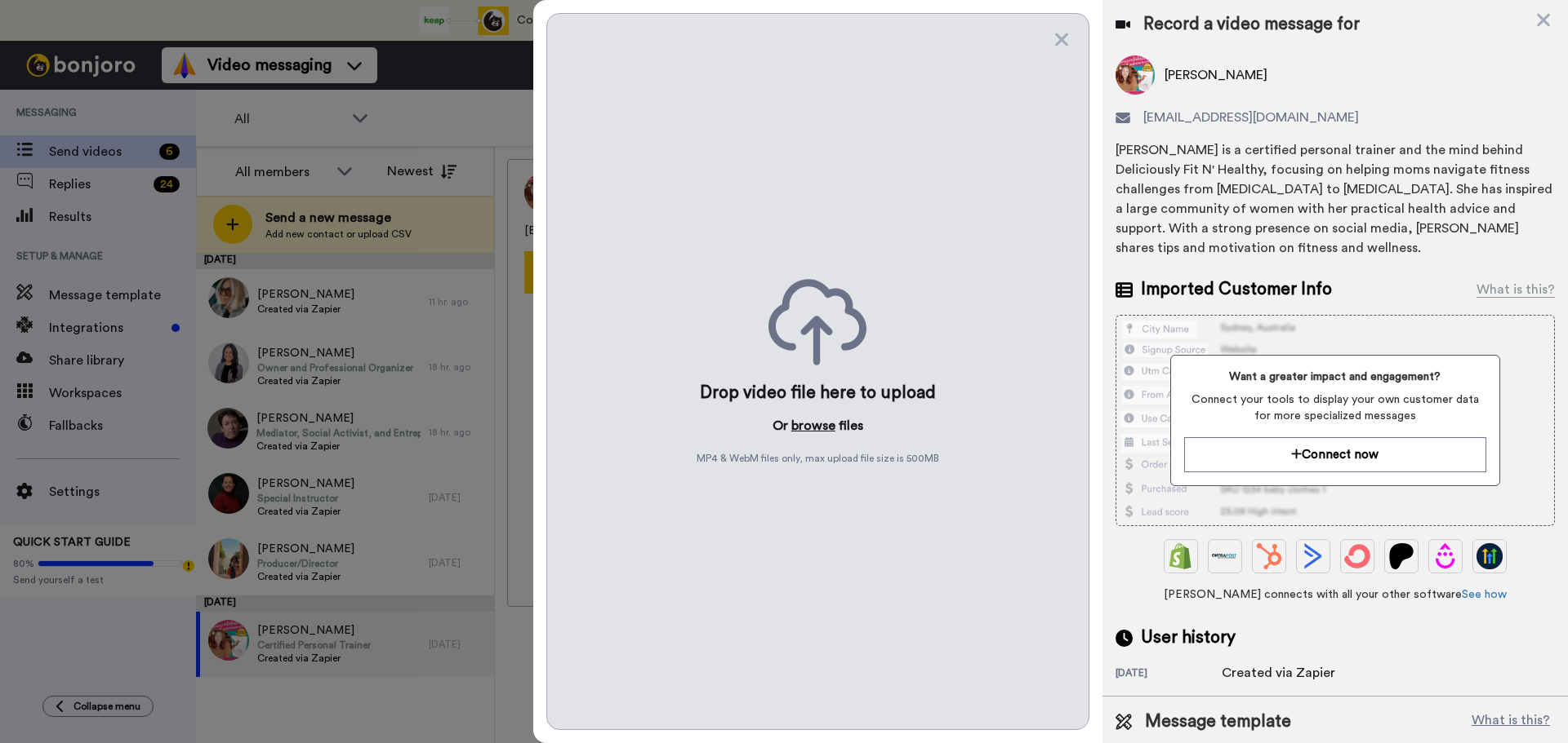
click at [822, 426] on button "browse" at bounding box center [812, 426] width 44 height 20
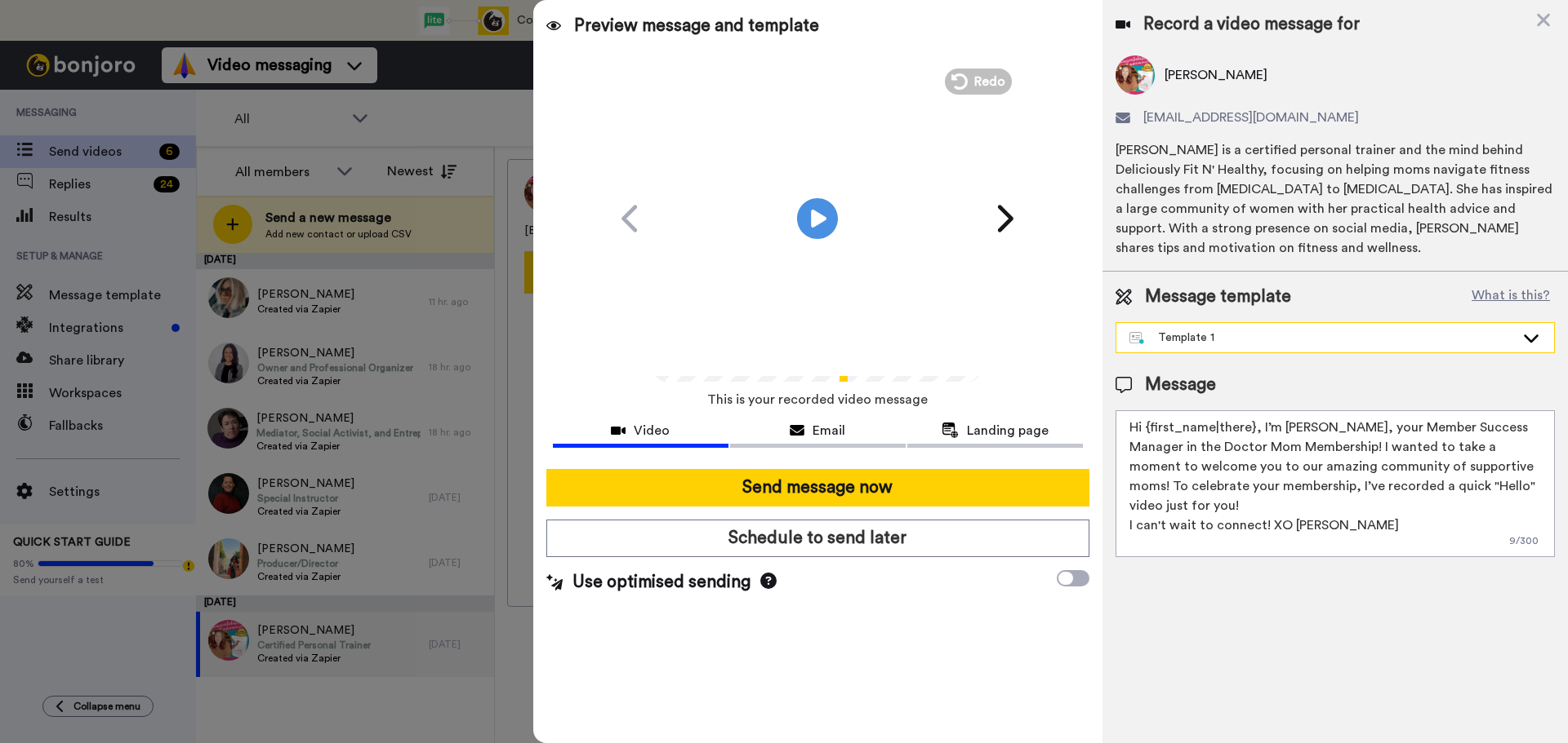
click at [1207, 330] on div "Template 1" at bounding box center [1322, 338] width 386 height 17
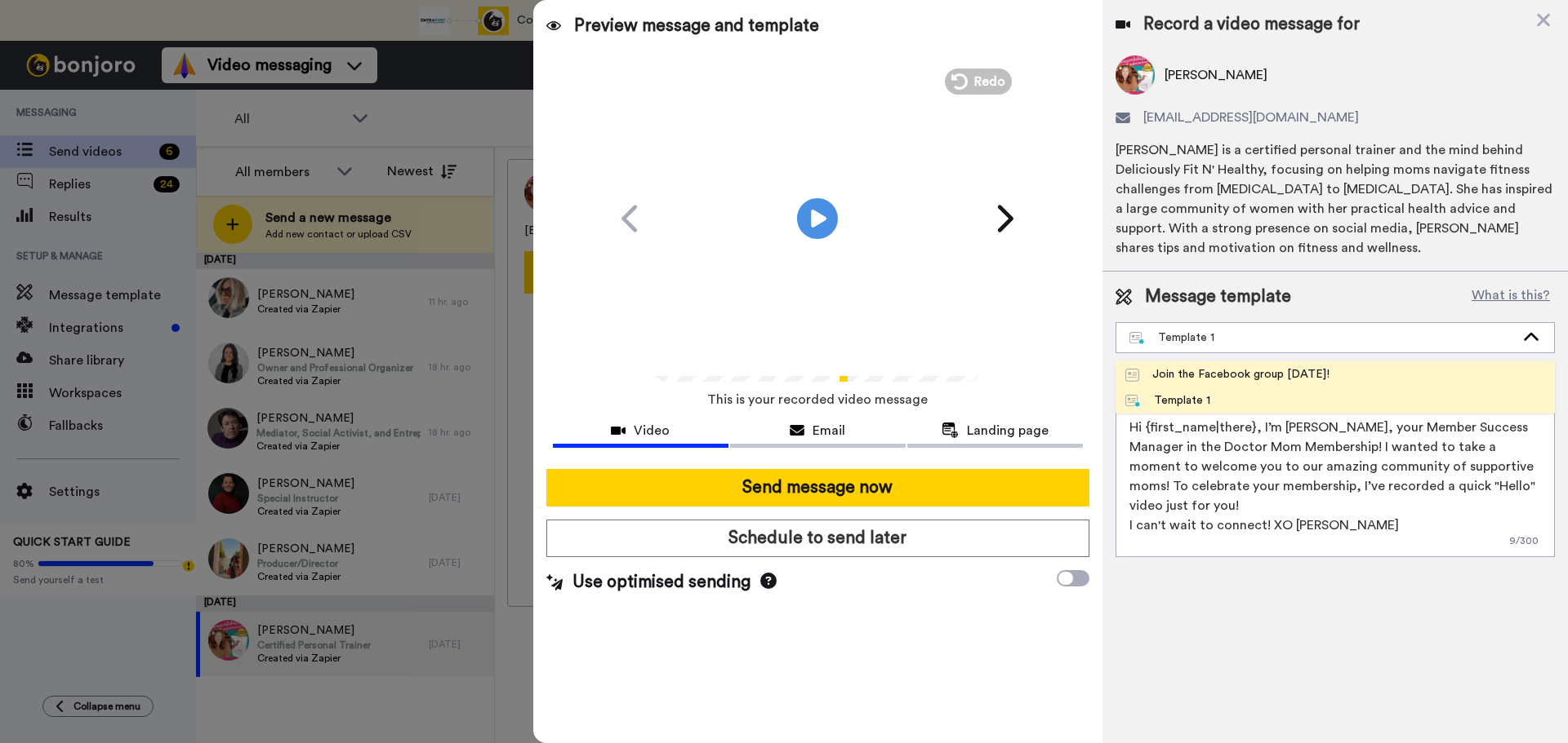
click at [1169, 367] on div "Join the Facebook group [DATE]!" at bounding box center [1227, 375] width 204 height 17
type textarea "Hello {first_name|there}, WELCOME TO THE DOCTOR MOM COMMUNITY!! WOOHOO!! I'm [P…"
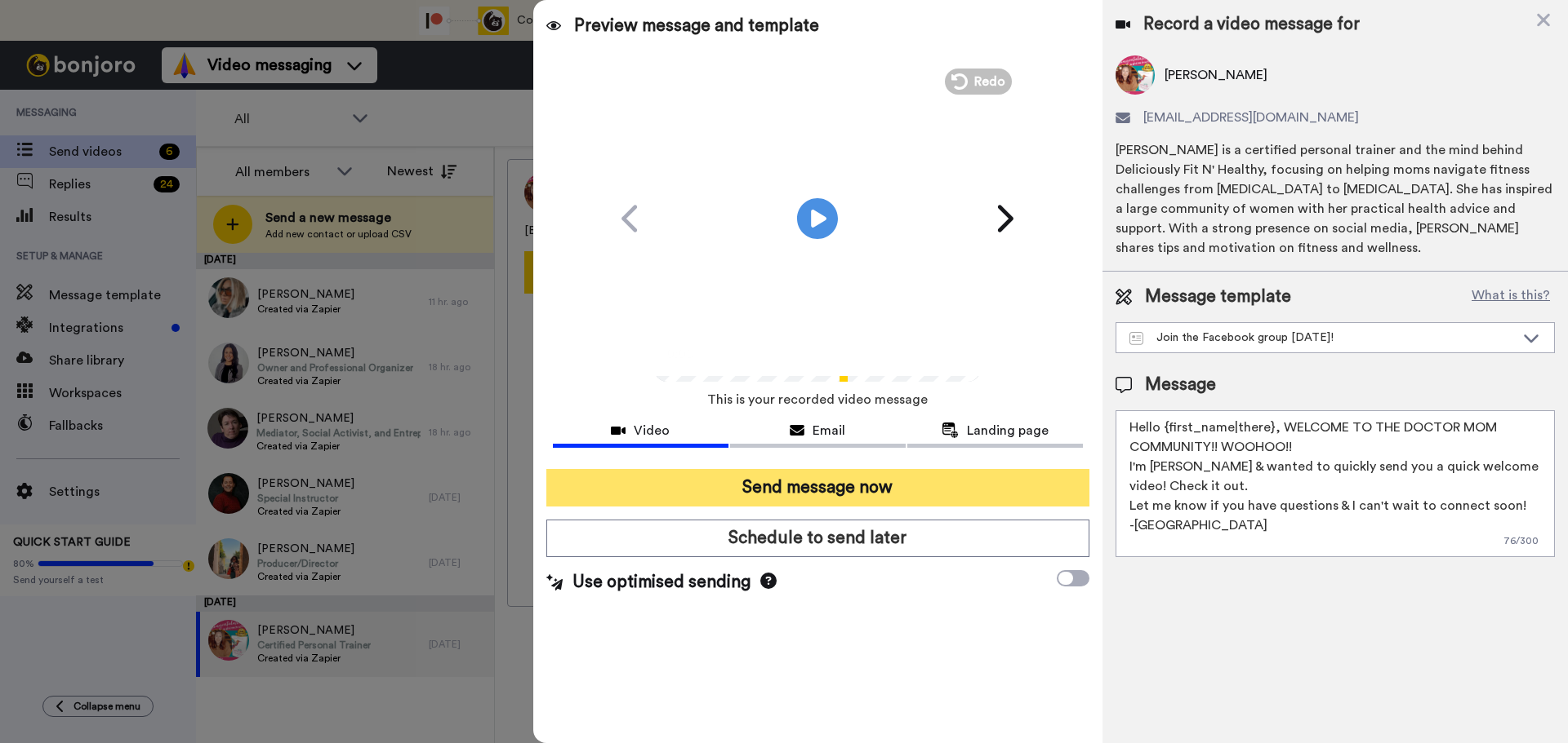
click at [803, 486] on button "Send message now" at bounding box center [817, 488] width 543 height 37
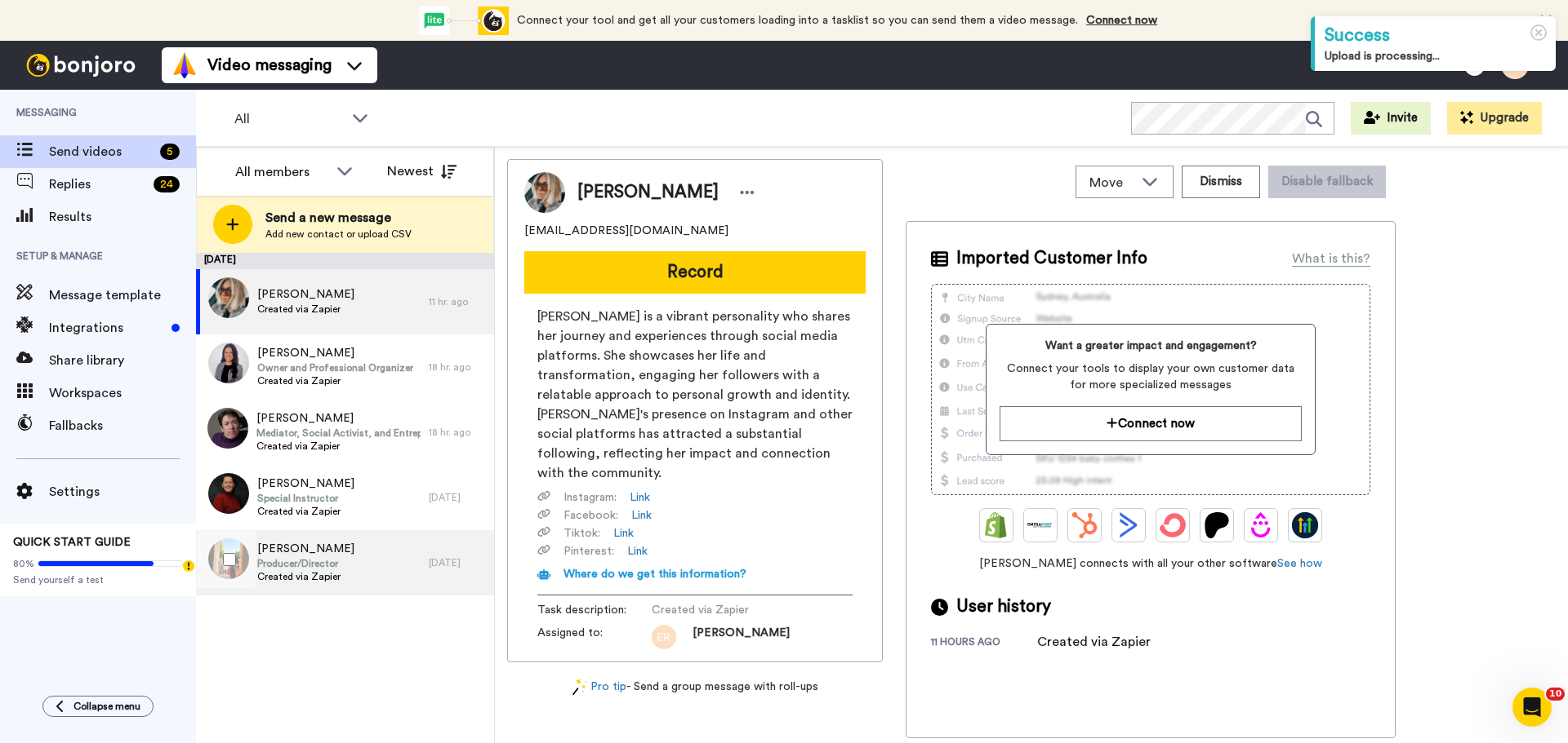
click at [365, 551] on div "Grace Ward Producer/Director Created via Zapier" at bounding box center [312, 563] width 233 height 65
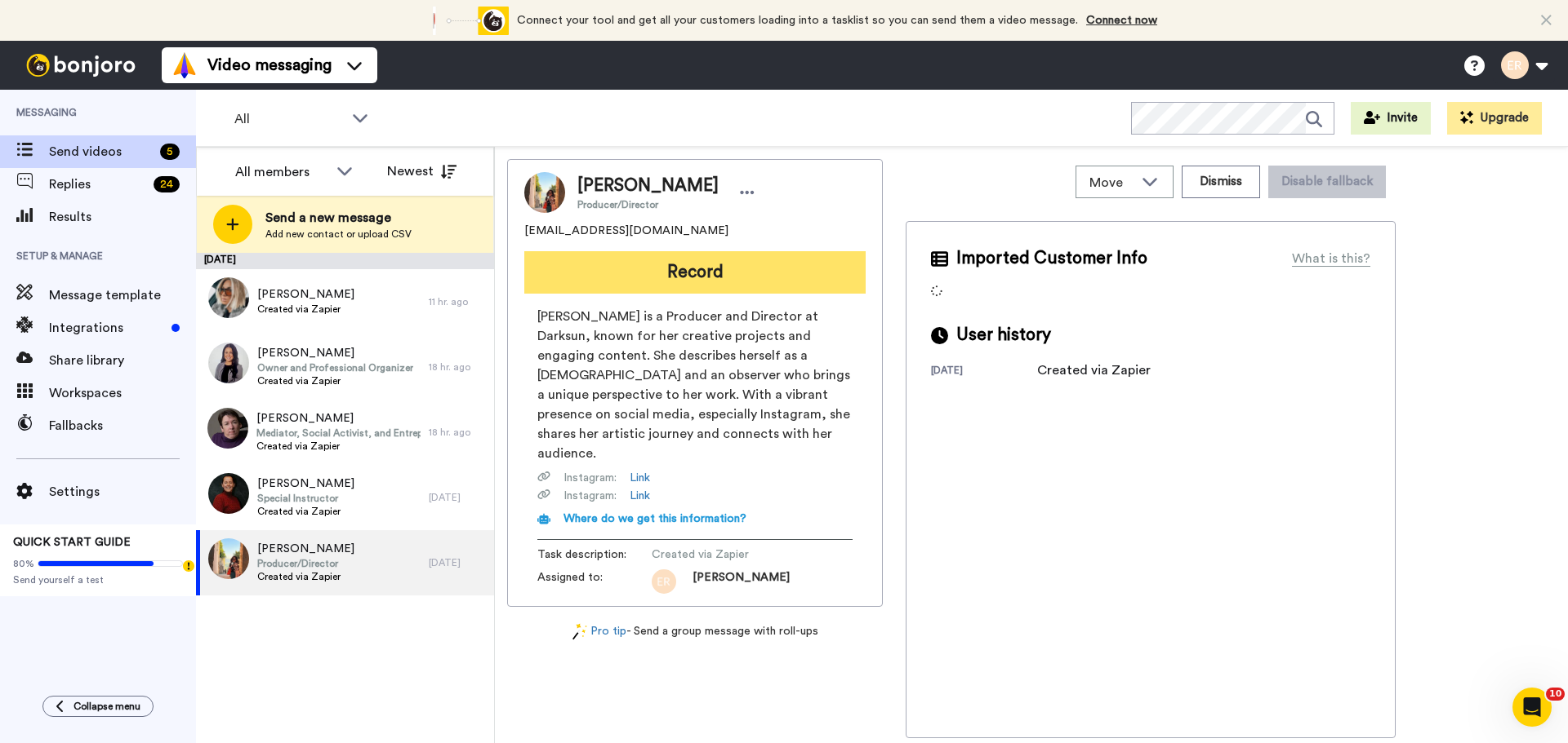
click at [697, 284] on button "Record" at bounding box center [695, 273] width 341 height 43
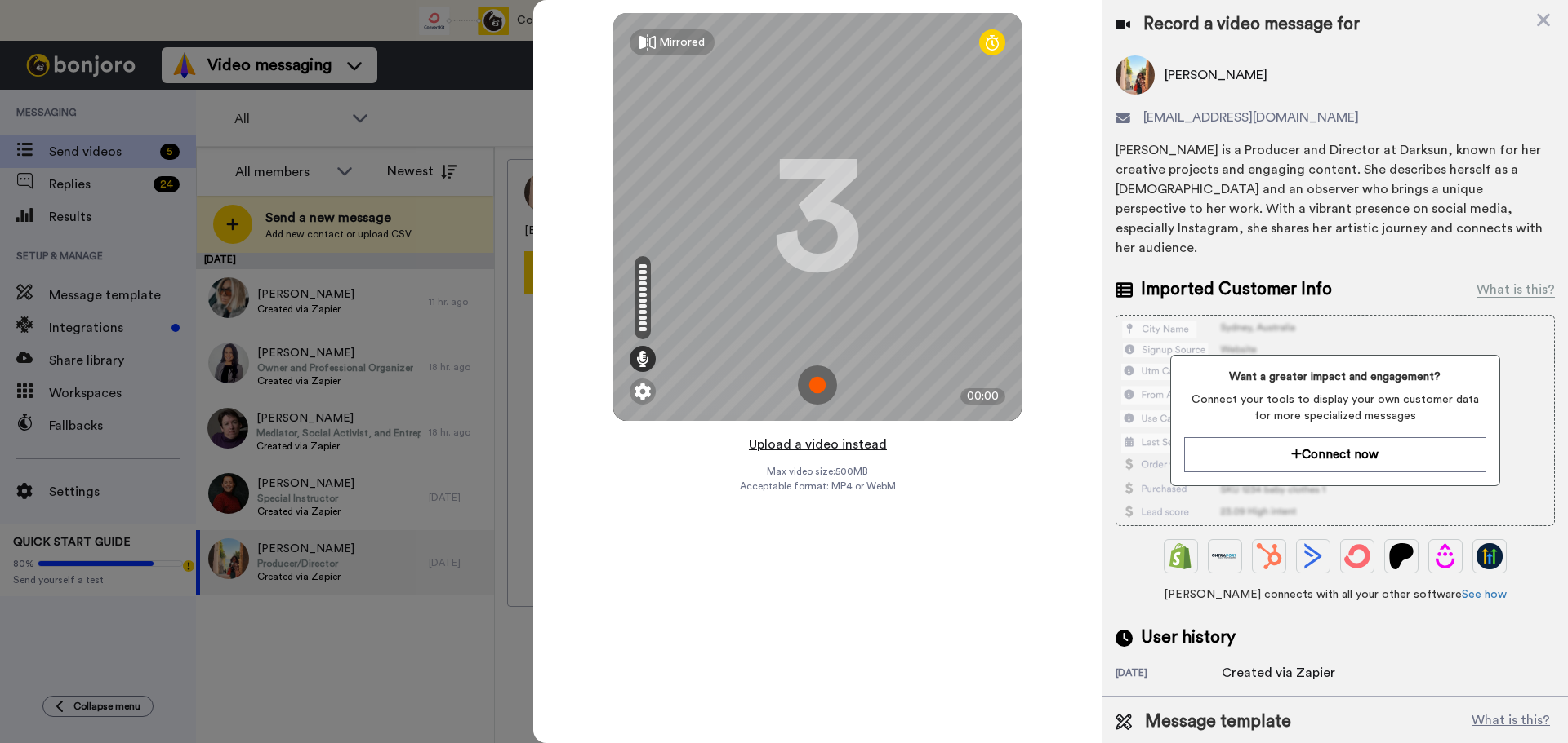
click at [821, 442] on button "Upload a video instead" at bounding box center [817, 444] width 148 height 21
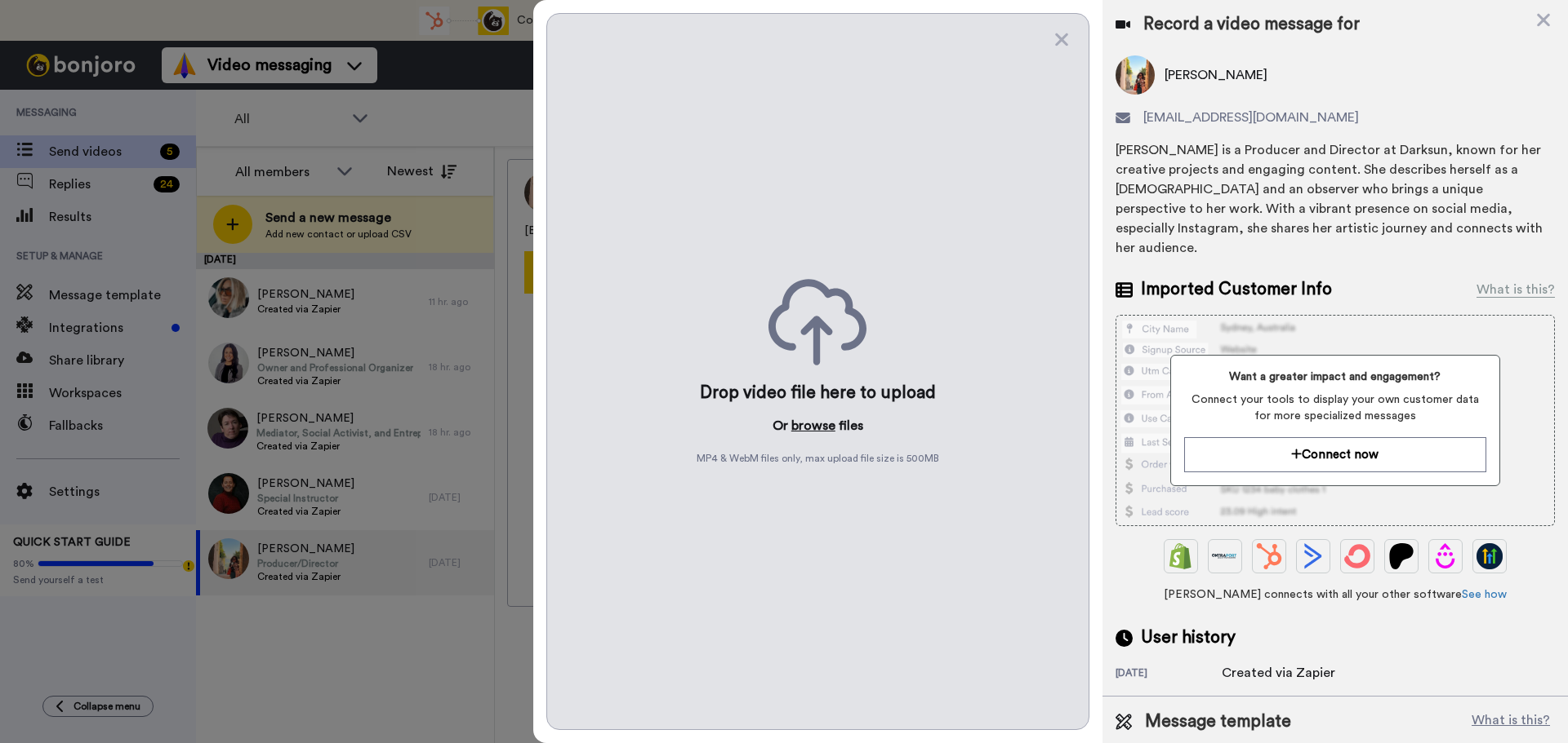
click at [815, 426] on button "browse" at bounding box center [812, 426] width 44 height 20
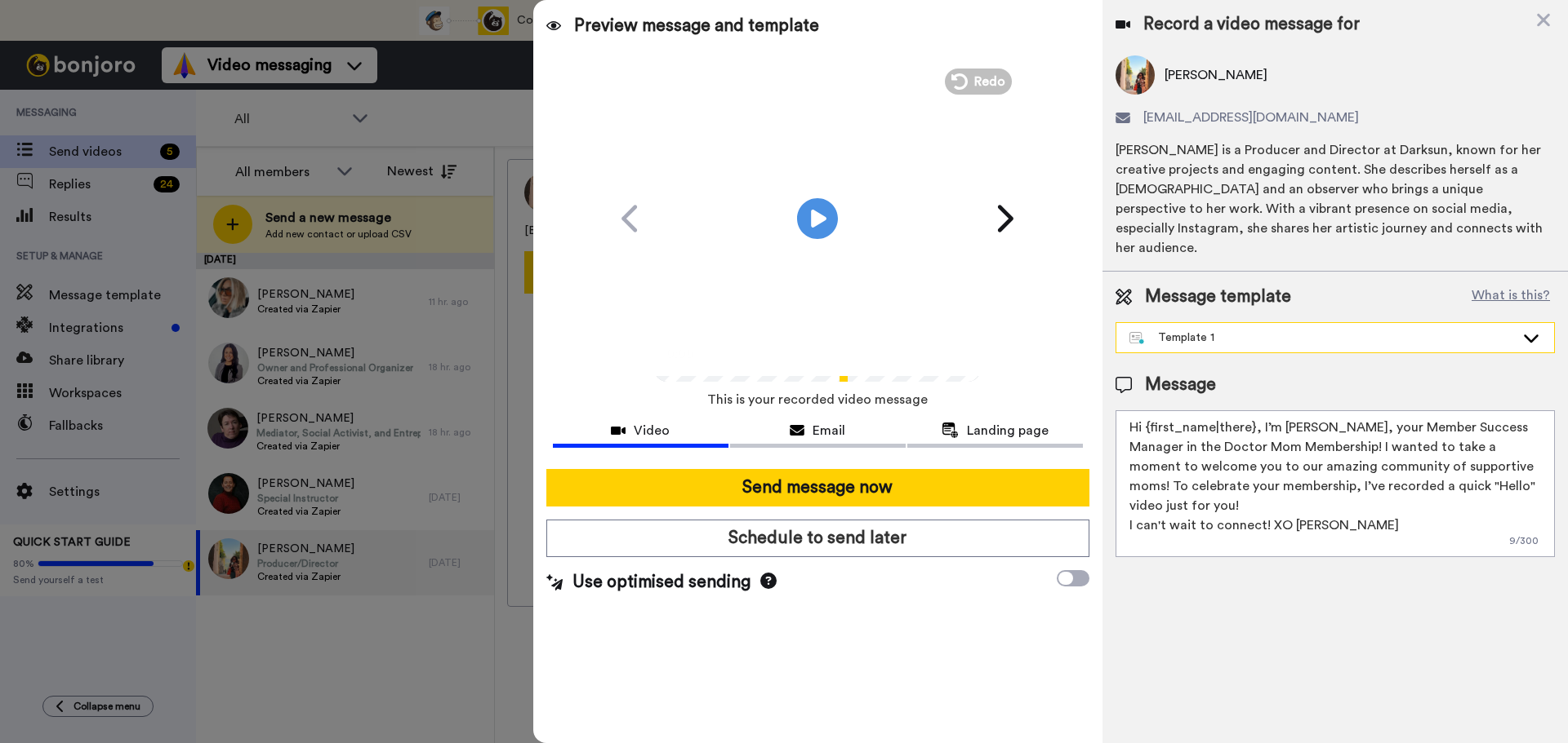
click at [1144, 323] on div "Template 1" at bounding box center [1335, 338] width 438 height 30
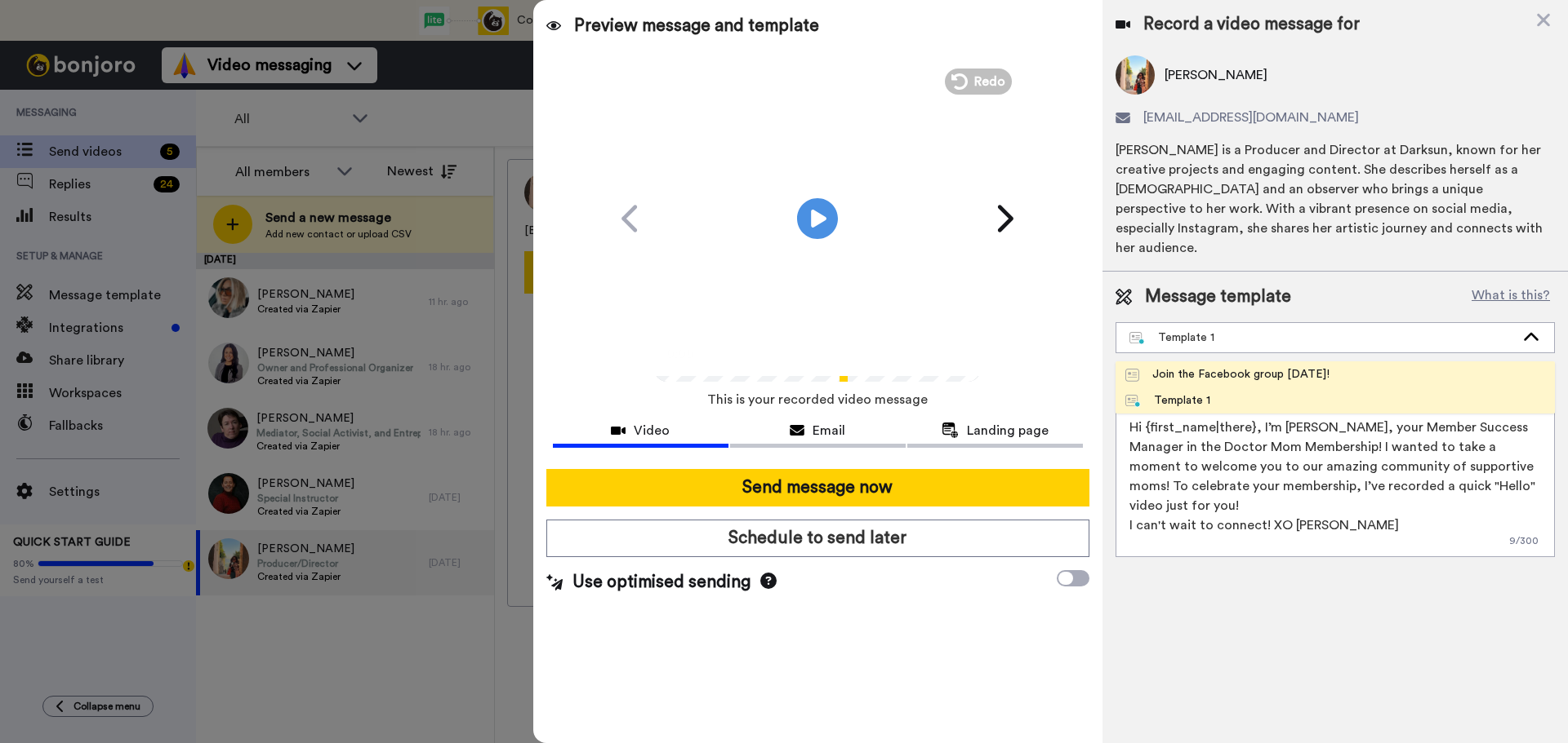
click at [1165, 367] on div "Join the Facebook group [DATE]!" at bounding box center [1227, 375] width 204 height 17
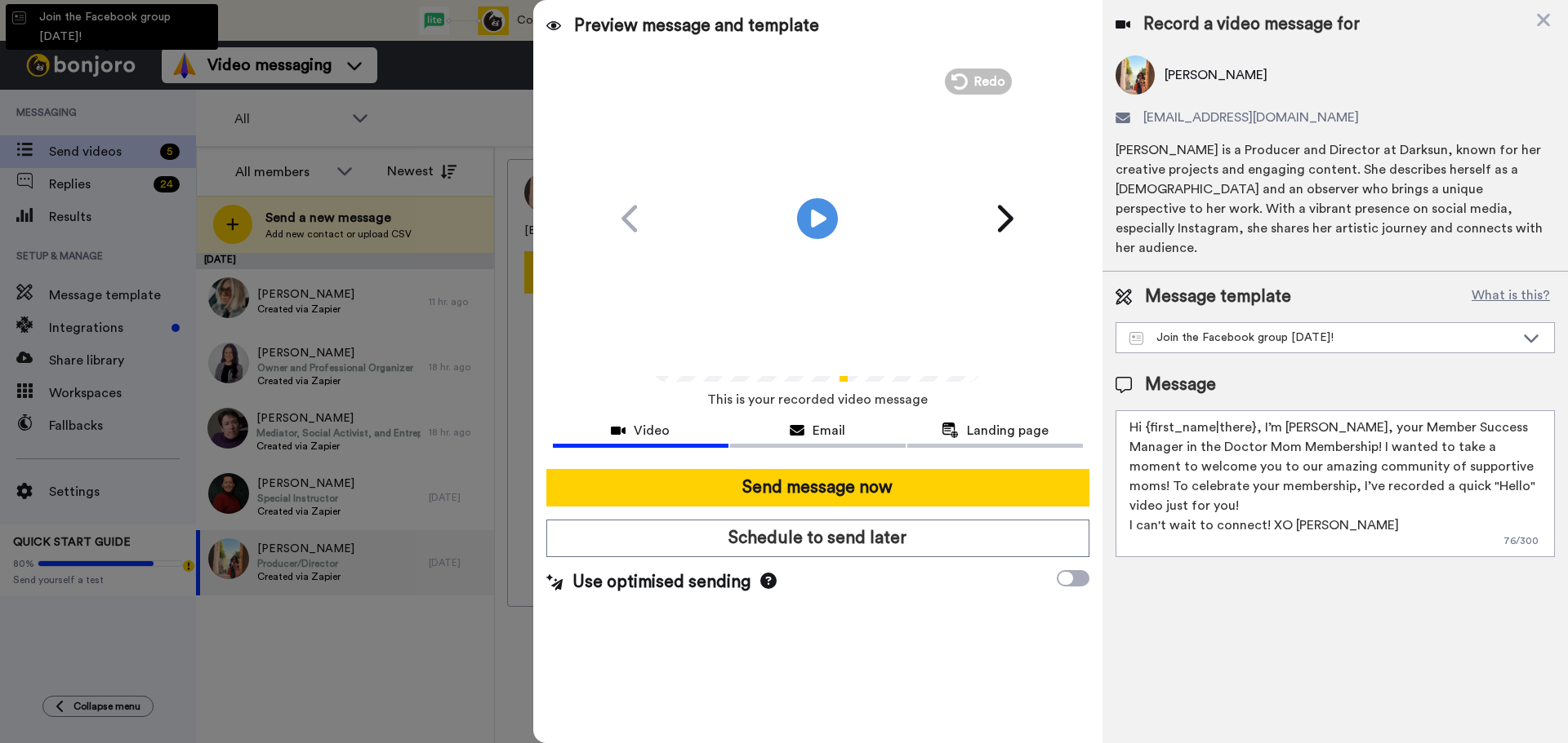
type textarea "Hello {first_name|there}, WELCOME TO THE DOCTOR MOM COMMUNITY!! WOOHOO!! I'm [P…"
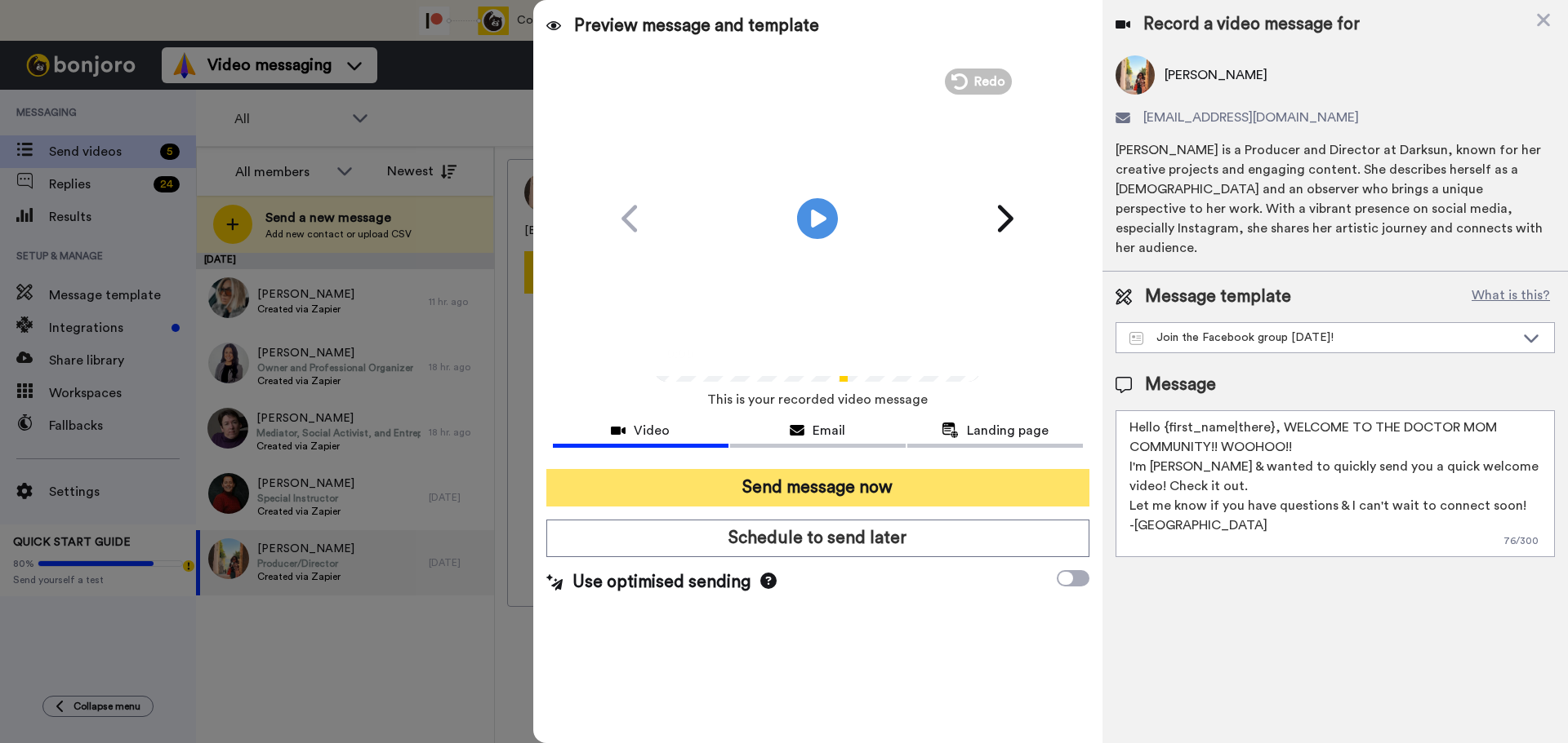
click at [783, 493] on button "Send message now" at bounding box center [817, 488] width 543 height 37
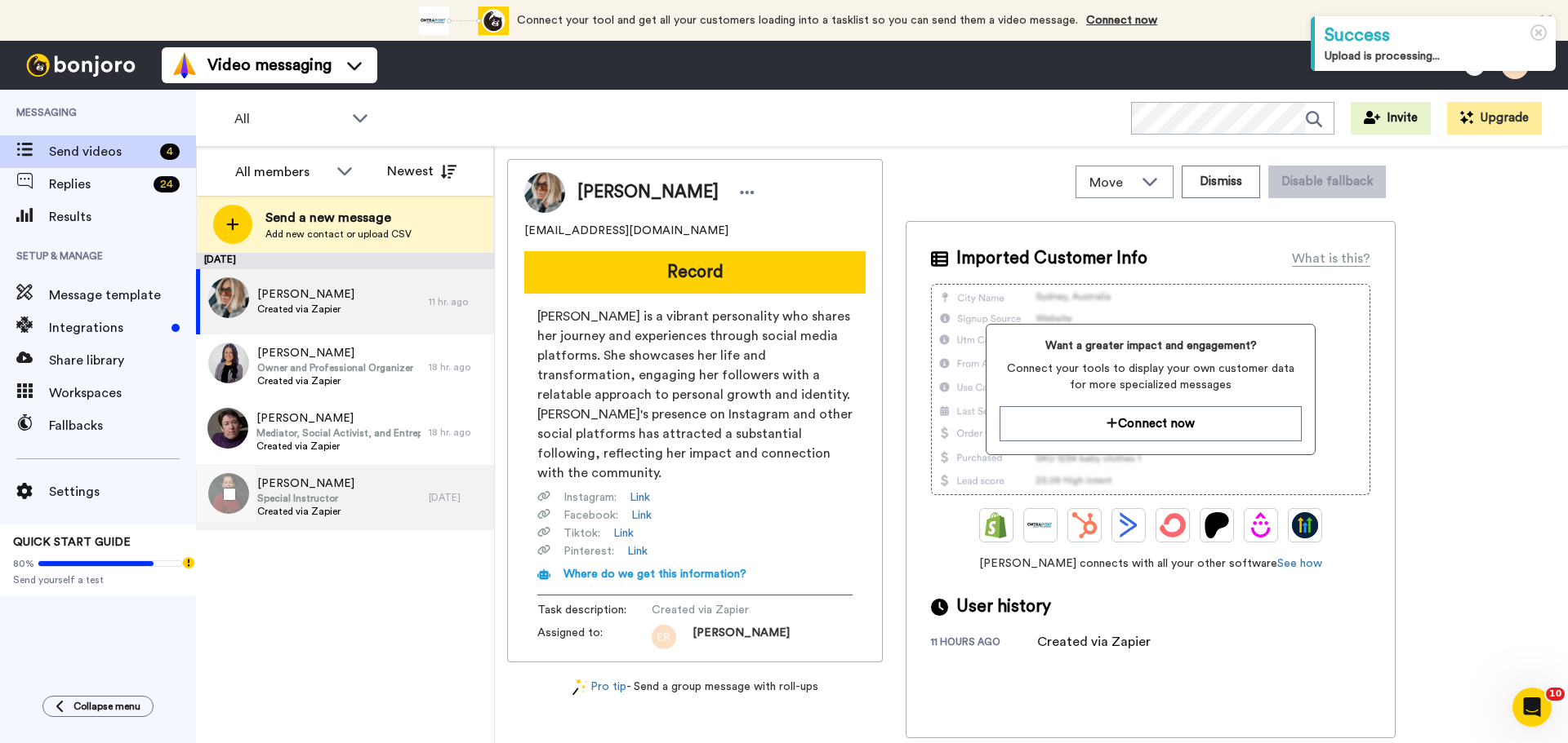
click at [326, 480] on span "[PERSON_NAME]" at bounding box center [306, 484] width 97 height 17
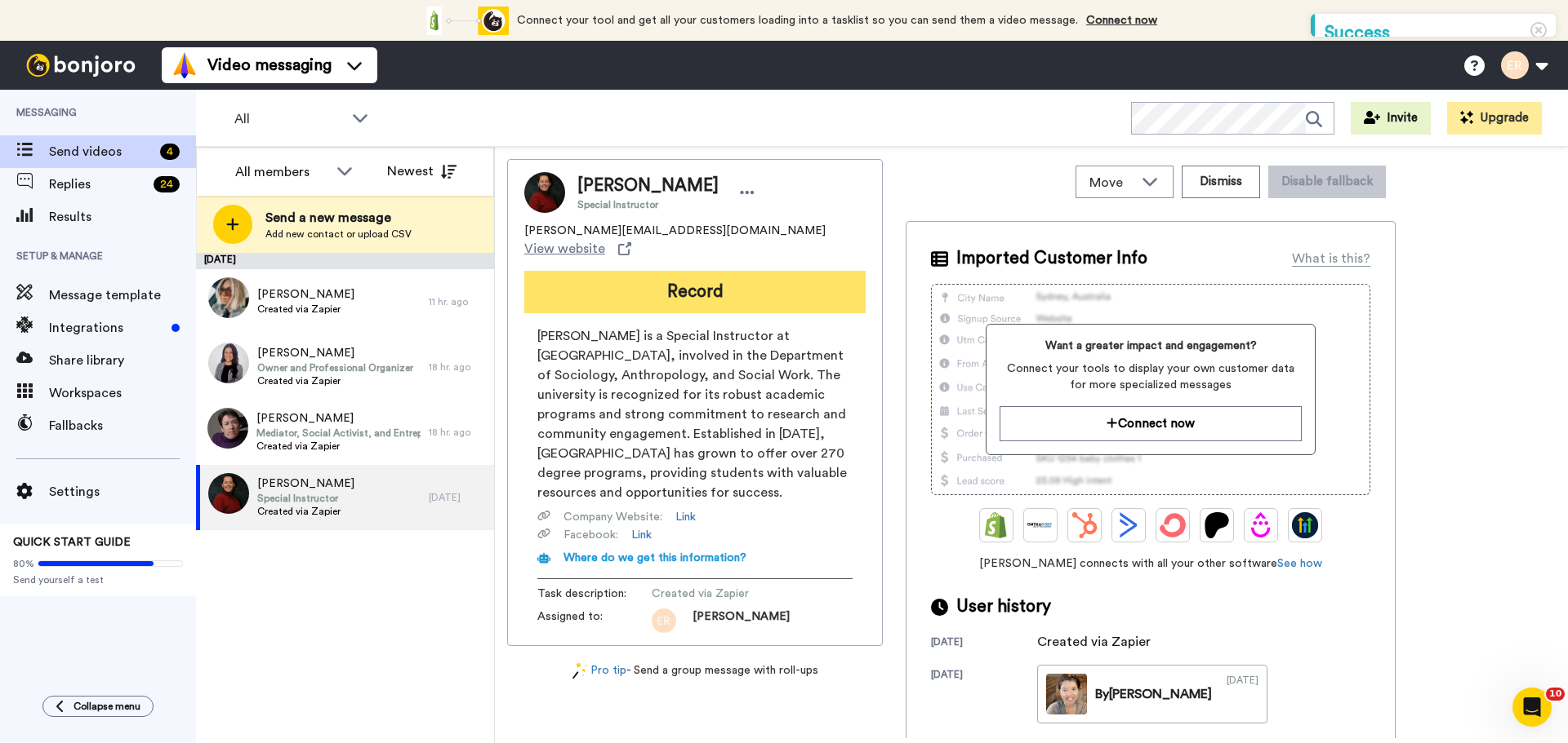
click at [685, 281] on button "Record" at bounding box center [695, 292] width 341 height 43
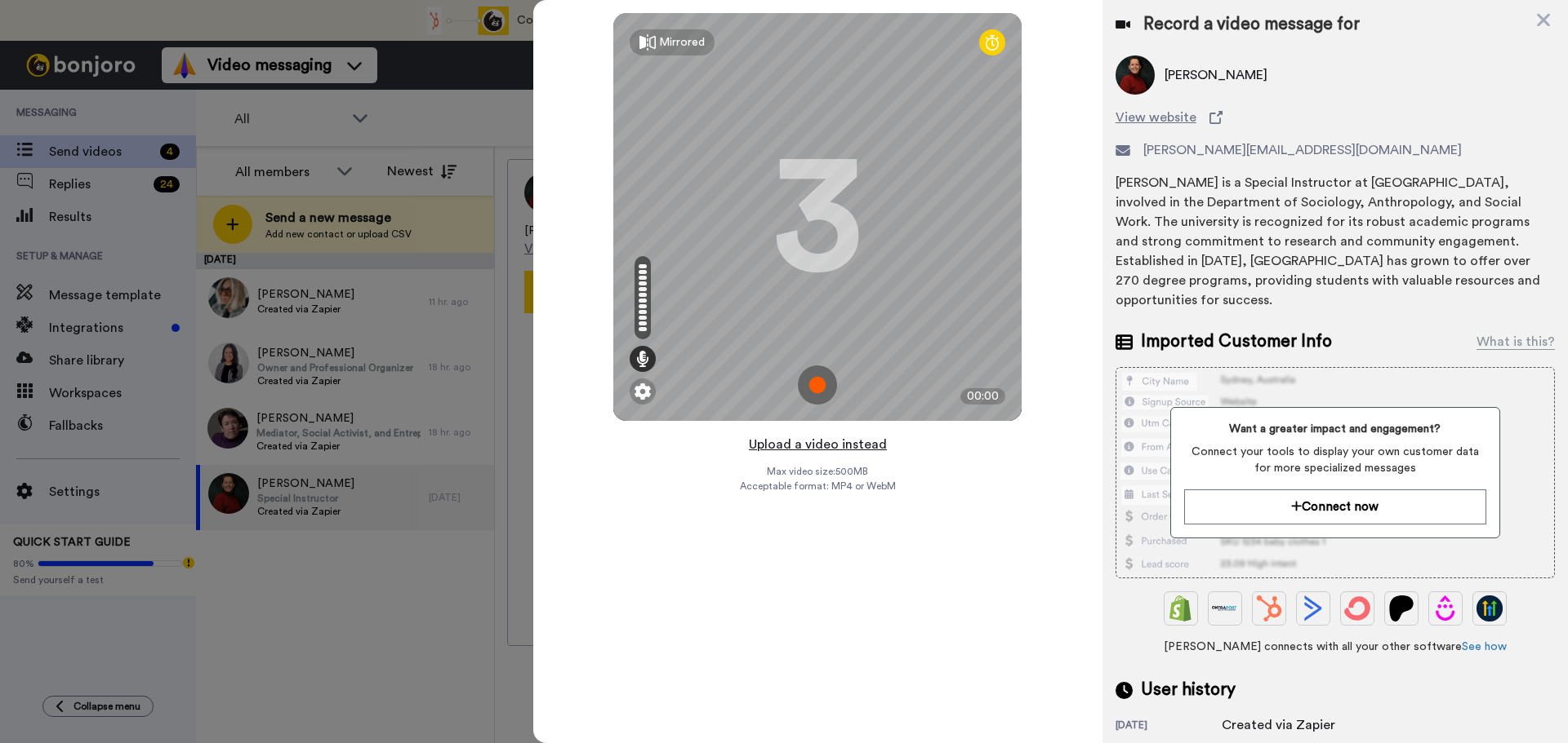
click at [816, 444] on button "Upload a video instead" at bounding box center [817, 444] width 148 height 21
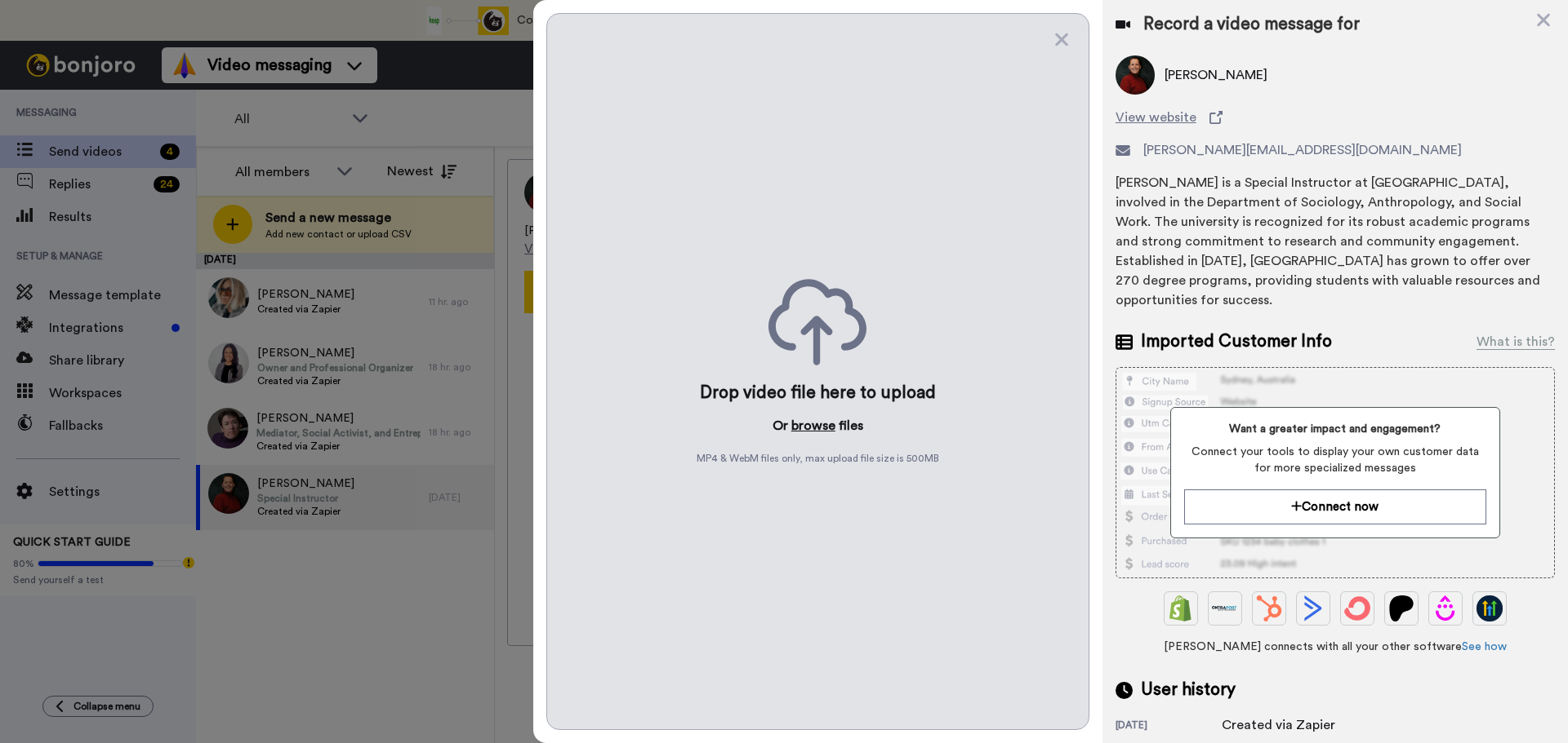
click at [802, 423] on button "browse" at bounding box center [812, 426] width 44 height 20
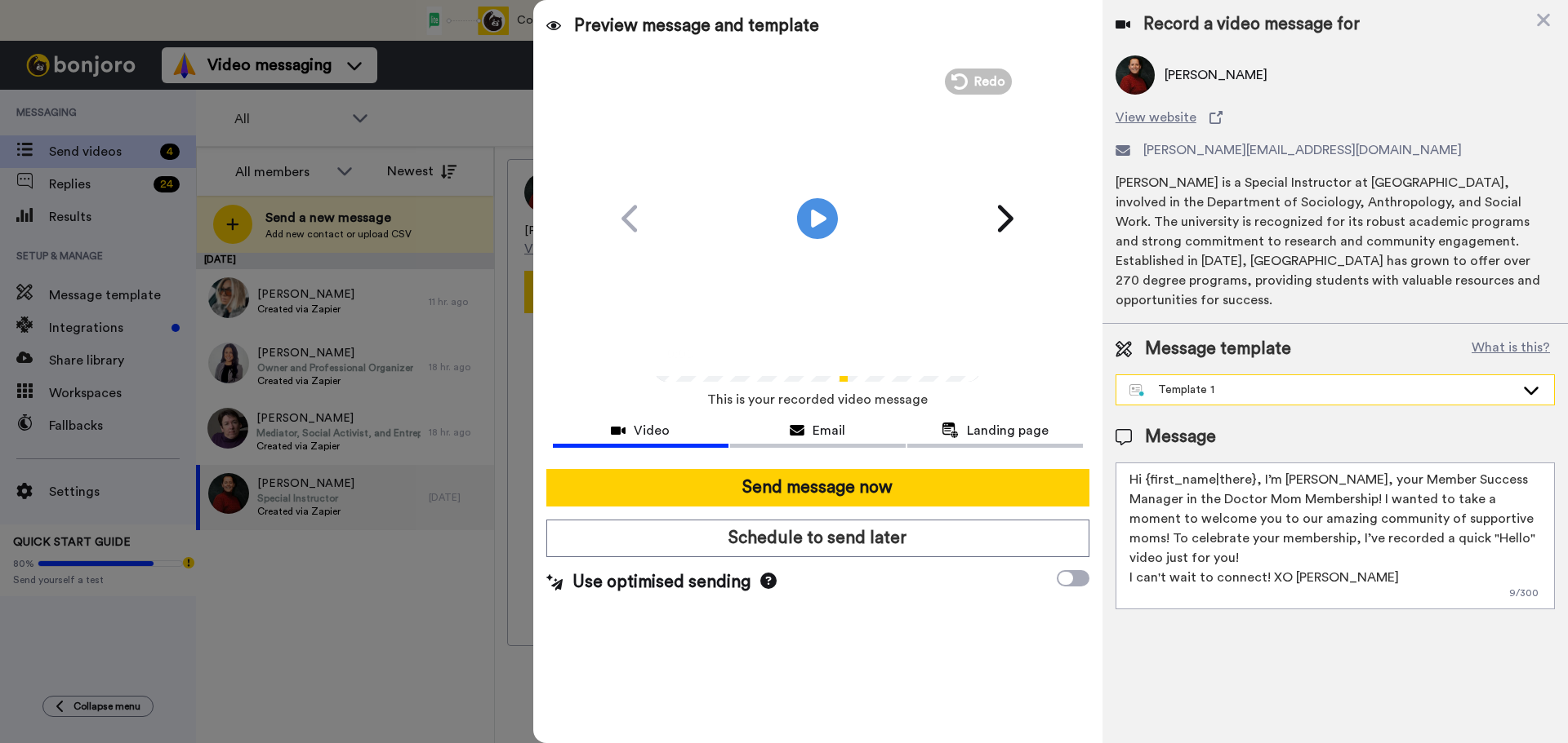
click at [1216, 382] on div "Template 1" at bounding box center [1322, 390] width 386 height 17
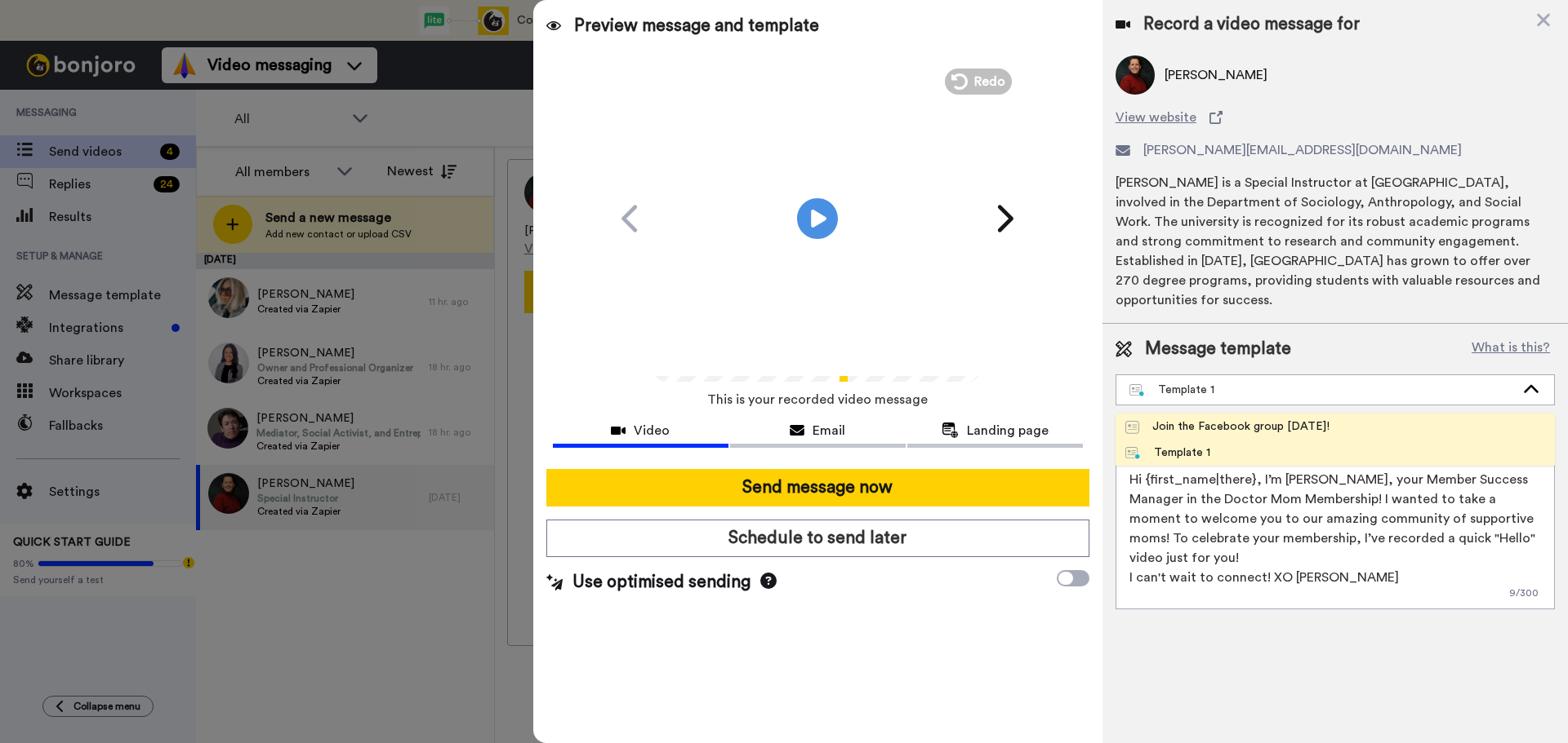
click at [1178, 419] on div "Join the Facebook group [DATE]!" at bounding box center [1227, 427] width 204 height 17
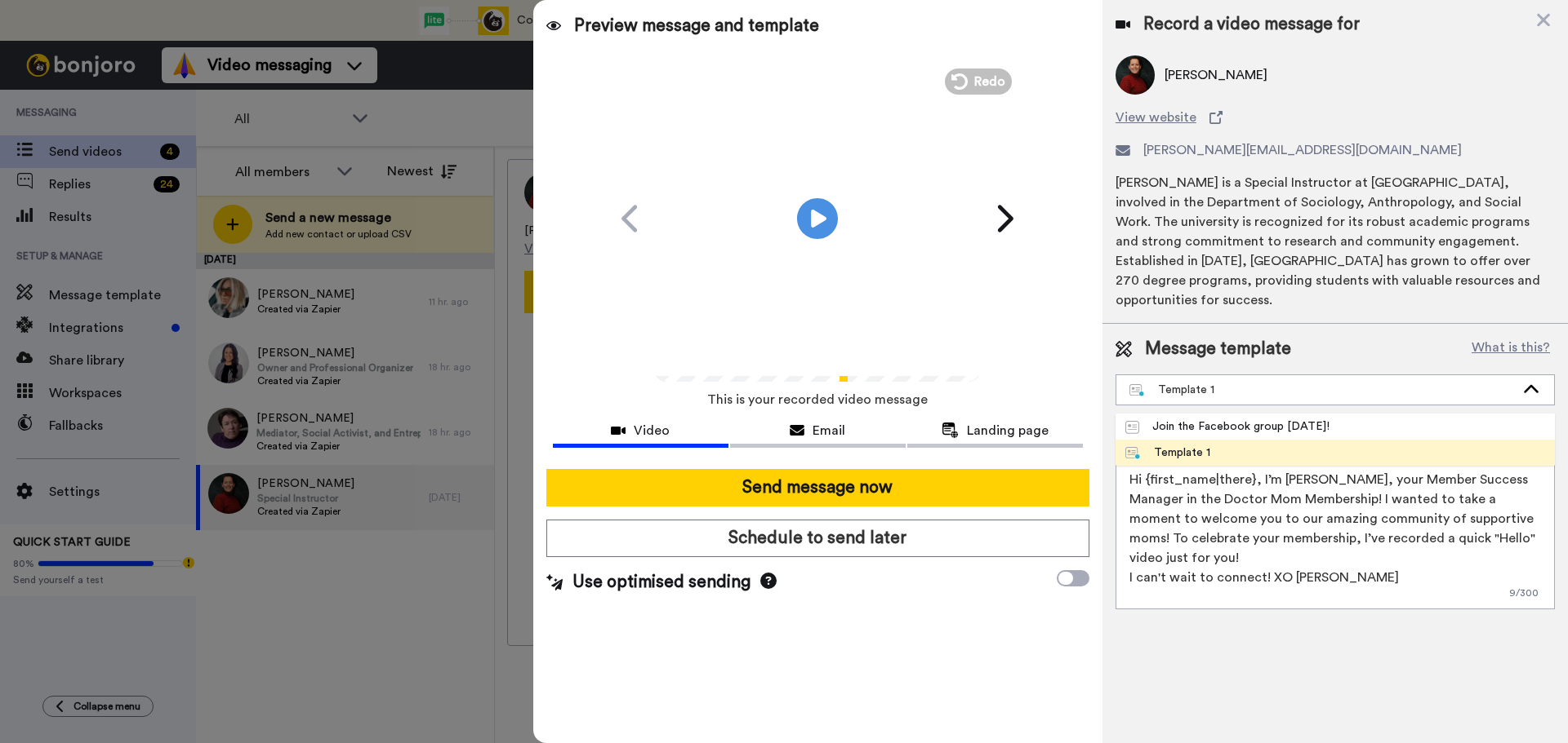
type textarea "Hello {first_name|there}, WELCOME TO THE DOCTOR MOM COMMUNITY!! WOOHOO!! I'm [P…"
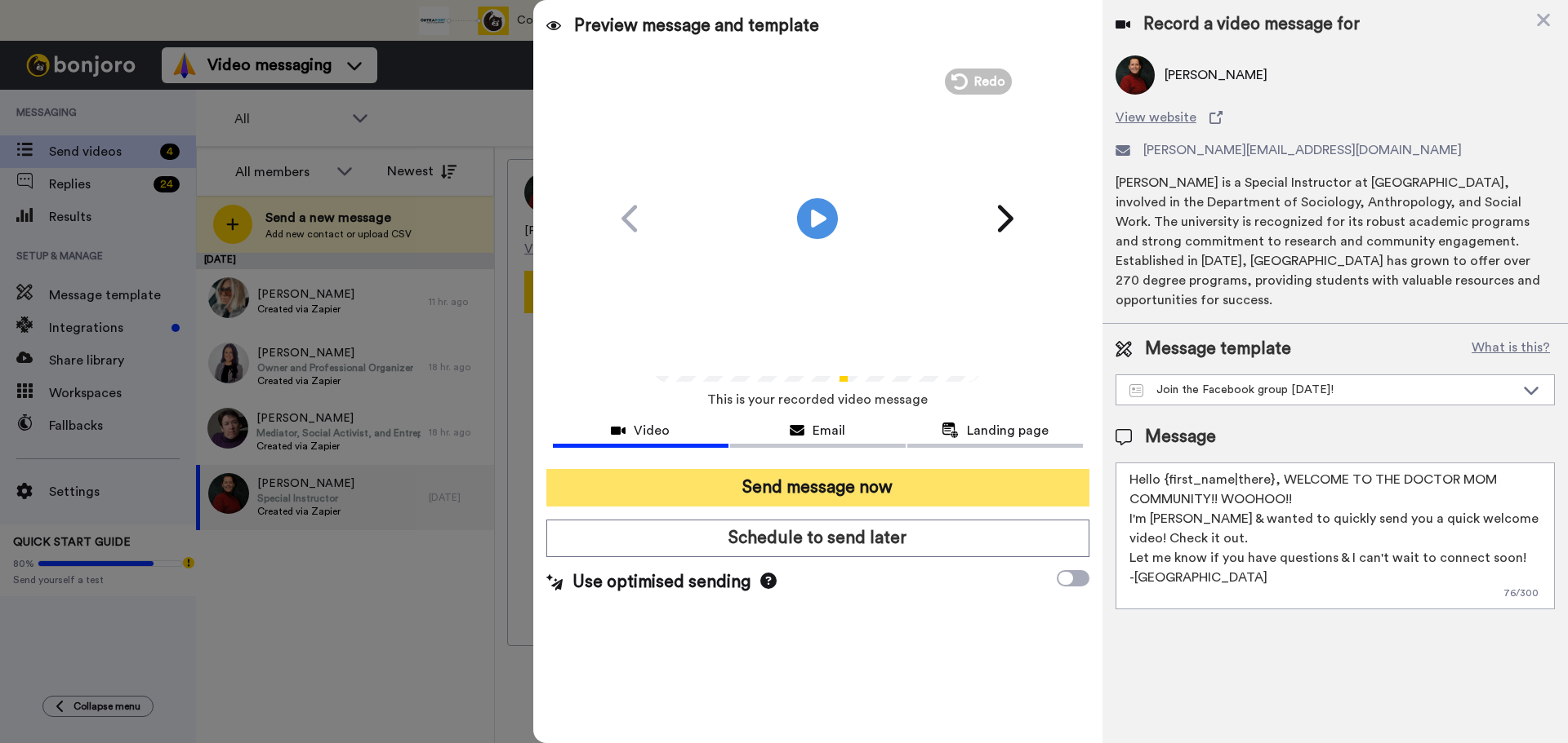
click at [801, 493] on button "Send message now" at bounding box center [817, 488] width 543 height 37
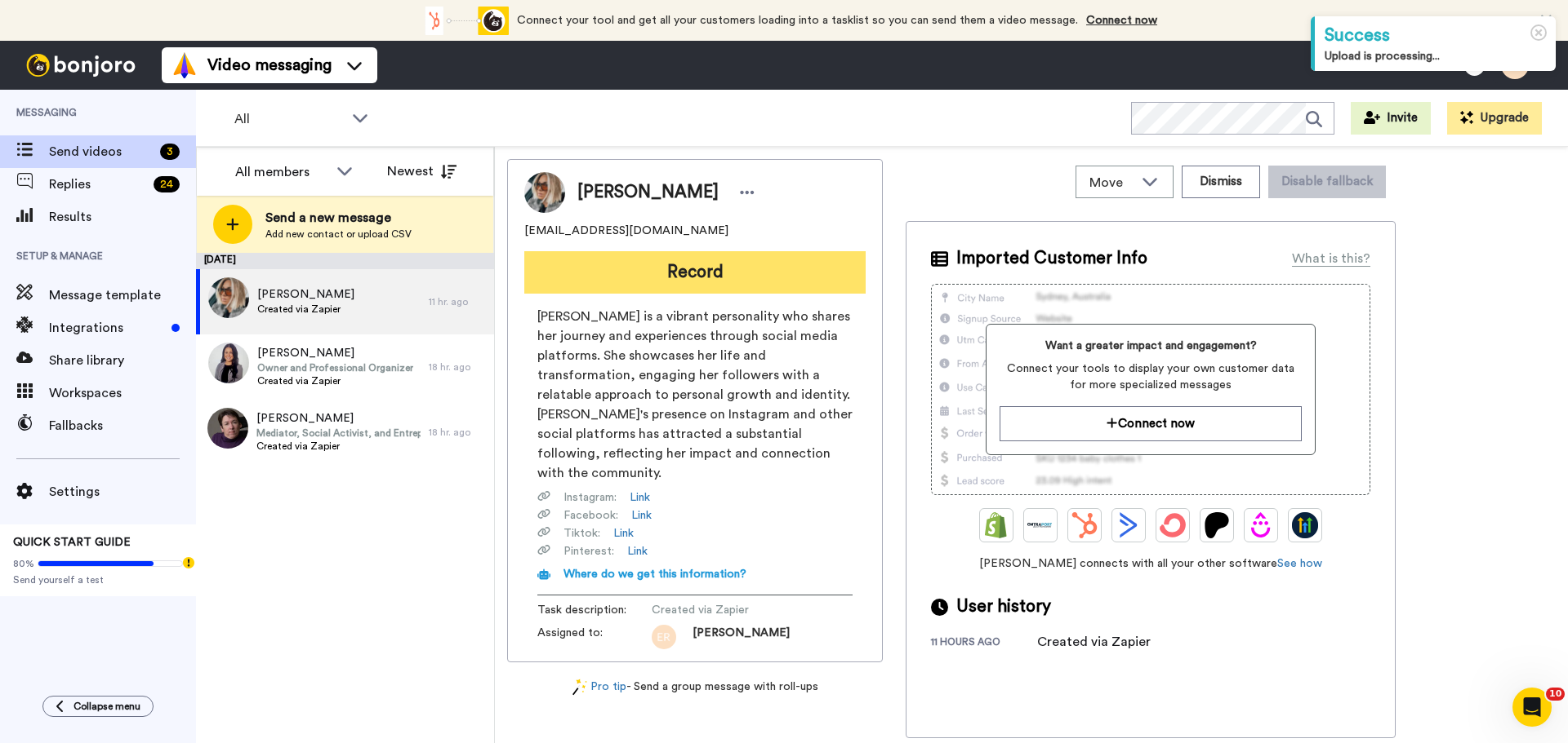
click at [701, 283] on button "Record" at bounding box center [695, 273] width 341 height 43
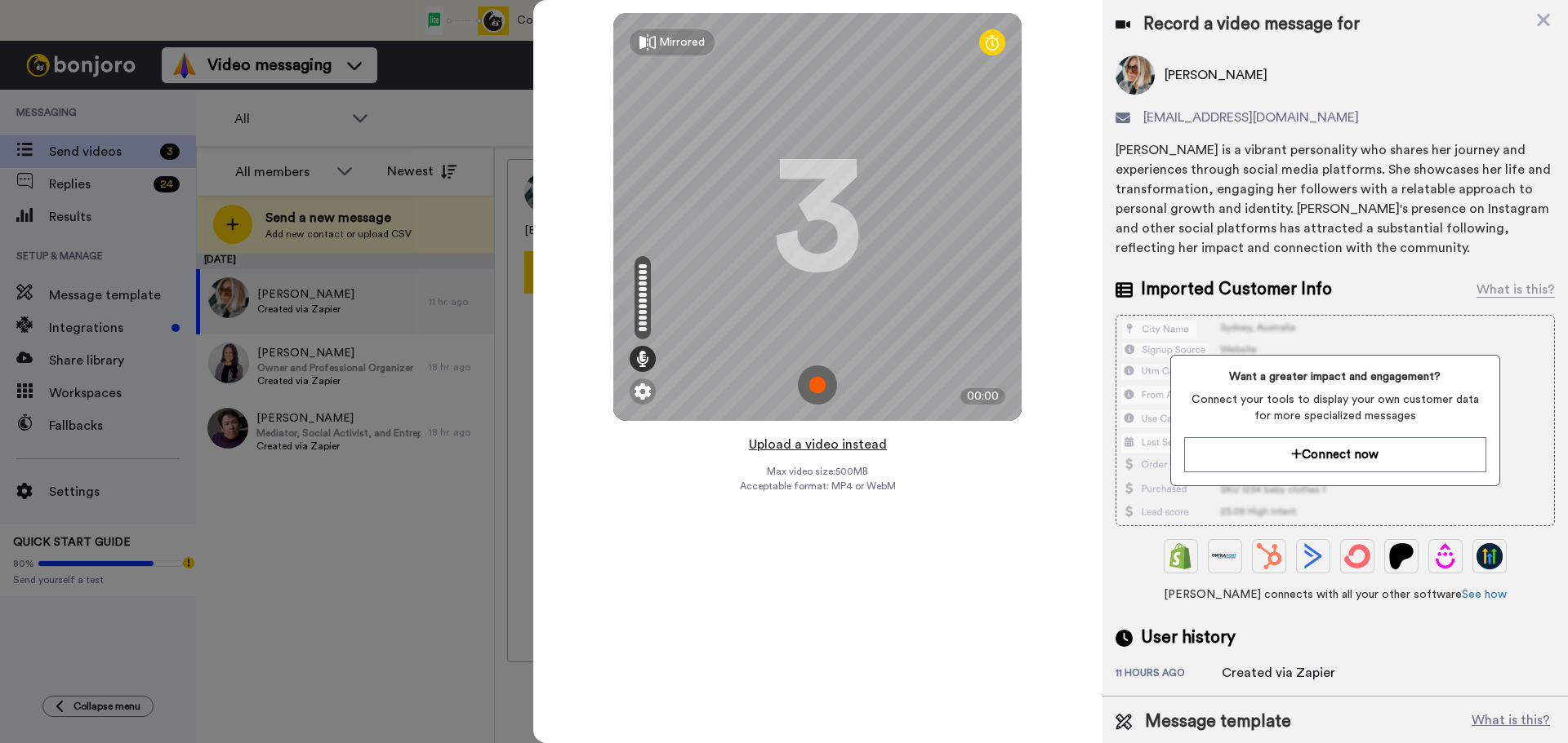
click at [816, 446] on button "Upload a video instead" at bounding box center [817, 444] width 148 height 21
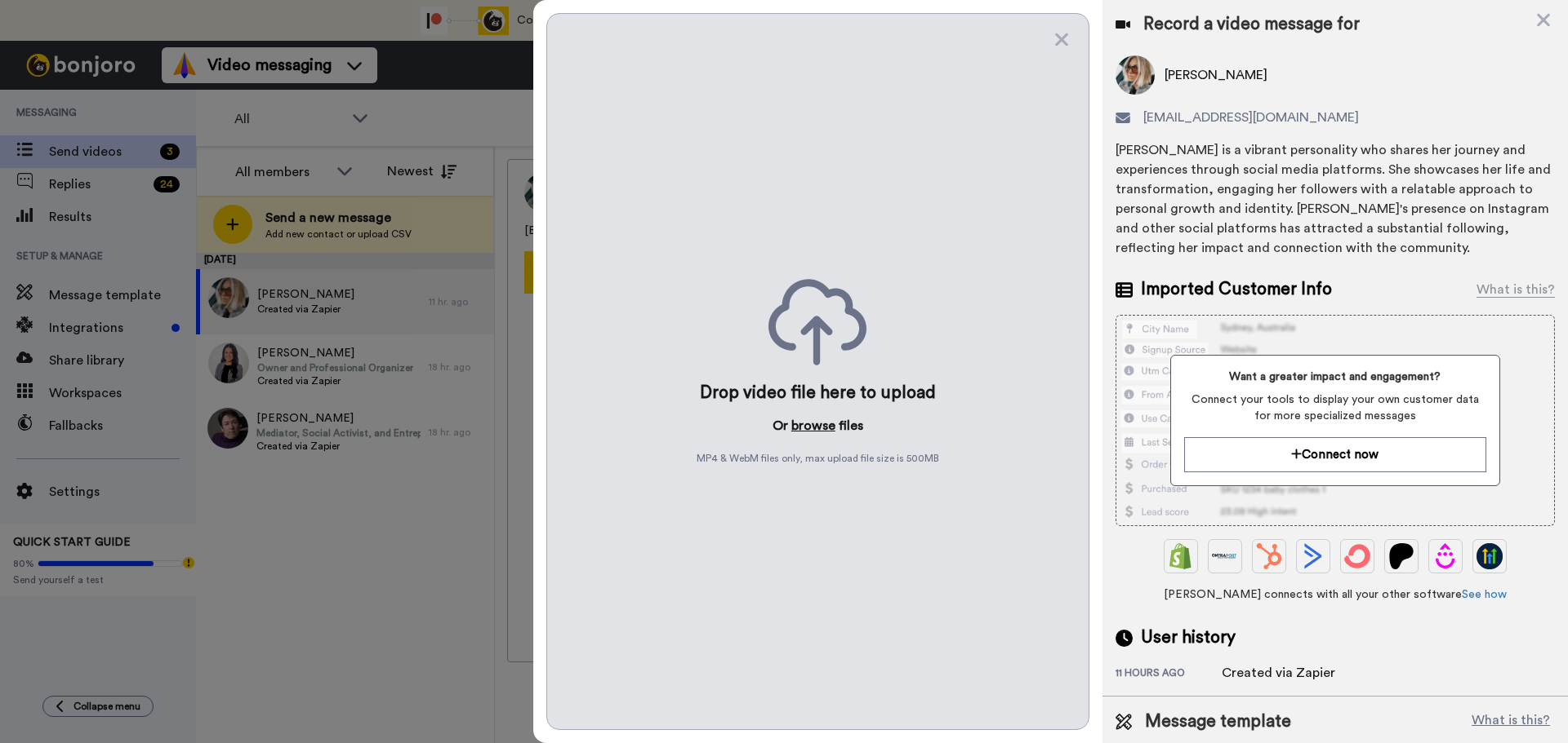
click at [809, 422] on button "browse" at bounding box center [812, 426] width 44 height 20
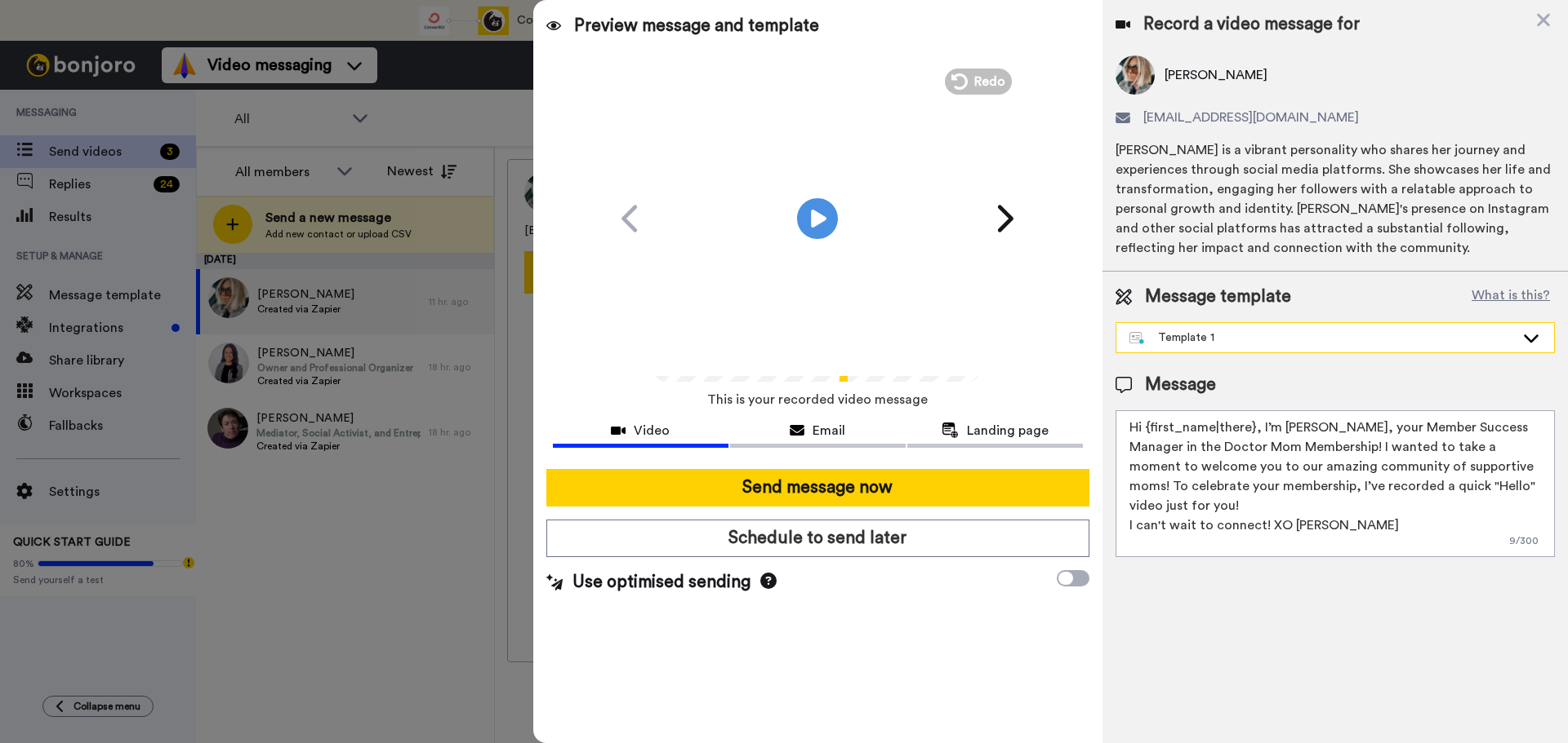
click at [1197, 339] on div "Template 1" at bounding box center [1322, 338] width 386 height 17
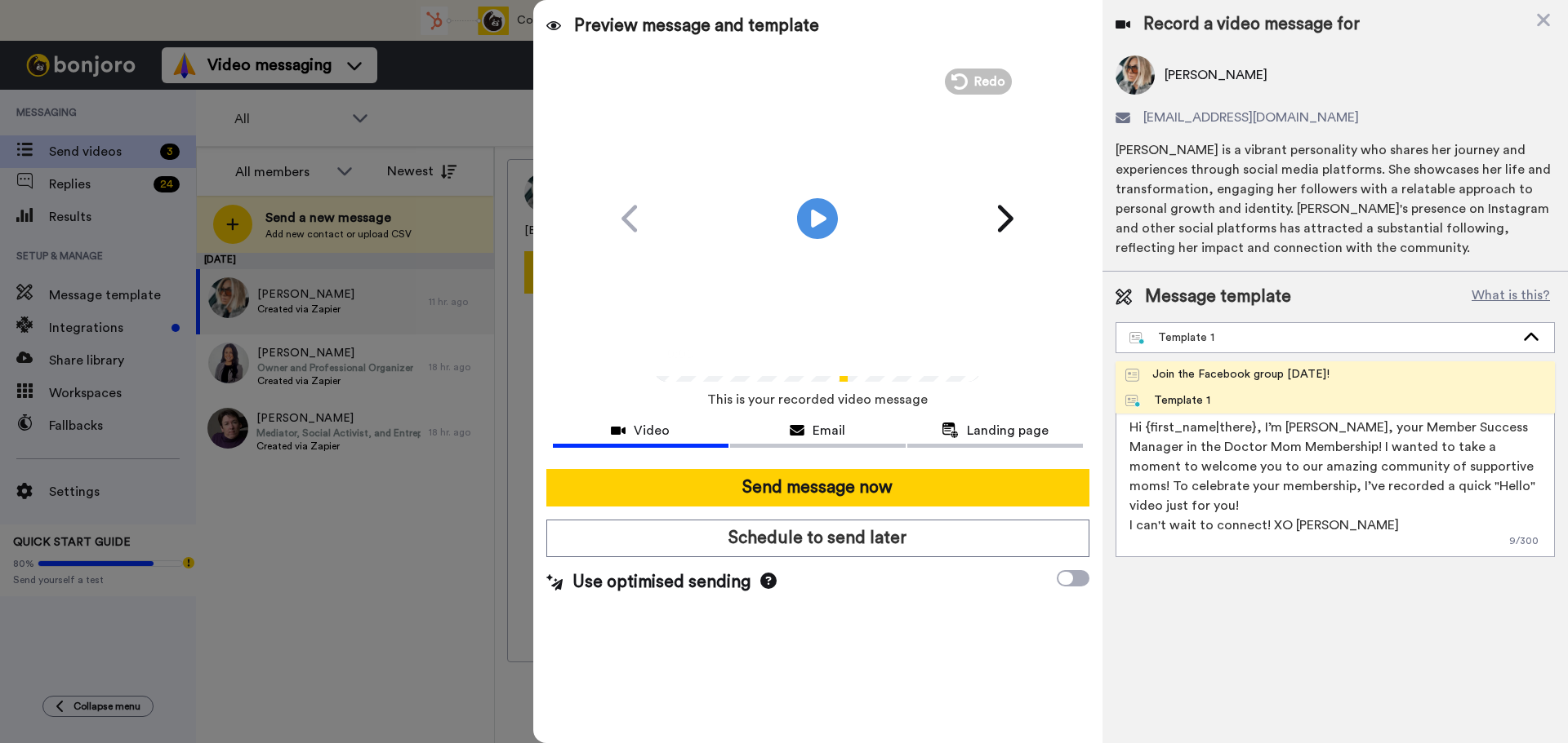
click at [1189, 367] on div "Join the Facebook group [DATE]!" at bounding box center [1227, 375] width 204 height 17
type textarea "Hello {first_name|there}, WELCOME TO THE DOCTOR MOM COMMUNITY!! WOOHOO!! I'm [P…"
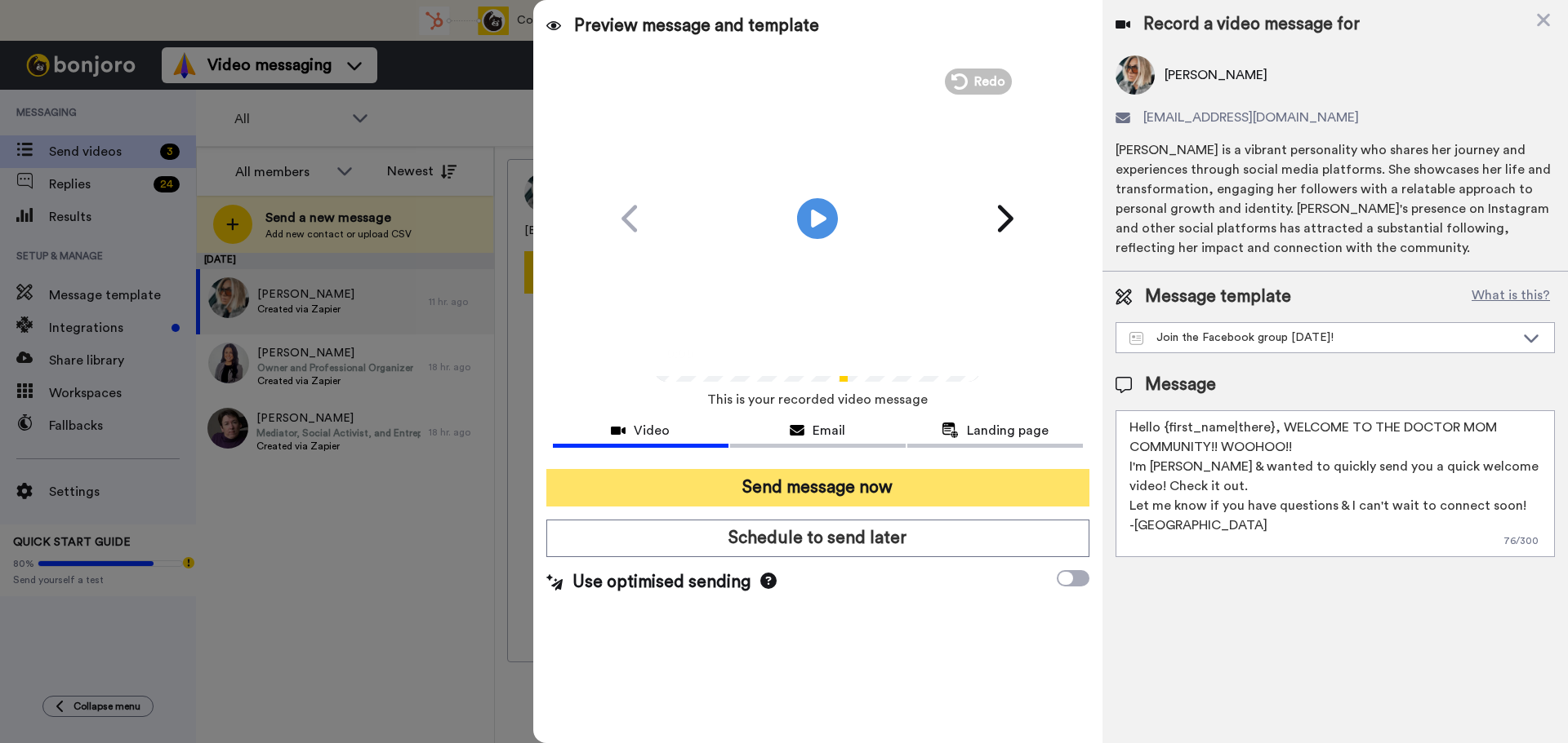
click at [781, 490] on button "Send message now" at bounding box center [817, 488] width 543 height 37
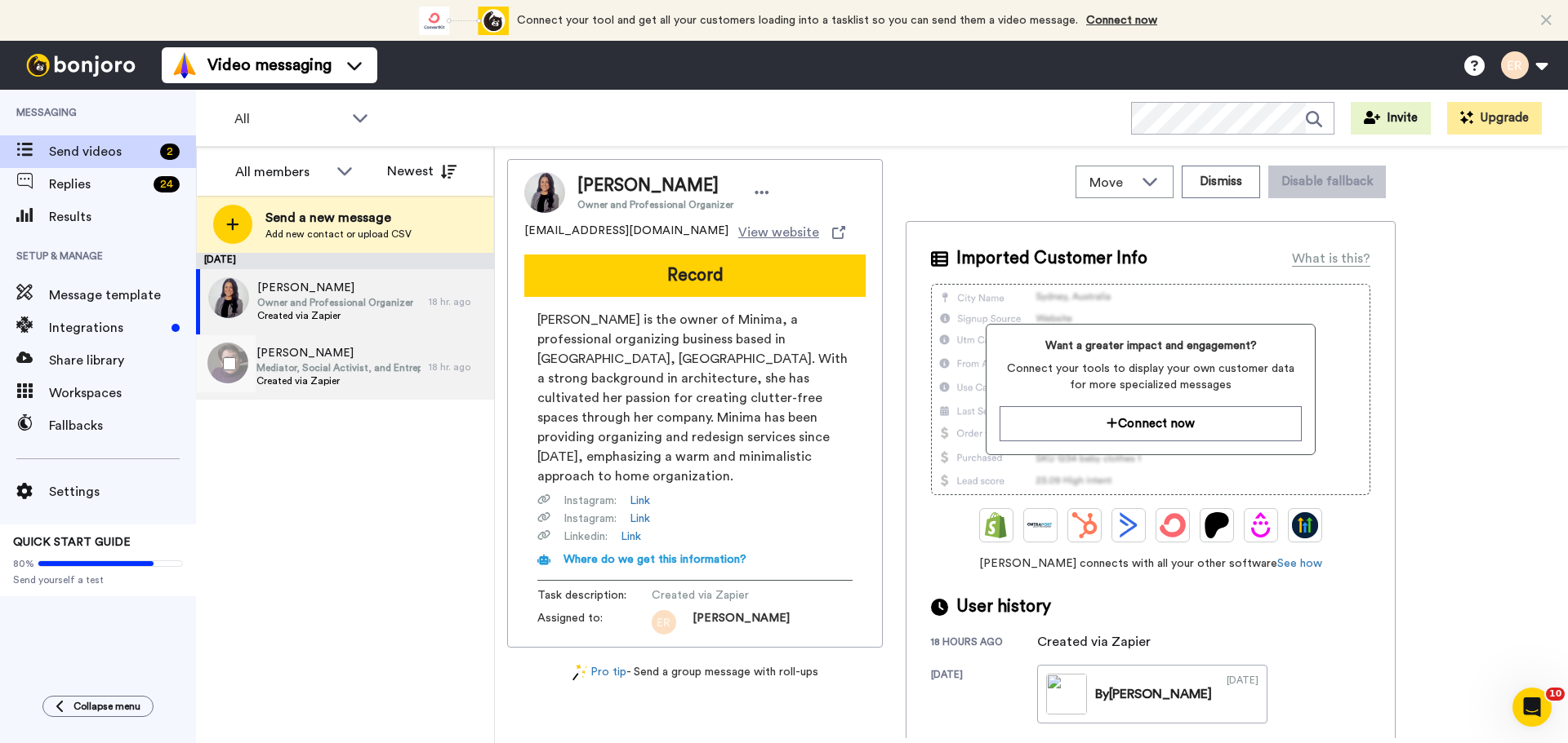
click at [349, 369] on span "Mediator, Social Activist, and Entrepreneur" at bounding box center [338, 368] width 164 height 13
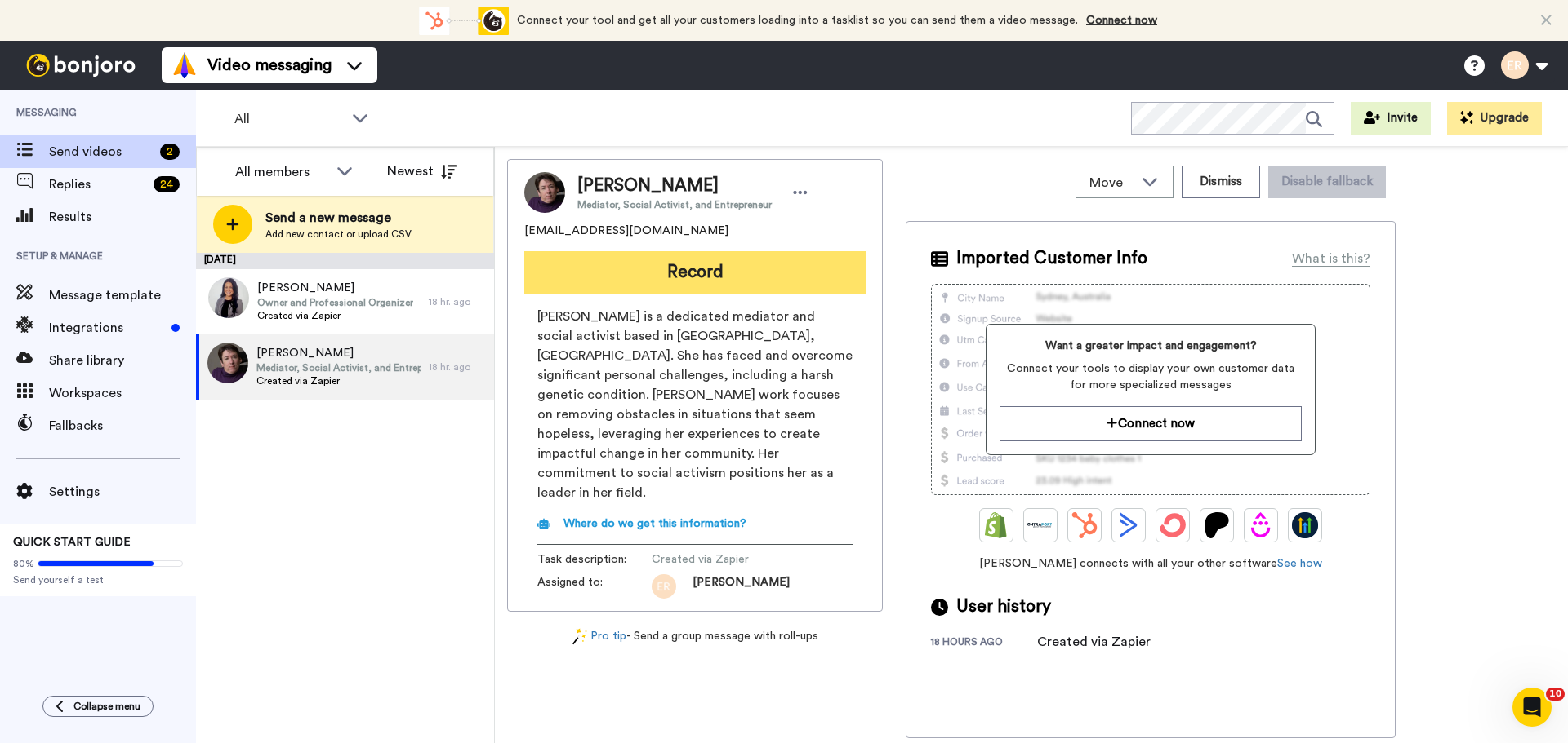
click at [677, 277] on button "Record" at bounding box center [695, 273] width 341 height 43
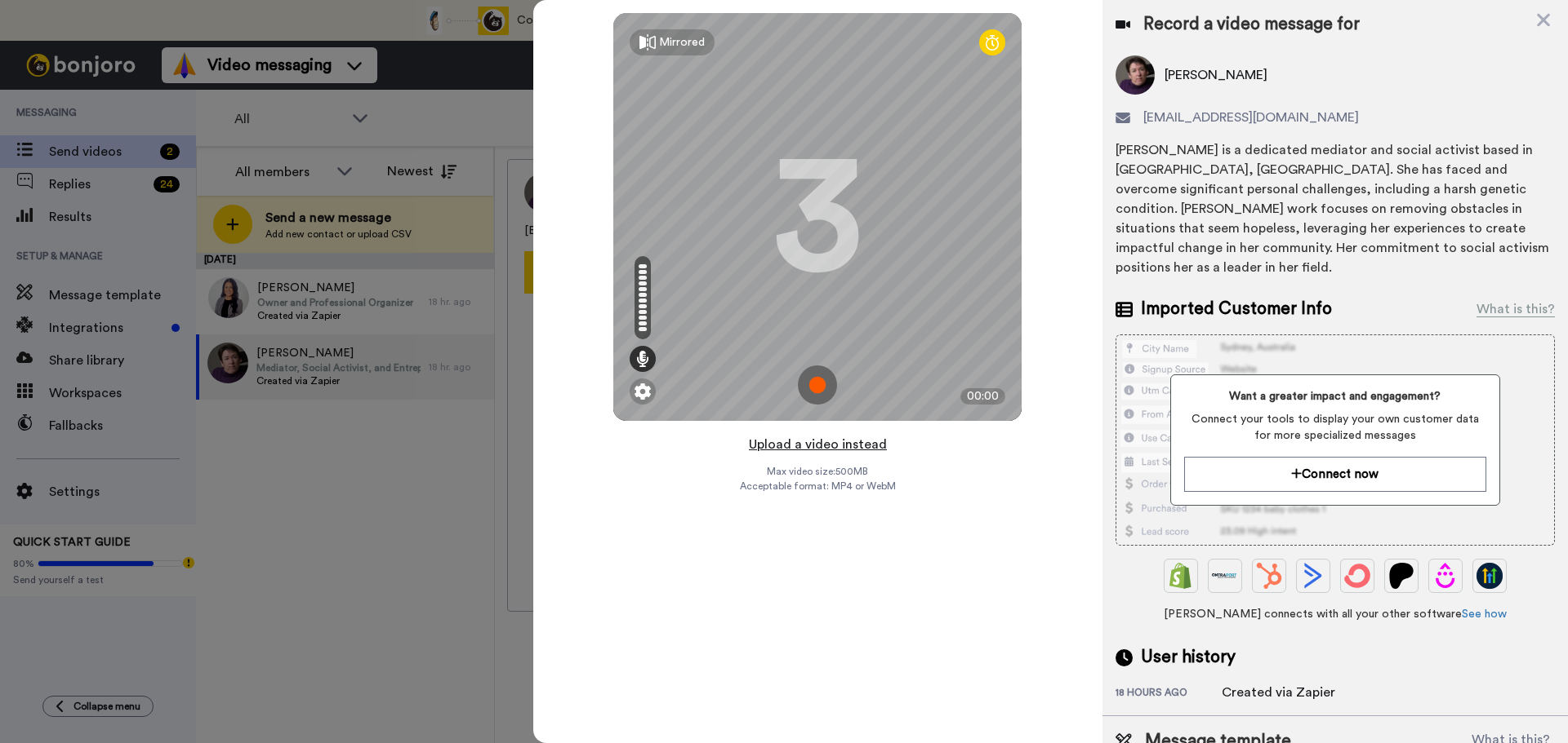
click at [824, 444] on button "Upload a video instead" at bounding box center [817, 444] width 148 height 21
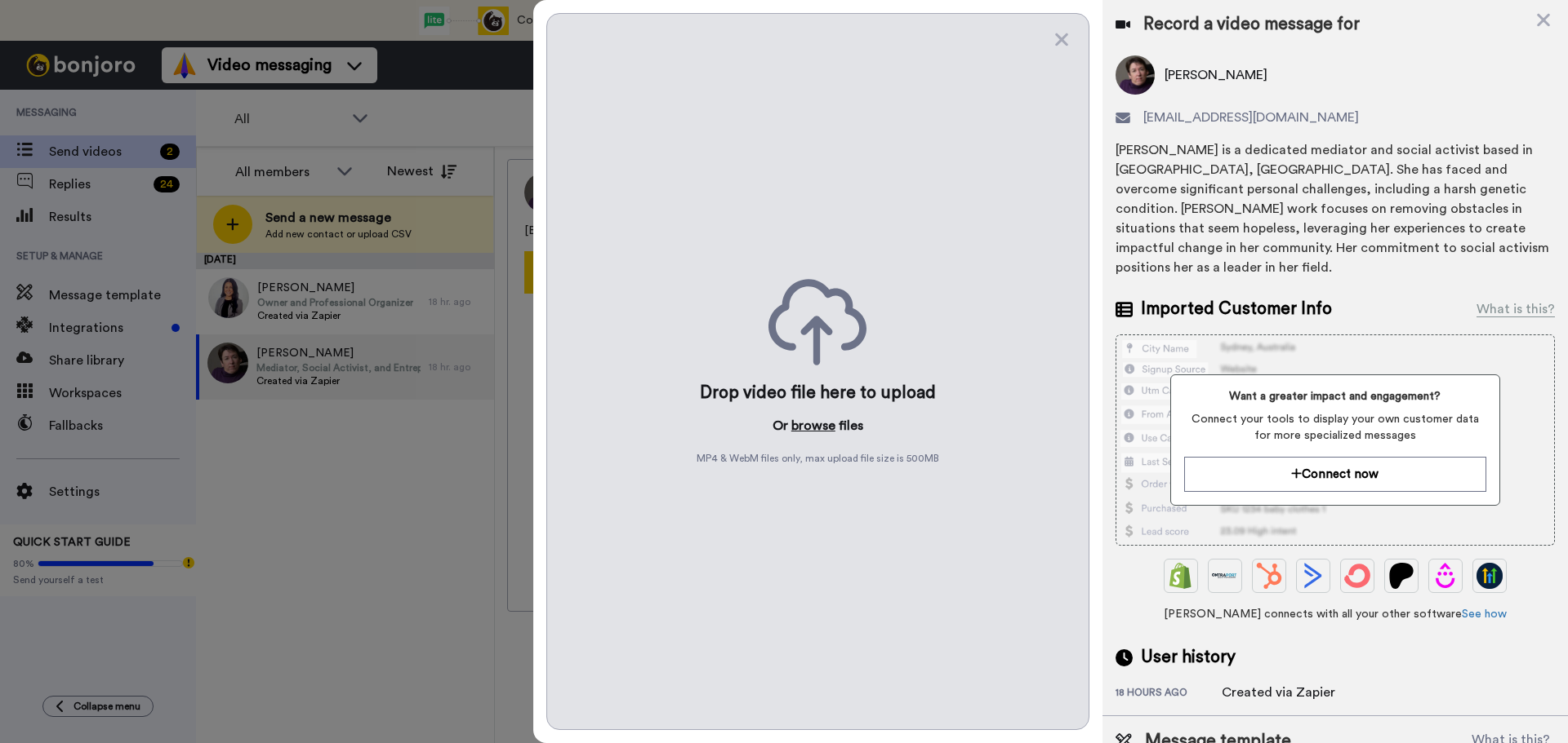
click at [814, 426] on button "browse" at bounding box center [812, 426] width 44 height 20
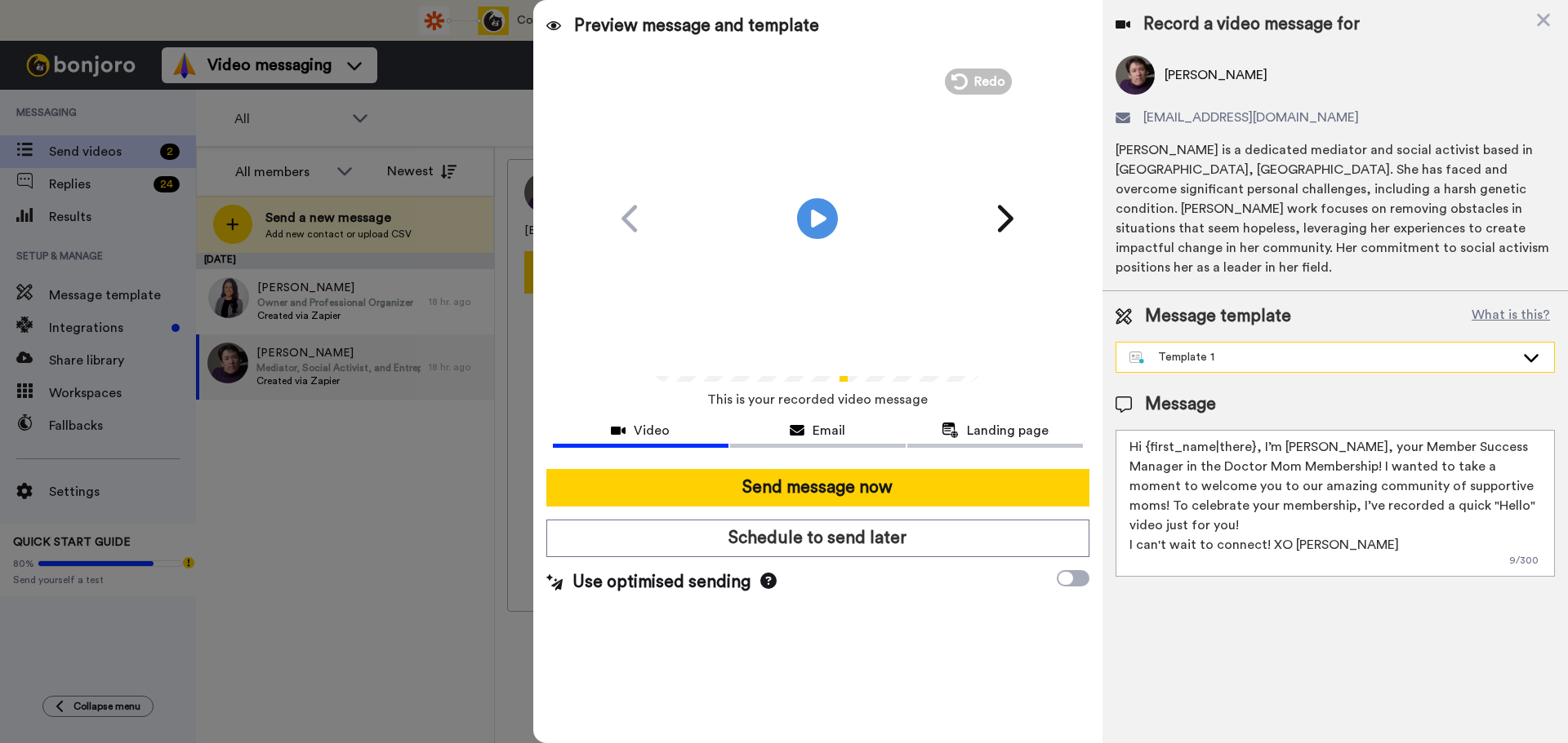
click at [1172, 349] on div "Template 1" at bounding box center [1335, 358] width 438 height 30
click at [1174, 360] on div "Message template What is this? Template 1 Join the Facebook group today! Templa…" at bounding box center [1335, 440] width 466 height 299
click at [1166, 349] on div "Template 1" at bounding box center [1322, 358] width 386 height 17
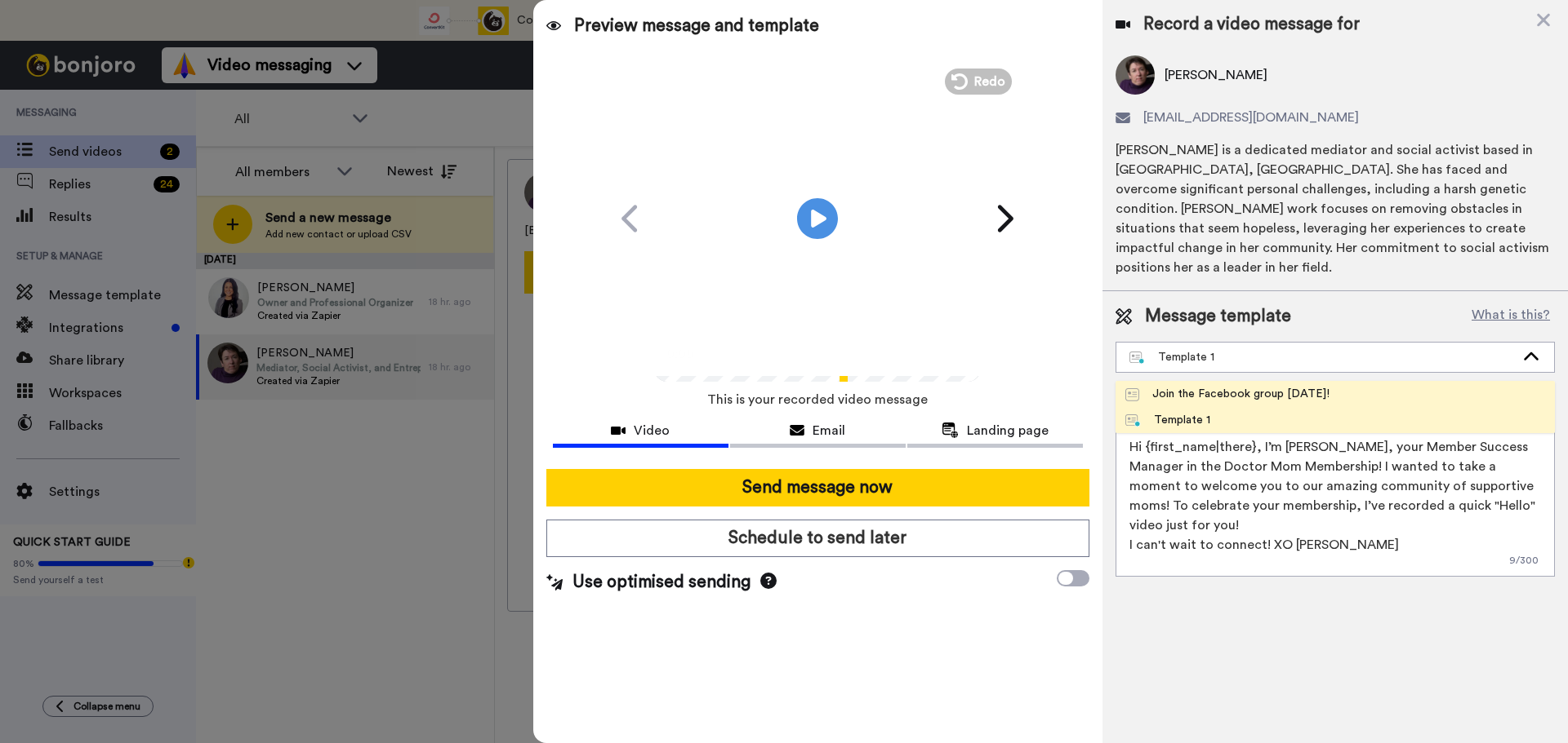
click at [1174, 386] on div "Join the Facebook group today!" at bounding box center [1227, 395] width 204 height 17
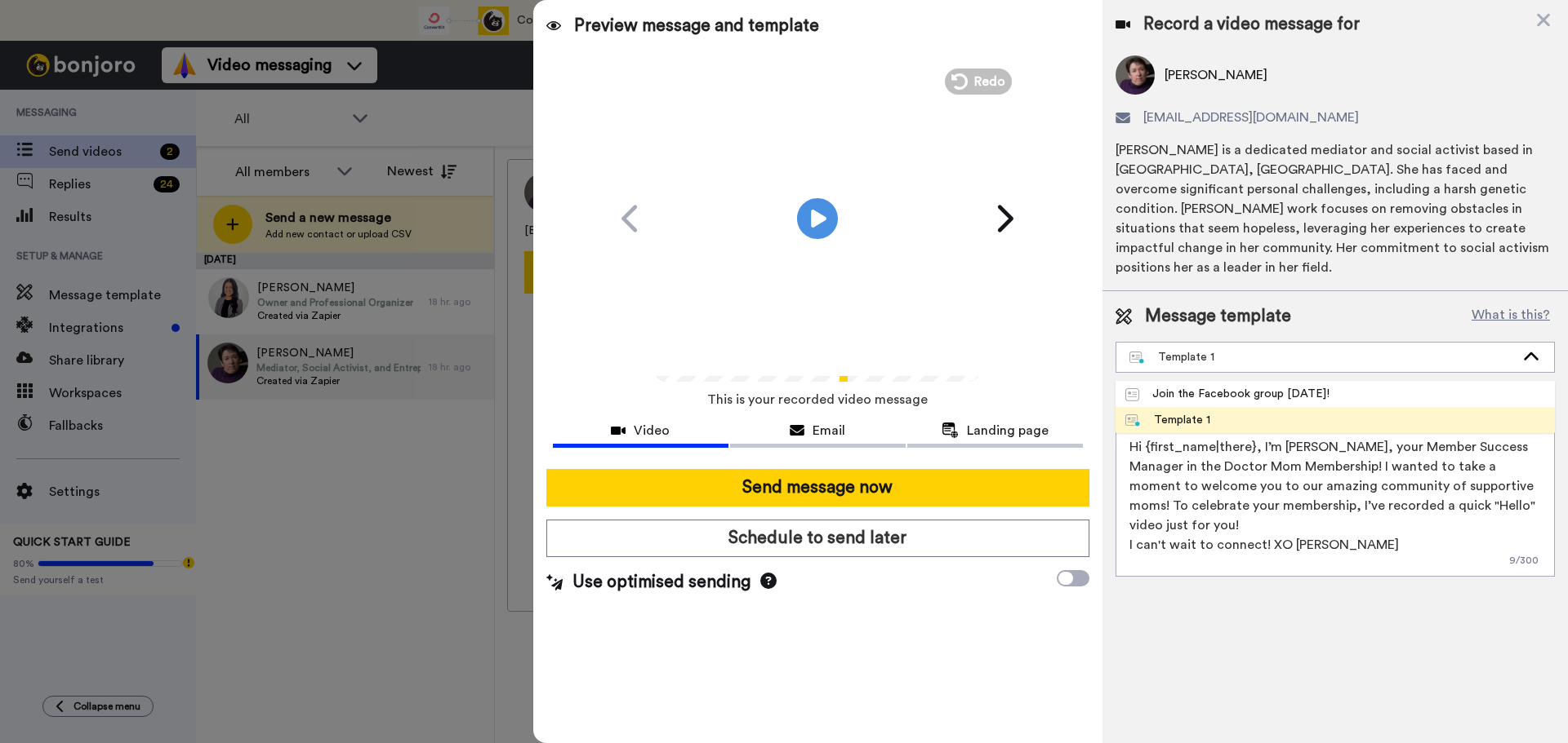
type textarea "Hello {first_name|there}, WELCOME TO THE DOCTOR MOM COMMUNITY!! WOOHOO!! I'm Be…"
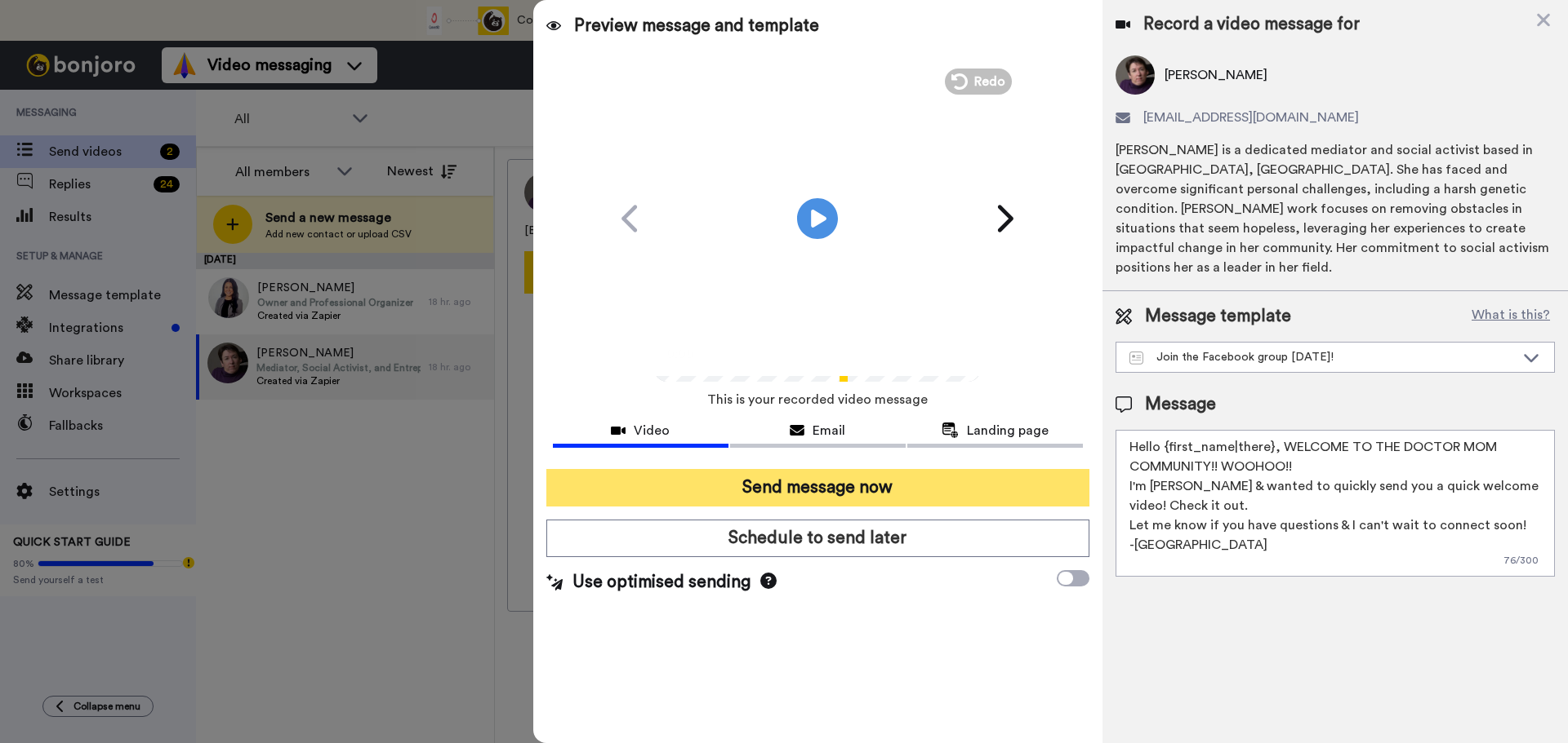
click at [811, 499] on button "Send message now" at bounding box center [817, 488] width 543 height 37
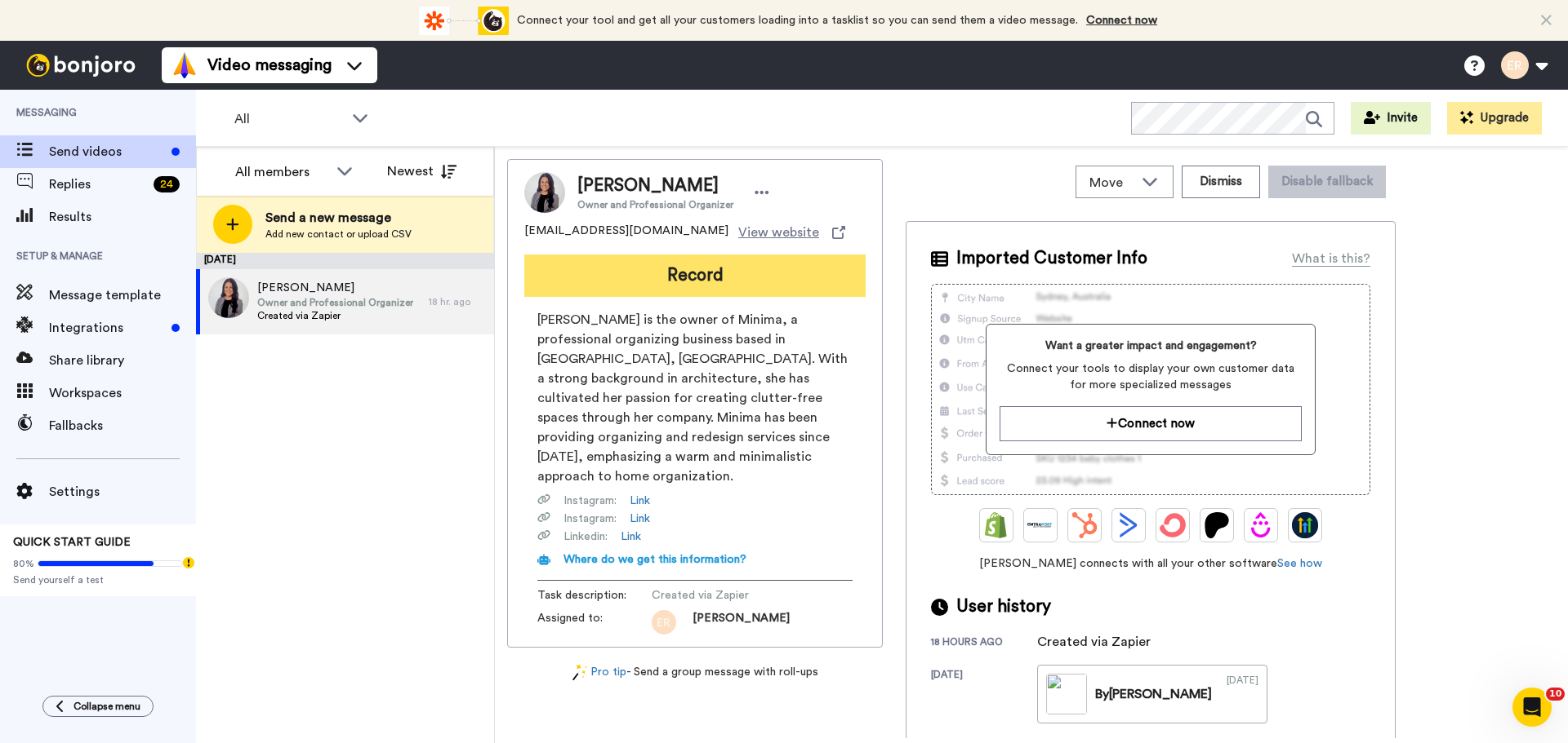
click at [750, 287] on button "Record" at bounding box center [695, 276] width 341 height 43
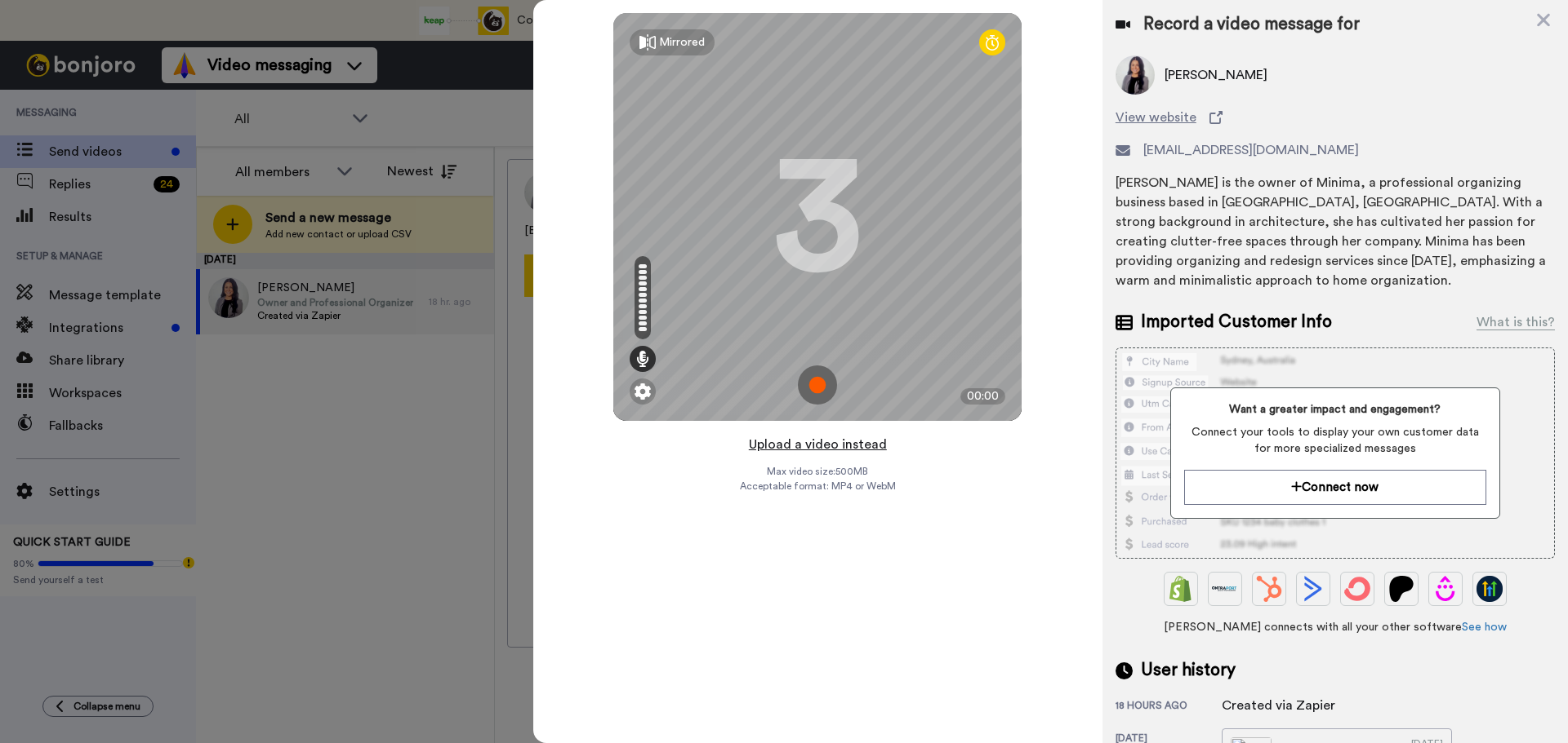
click at [838, 446] on button "Upload a video instead" at bounding box center [817, 444] width 148 height 21
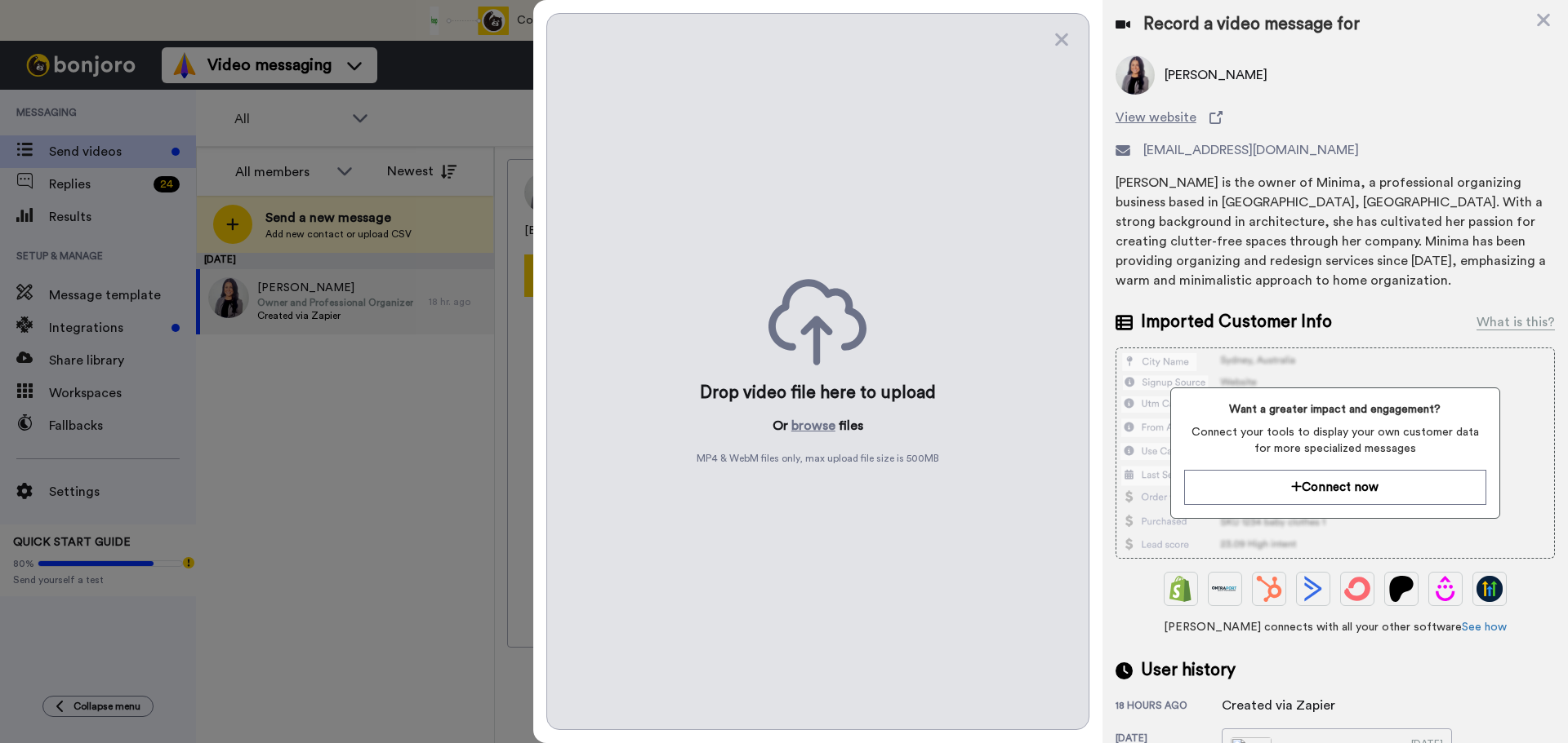
click at [802, 412] on div "Drop video file here to upload Or browse files MP4 & WebM files only, max uploa…" at bounding box center [817, 372] width 543 height 717
click at [803, 426] on button "browse" at bounding box center [812, 426] width 44 height 20
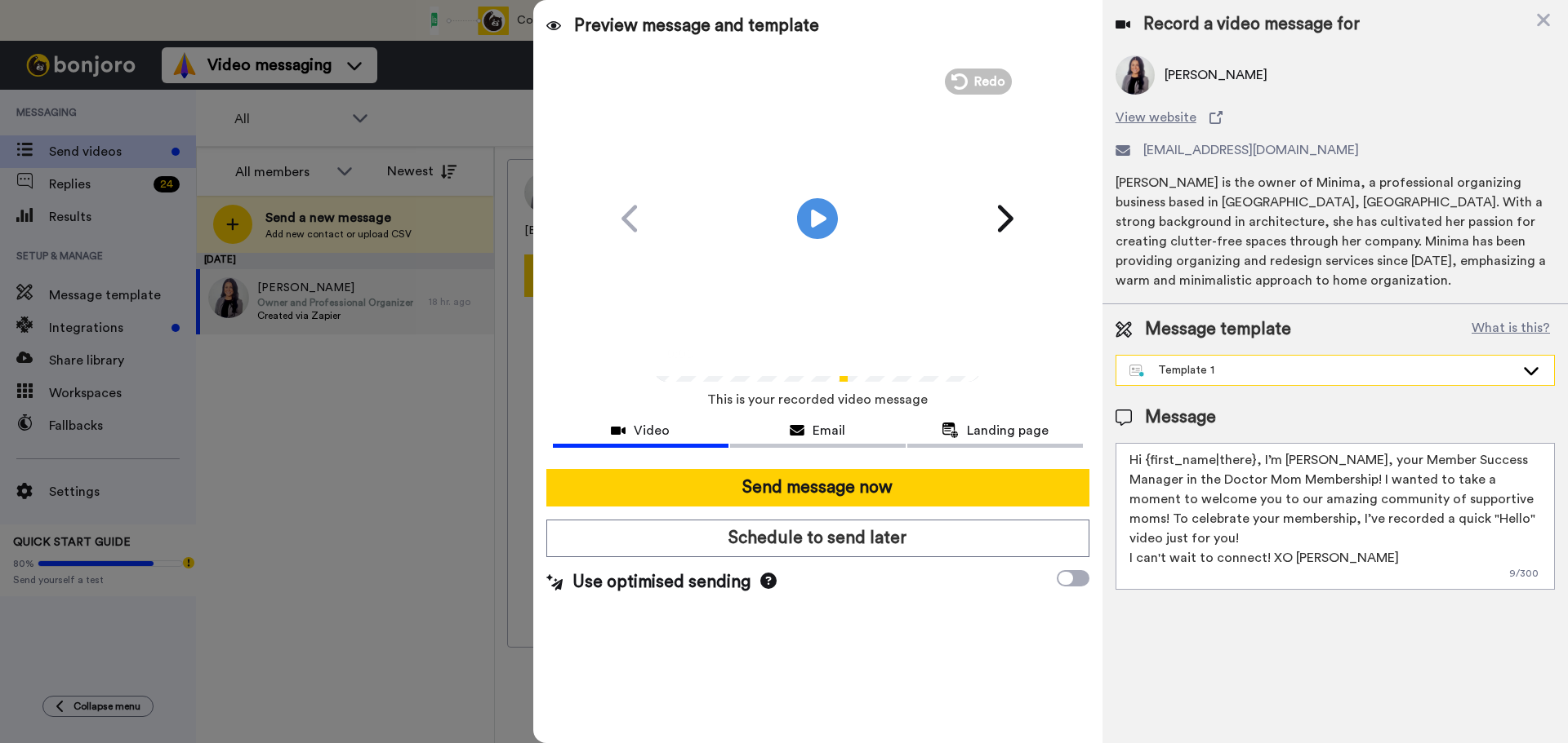
click at [1175, 382] on div "Template 1" at bounding box center [1335, 371] width 438 height 30
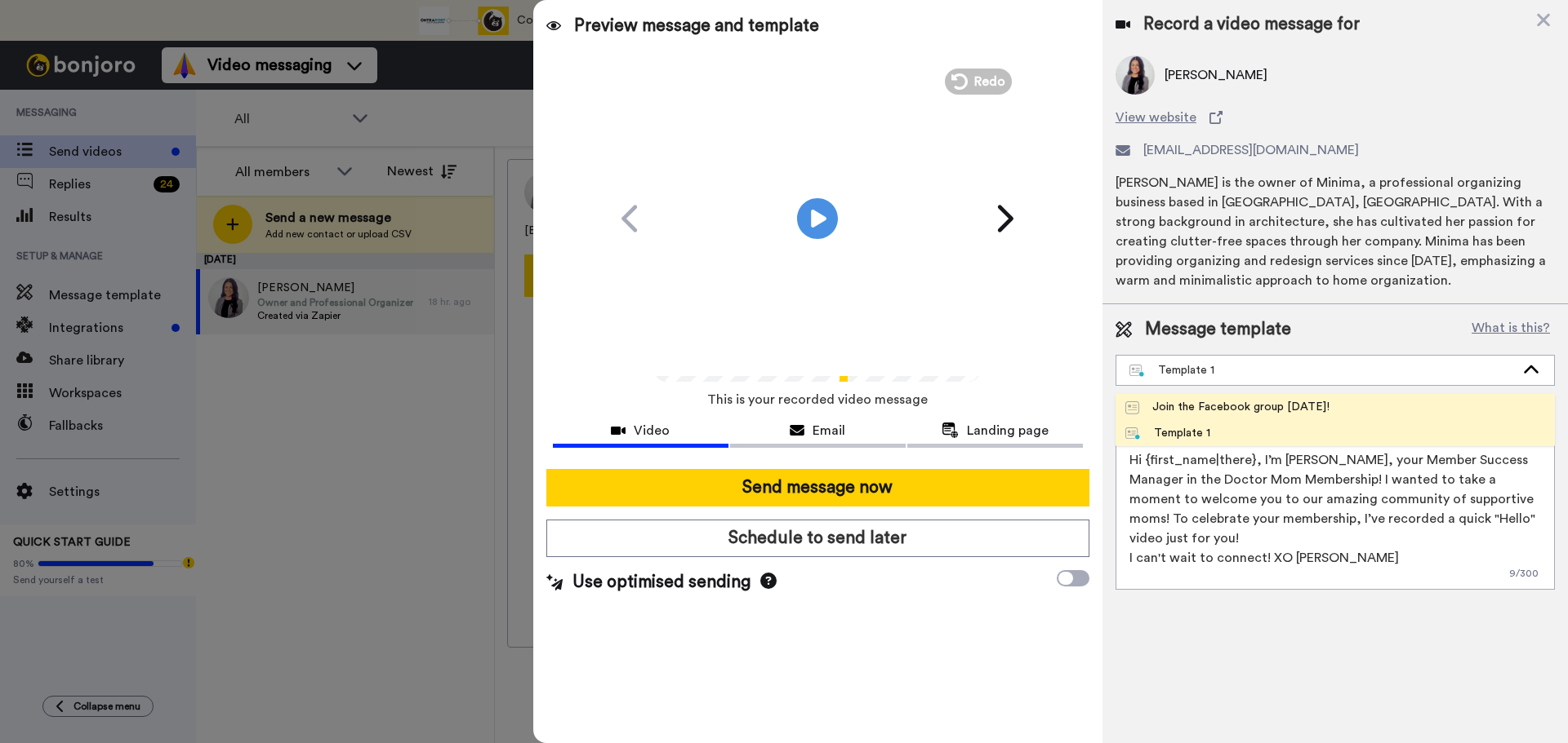
click at [1155, 399] on div "Join the Facebook group today!" at bounding box center [1227, 408] width 204 height 17
type textarea "Hello {first_name|there}, WELCOME TO THE DOCTOR MOM COMMUNITY!! WOOHOO!! I'm Be…"
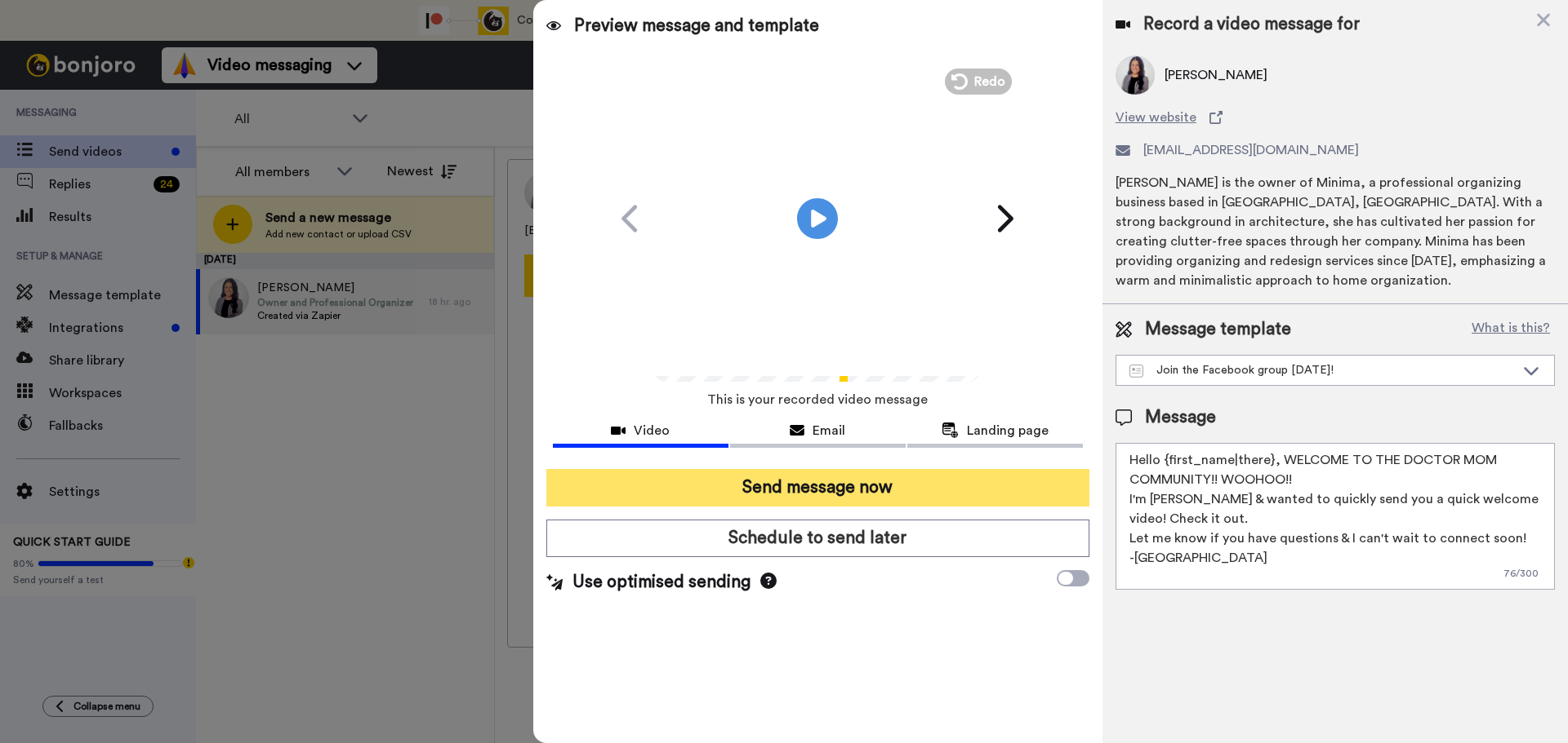
click at [821, 493] on button "Send message now" at bounding box center [817, 488] width 543 height 37
